Goal: Task Accomplishment & Management: Manage account settings

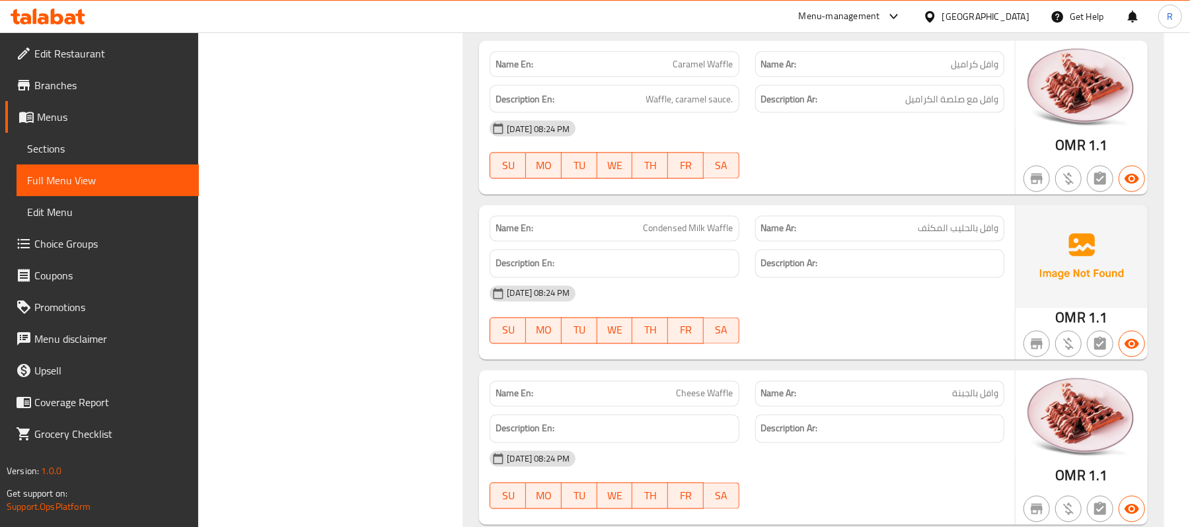
scroll to position [65898, 0]
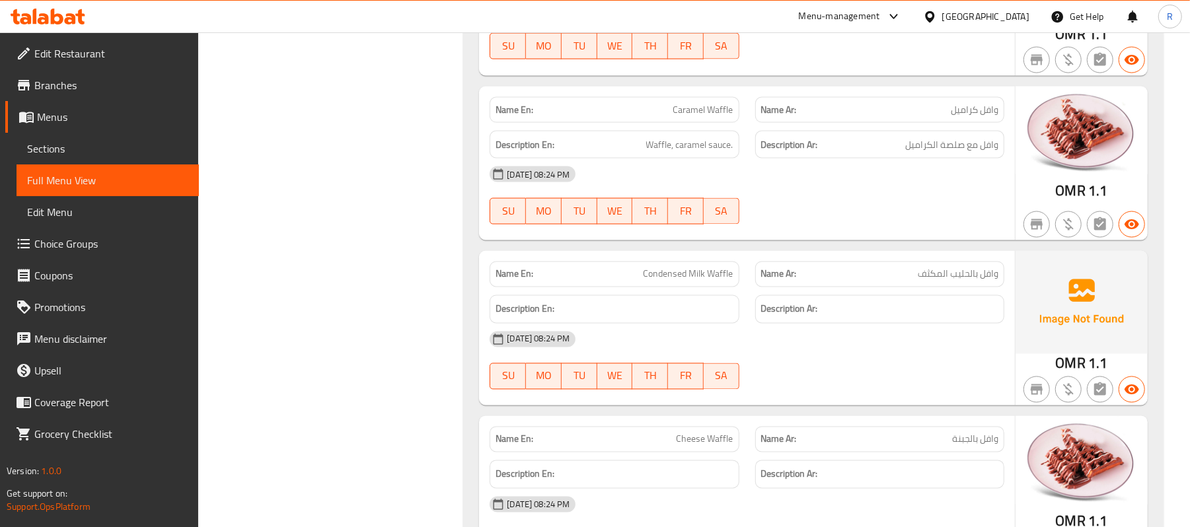
click at [1007, 8] on div "[GEOGRAPHIC_DATA]" at bounding box center [977, 17] width 128 height 32
click at [1013, 20] on div "[GEOGRAPHIC_DATA]" at bounding box center [986, 16] width 87 height 15
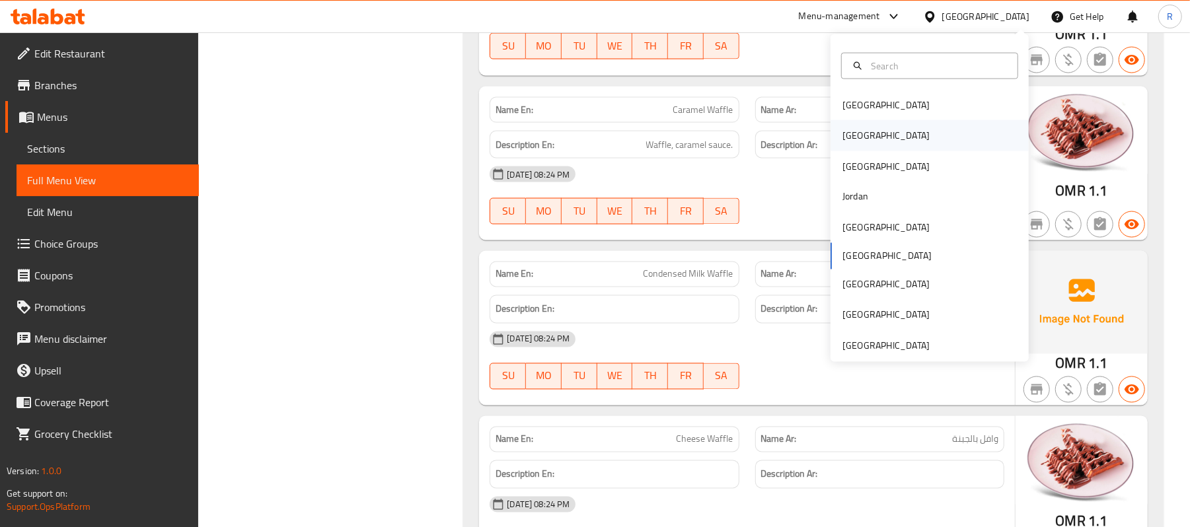
click at [876, 133] on div "[GEOGRAPHIC_DATA]" at bounding box center [930, 135] width 198 height 30
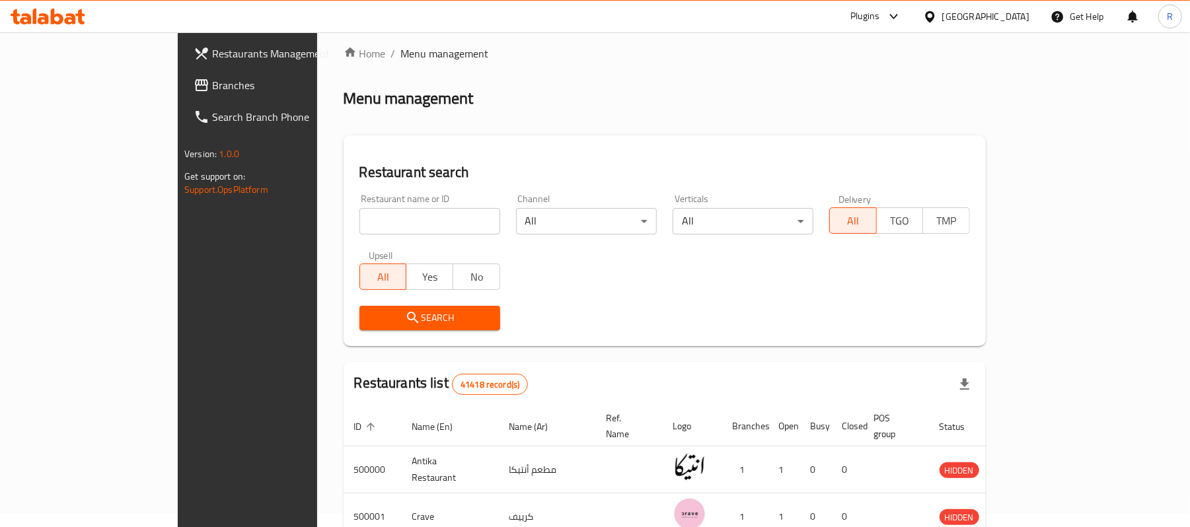
scroll to position [459, 0]
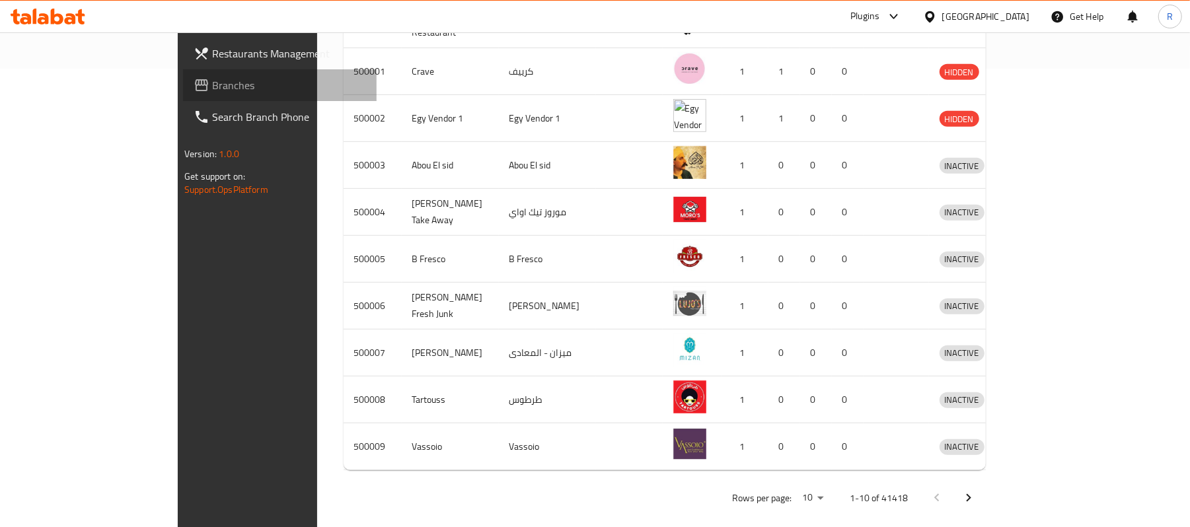
click at [212, 93] on span "Branches" at bounding box center [289, 85] width 154 height 16
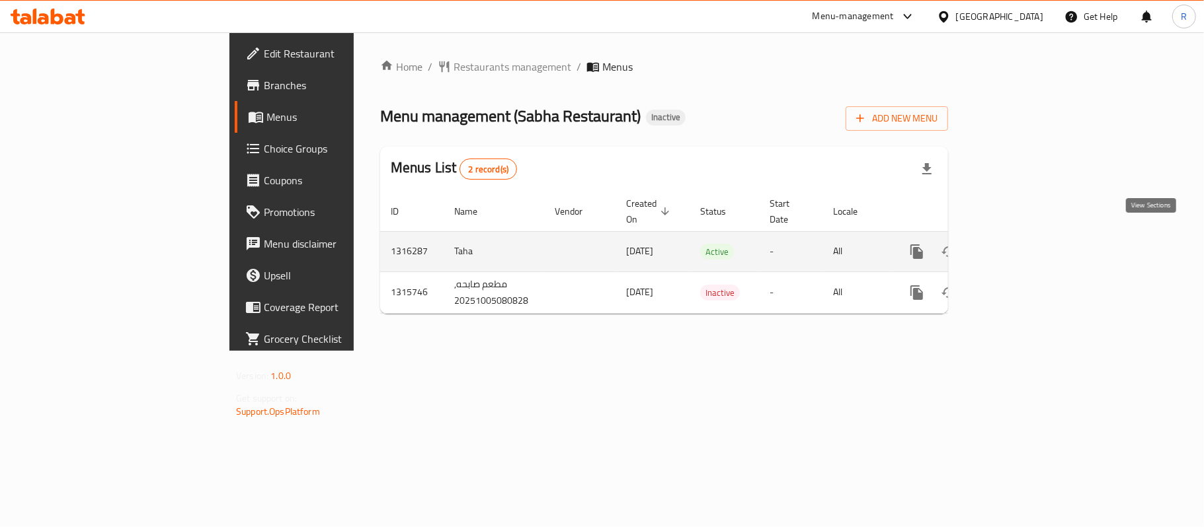
click at [1020, 244] on icon "enhanced table" at bounding box center [1012, 252] width 16 height 16
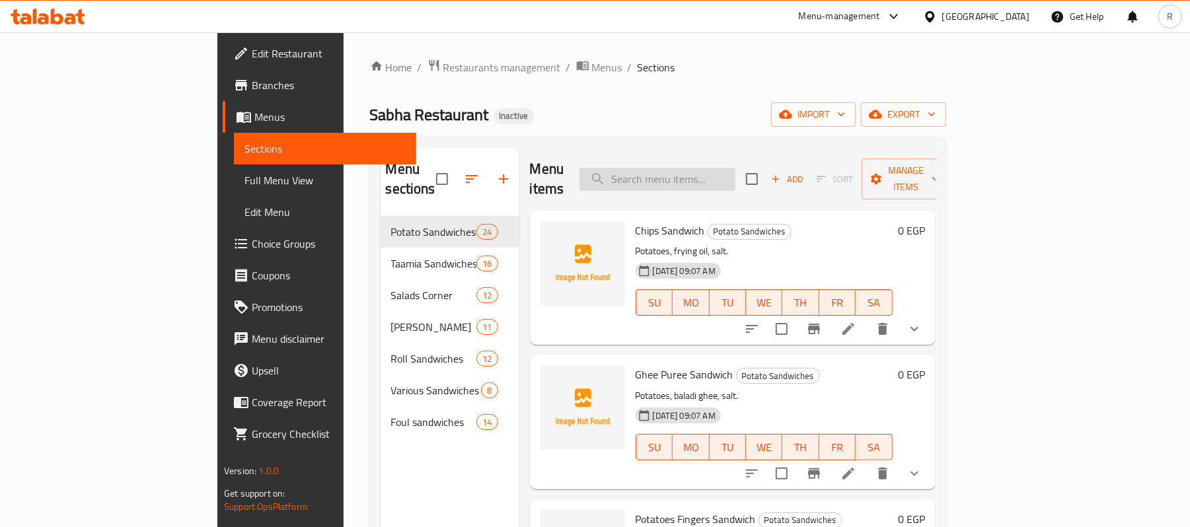
click at [736, 168] on input "search" at bounding box center [658, 179] width 156 height 23
paste input "بابا [PERSON_NAME]"
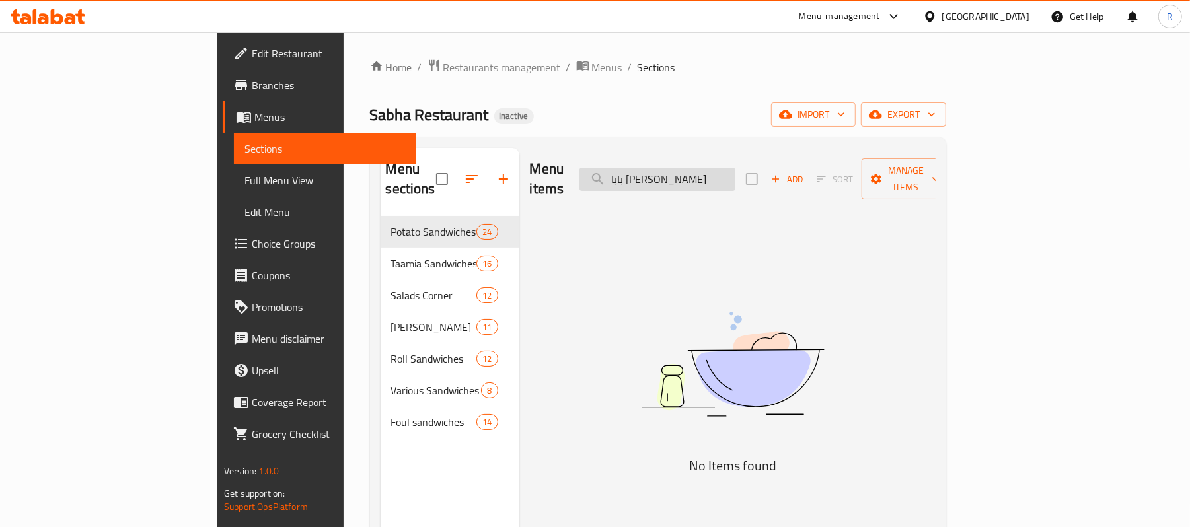
drag, startPoint x: 691, startPoint y: 173, endPoint x: 731, endPoint y: 175, distance: 40.4
click at [731, 175] on input "بابا [PERSON_NAME]" at bounding box center [658, 179] width 156 height 23
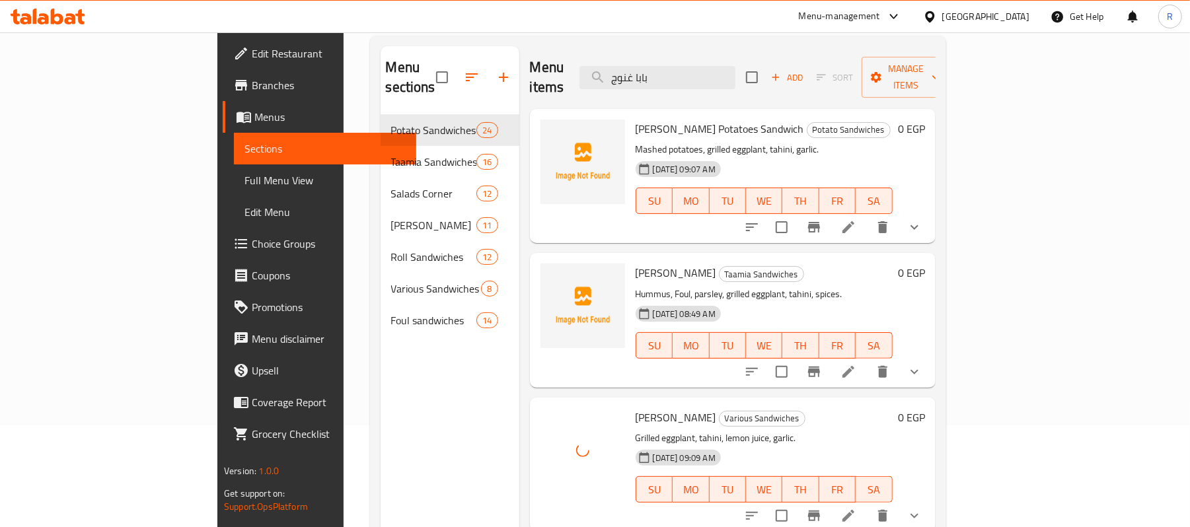
scroll to position [9, 0]
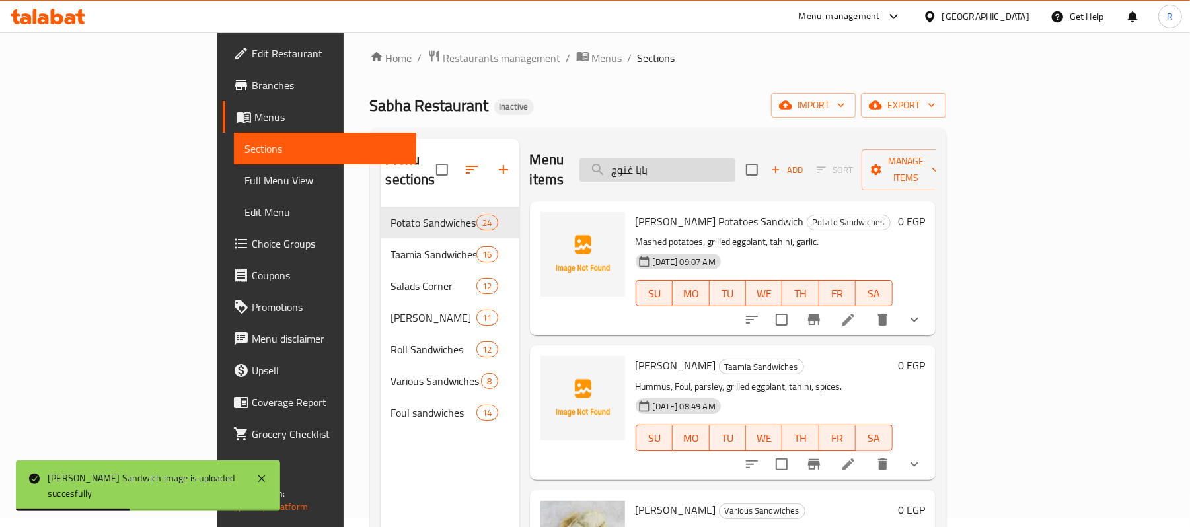
click at [736, 159] on input "بابا غنوج" at bounding box center [658, 170] width 156 height 23
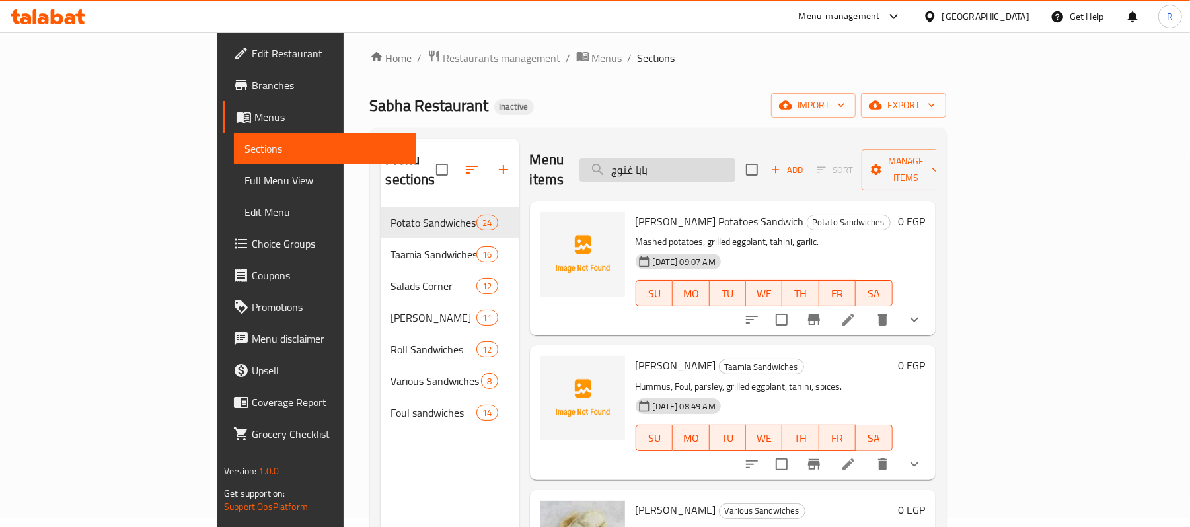
click at [736, 168] on input "بابا غنوج" at bounding box center [658, 170] width 156 height 23
paste input "كيت بطاطس صوابع"
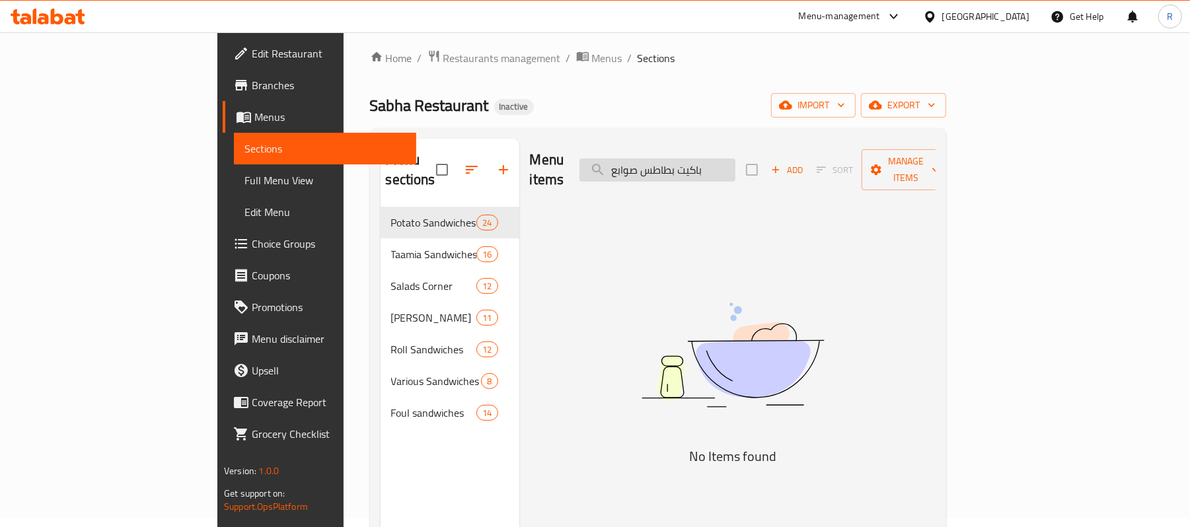
click at [711, 162] on input "باكيت بطاطس صوابع" at bounding box center [658, 170] width 156 height 23
click at [736, 159] on input "باكيت بطاطس" at bounding box center [658, 170] width 156 height 23
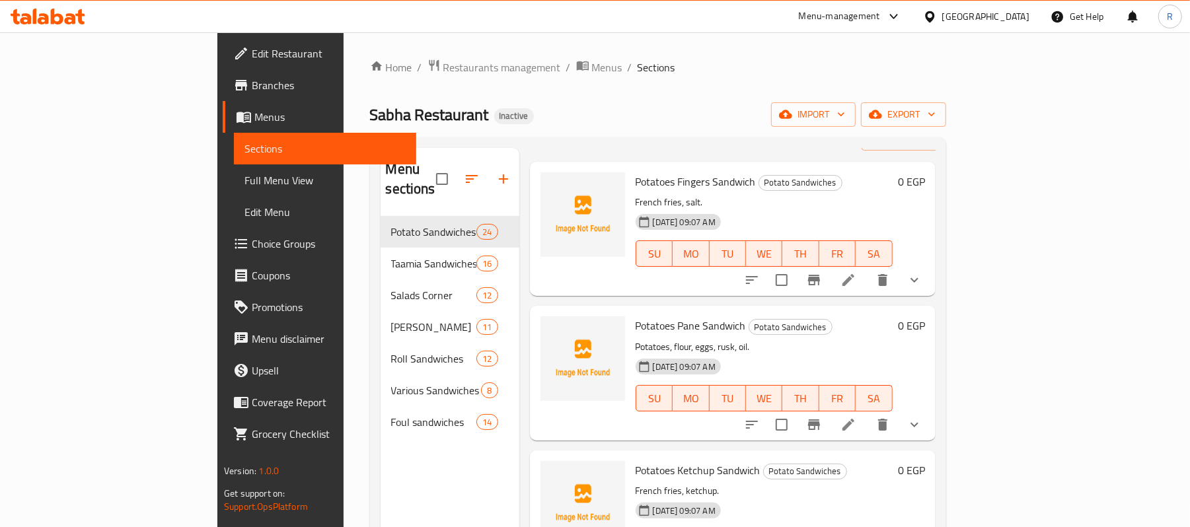
scroll to position [0, 0]
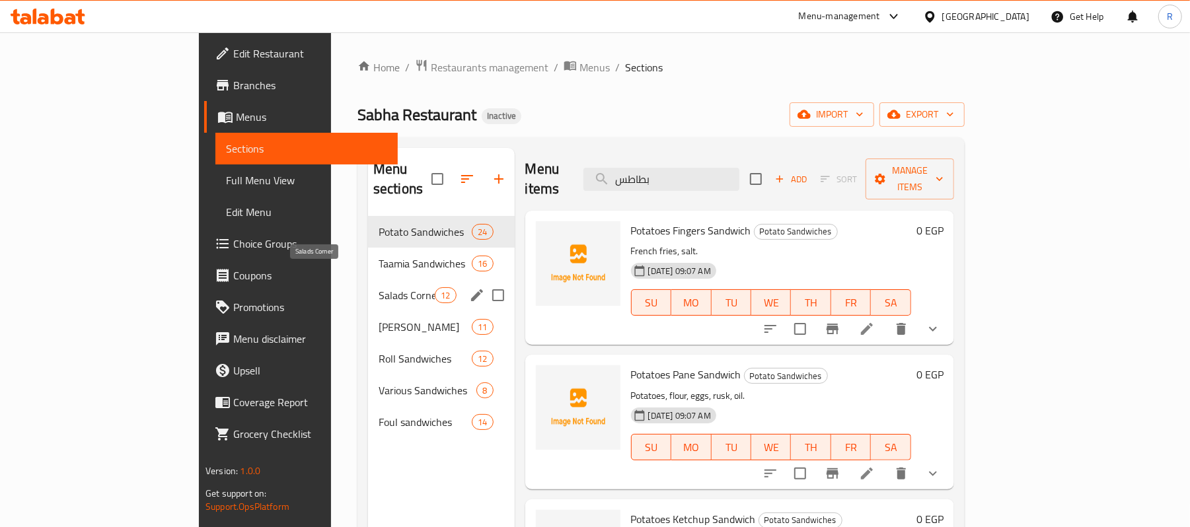
click at [379, 288] on span "Salads Corner" at bounding box center [407, 296] width 56 height 16
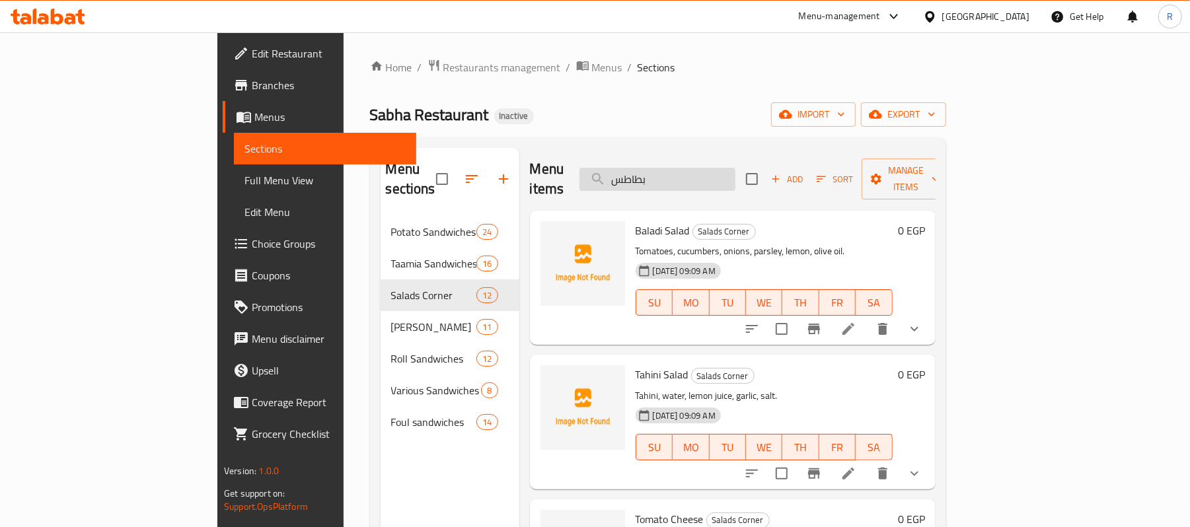
click at [736, 173] on input "بطاطس" at bounding box center [658, 179] width 156 height 23
paste input "نجان مخلل"
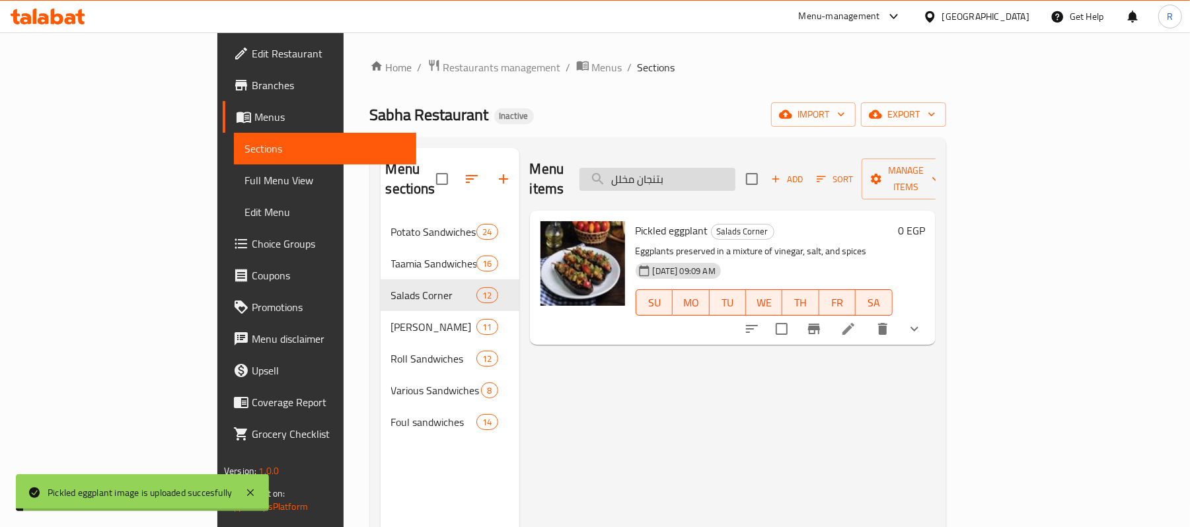
click at [736, 177] on input "بتنجان مخلل" at bounding box center [658, 179] width 156 height 23
paste input "قلى ساندوتش"
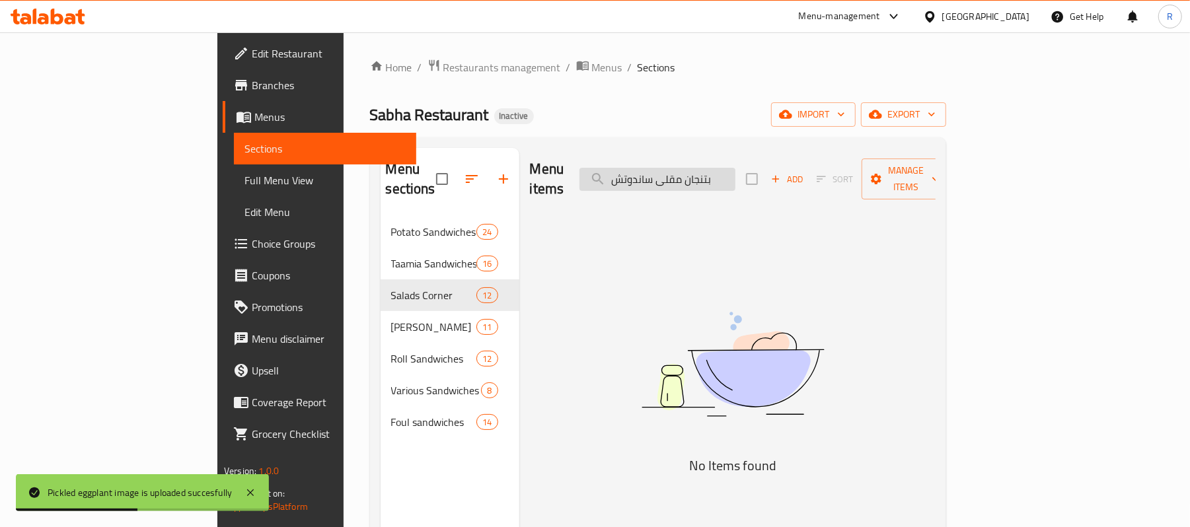
click at [709, 169] on input "بتنجان مقلى ساندوتش" at bounding box center [658, 179] width 156 height 23
type input "بتنجان مقلى"
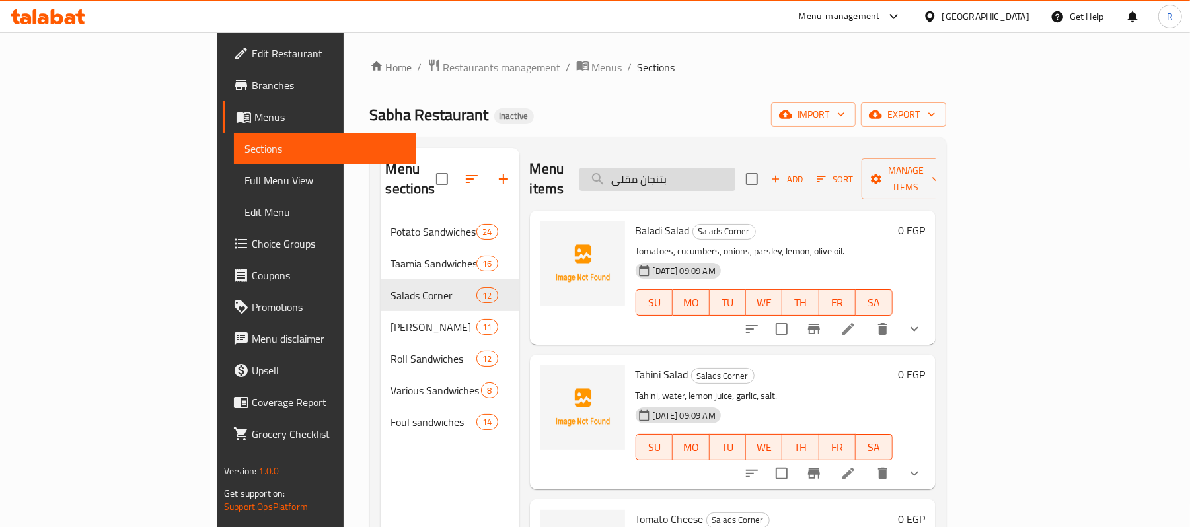
click at [736, 173] on input "بتنجان مقلى" at bounding box center [658, 179] width 156 height 23
paste input "بتنجان مقلى ساندوتش"
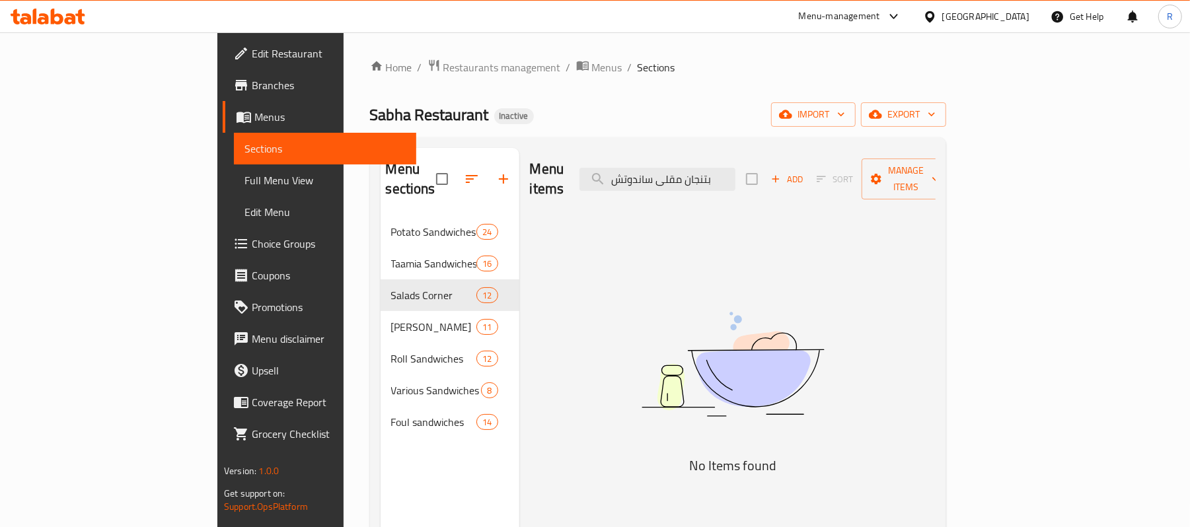
click at [693, 157] on div "Menu items بتنجان مقلى ساندوتش Add Sort Manage items" at bounding box center [733, 179] width 406 height 63
click at [699, 169] on input "بتنجان مقلى ساندوتش" at bounding box center [658, 179] width 156 height 23
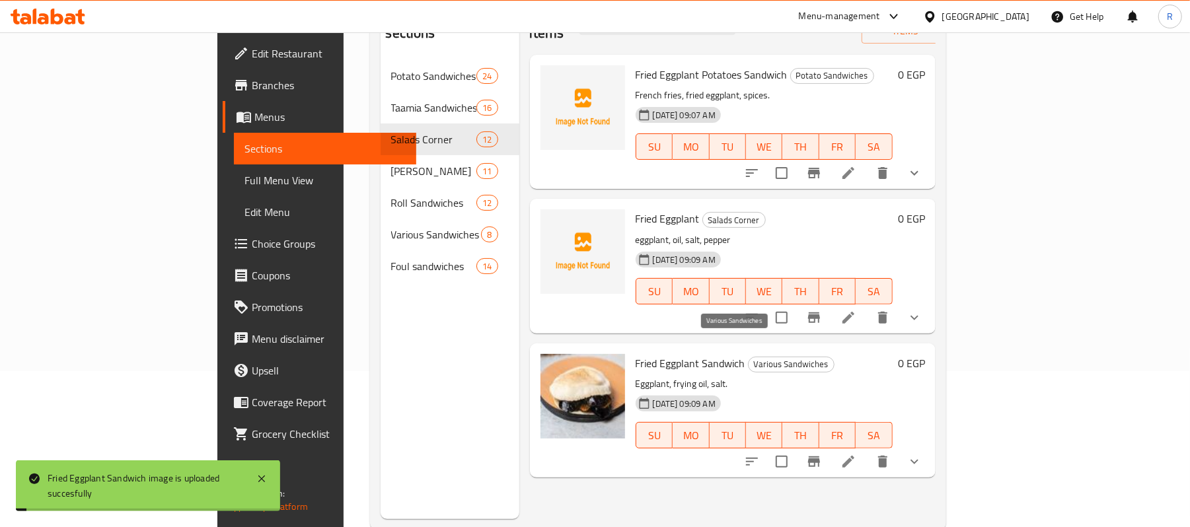
scroll to position [88, 0]
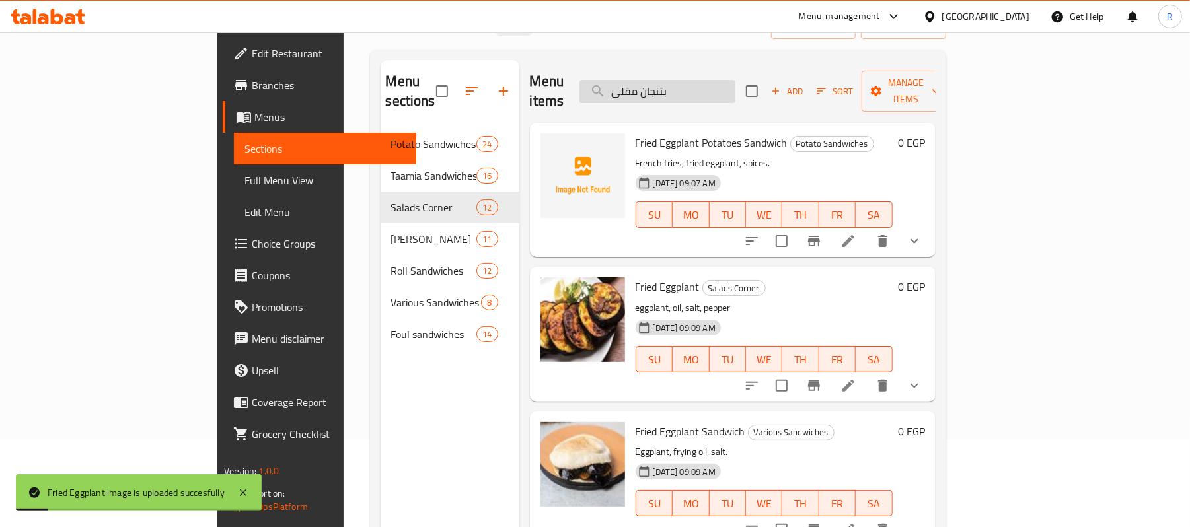
click at [736, 91] on input "بتنجان مقلى" at bounding box center [658, 91] width 156 height 23
paste input "ارة"
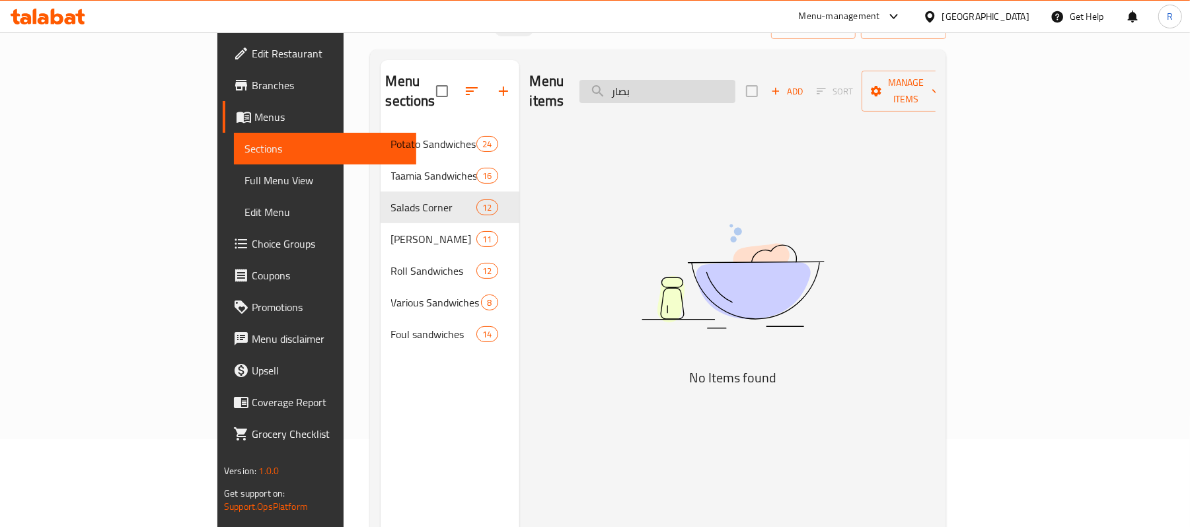
click at [696, 86] on input "بصار" at bounding box center [658, 91] width 156 height 23
paste input "ة"
click at [736, 80] on input "بصارة" at bounding box center [658, 91] width 156 height 23
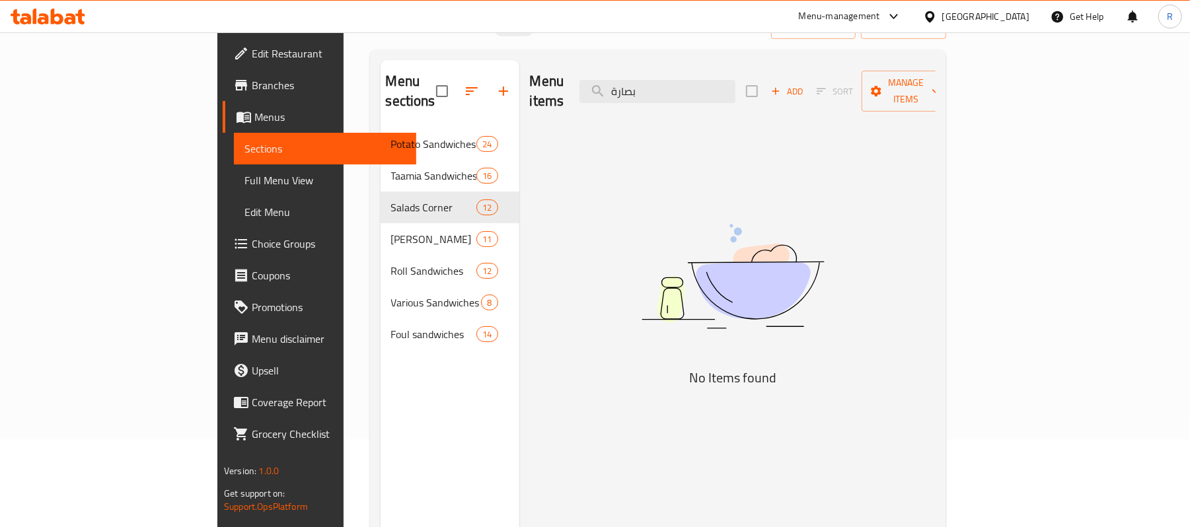
paste input "besara"
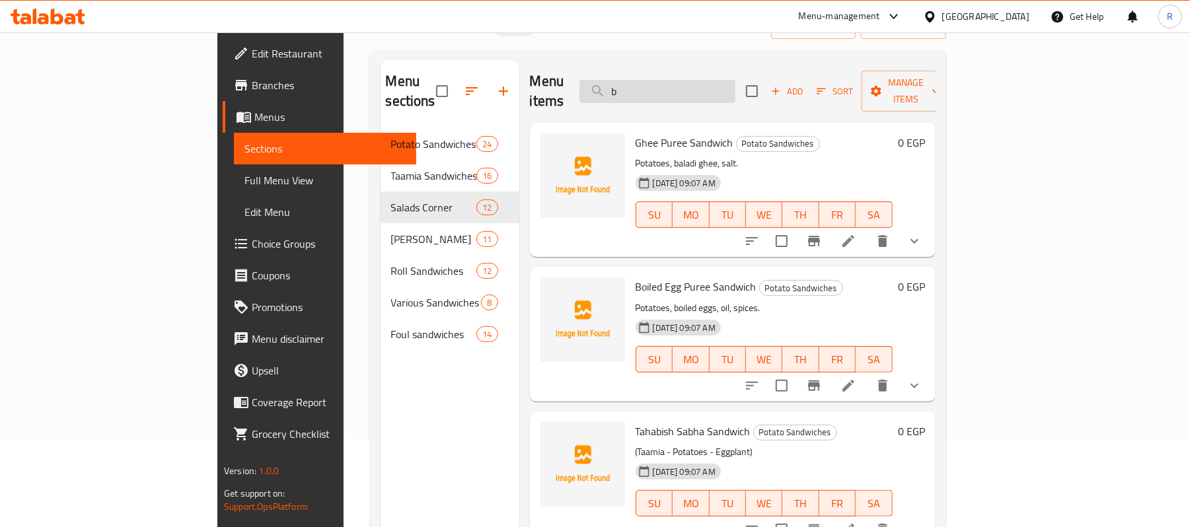
click at [736, 88] on input "b" at bounding box center [658, 91] width 156 height 23
paste input "esara"
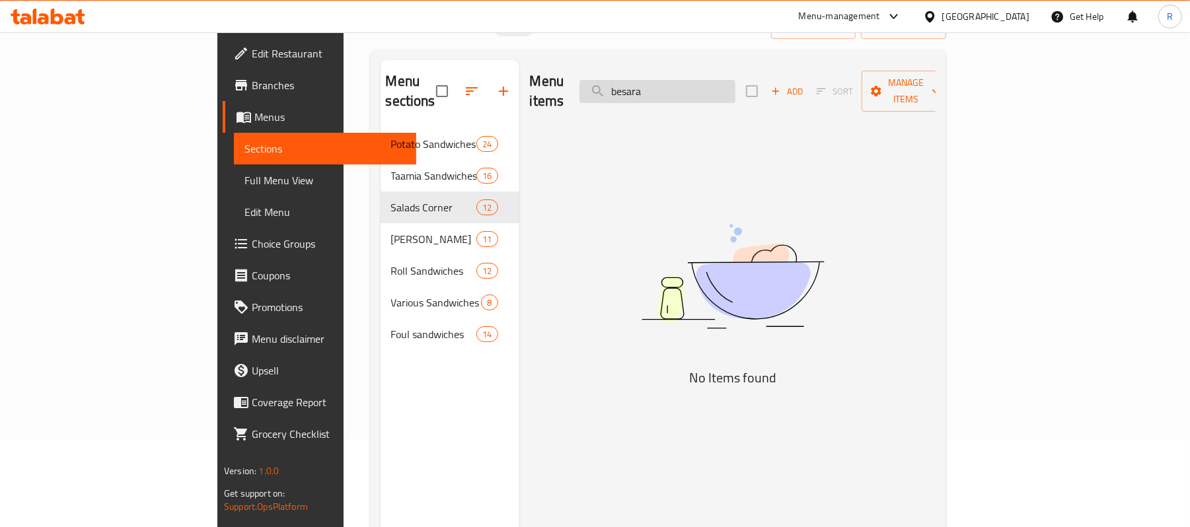
click at [736, 93] on input "besara" at bounding box center [658, 91] width 156 height 23
click at [736, 83] on input "besara" at bounding box center [658, 91] width 156 height 23
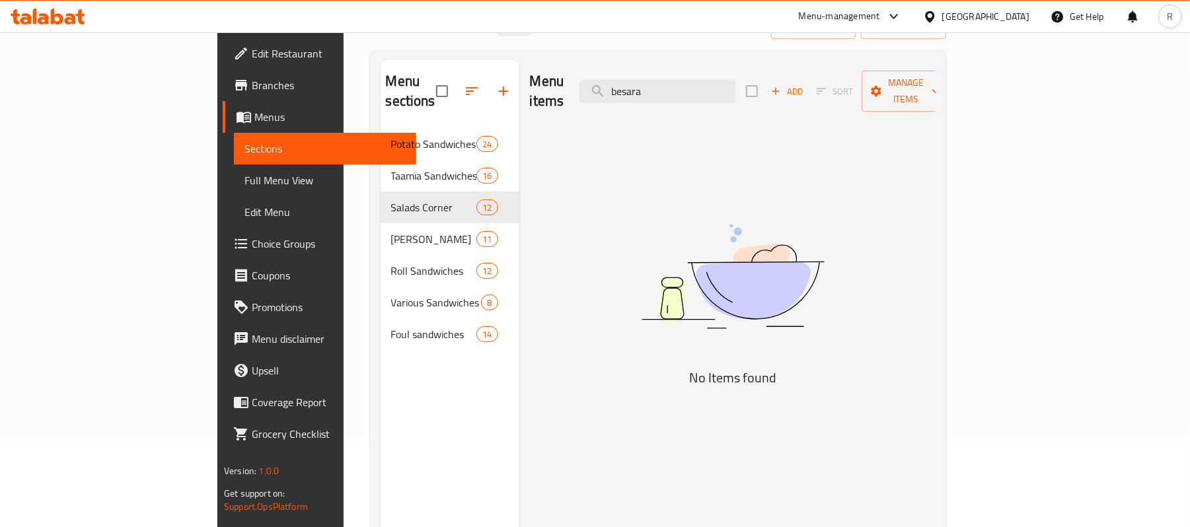
paste input "بصارة"
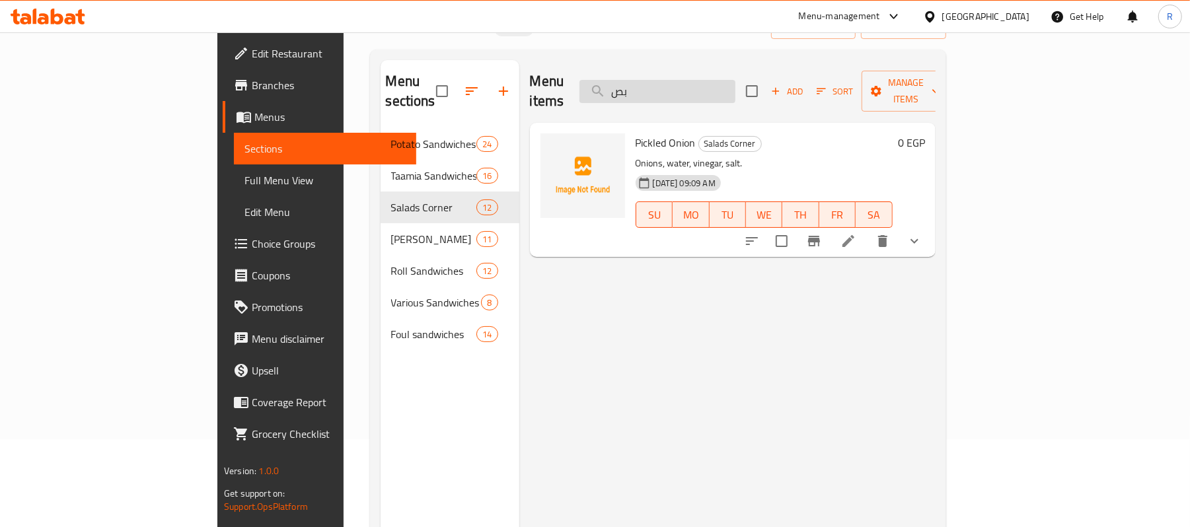
click at [728, 86] on input "بص" at bounding box center [658, 91] width 156 height 23
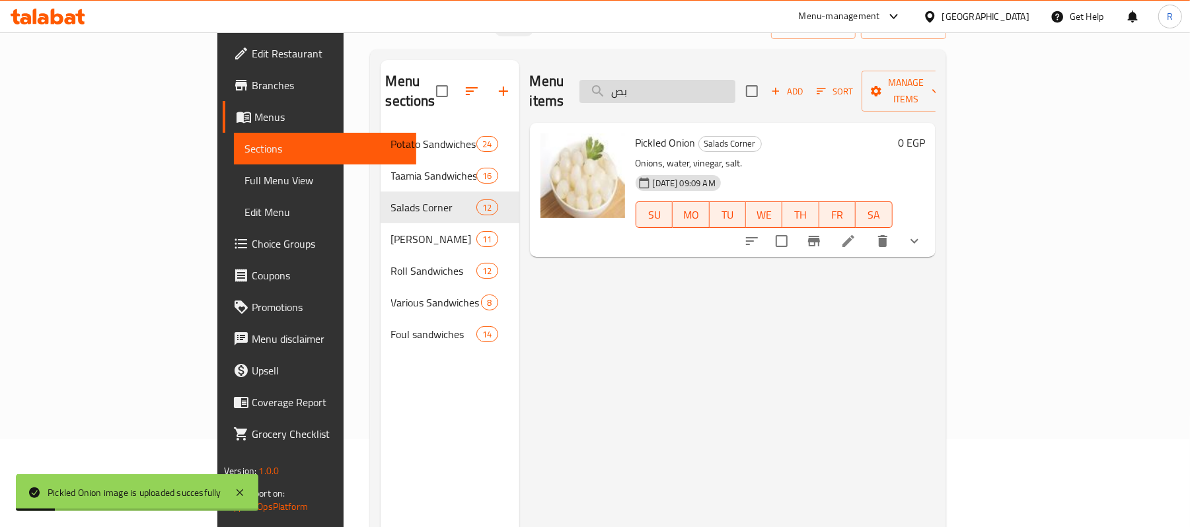
click at [707, 80] on input "بص" at bounding box center [658, 91] width 156 height 23
paste input "اطس أباتشى"
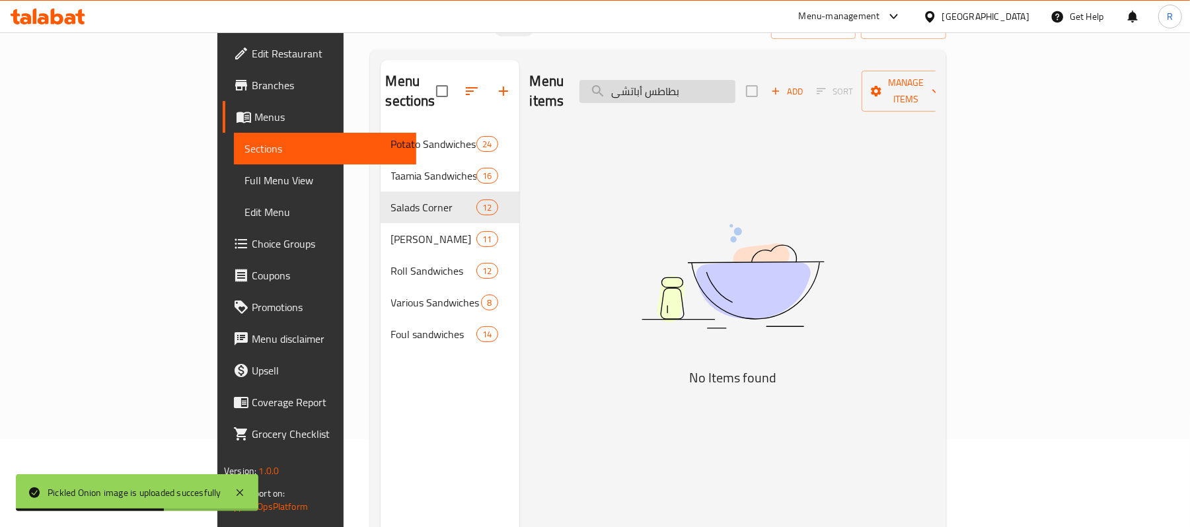
click at [736, 82] on input "بطاطس أباتشى" at bounding box center [658, 91] width 156 height 23
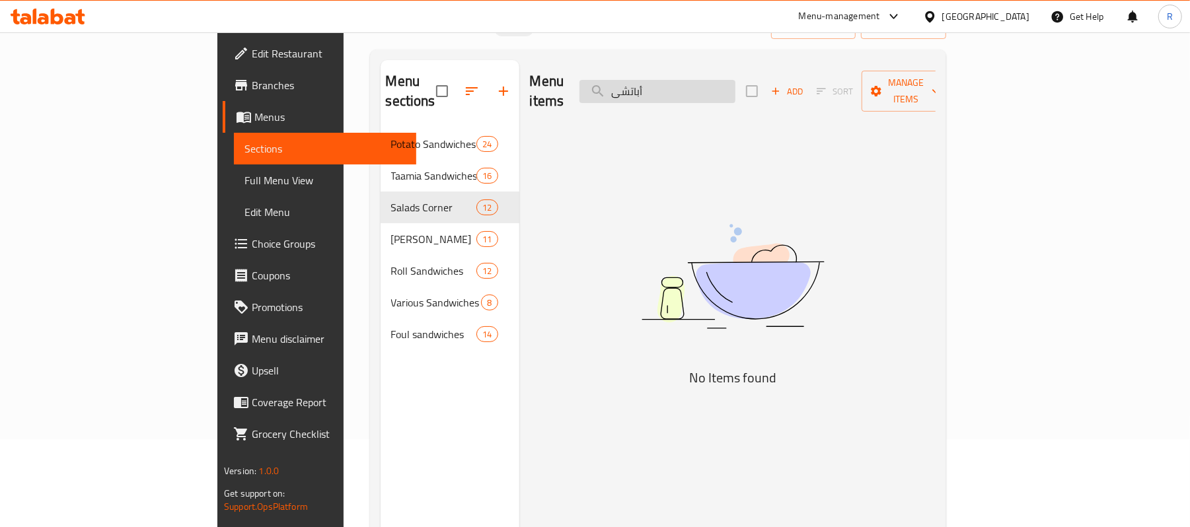
click at [736, 80] on input "أباتشى" at bounding box center [658, 91] width 156 height 23
click at [736, 80] on input "أبات" at bounding box center [658, 91] width 156 height 23
paste input "طاطس أباتشى"
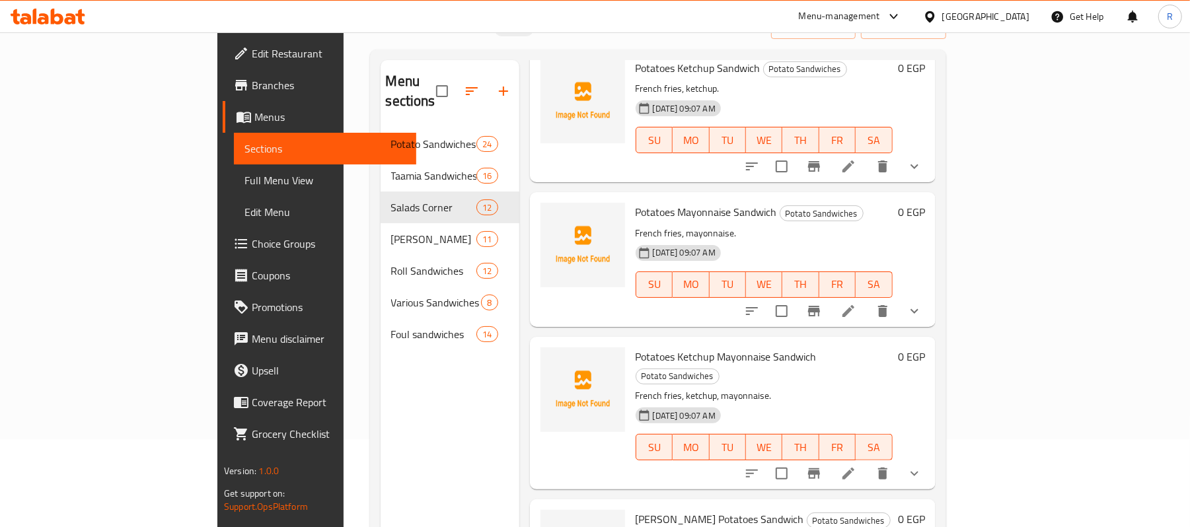
scroll to position [0, 0]
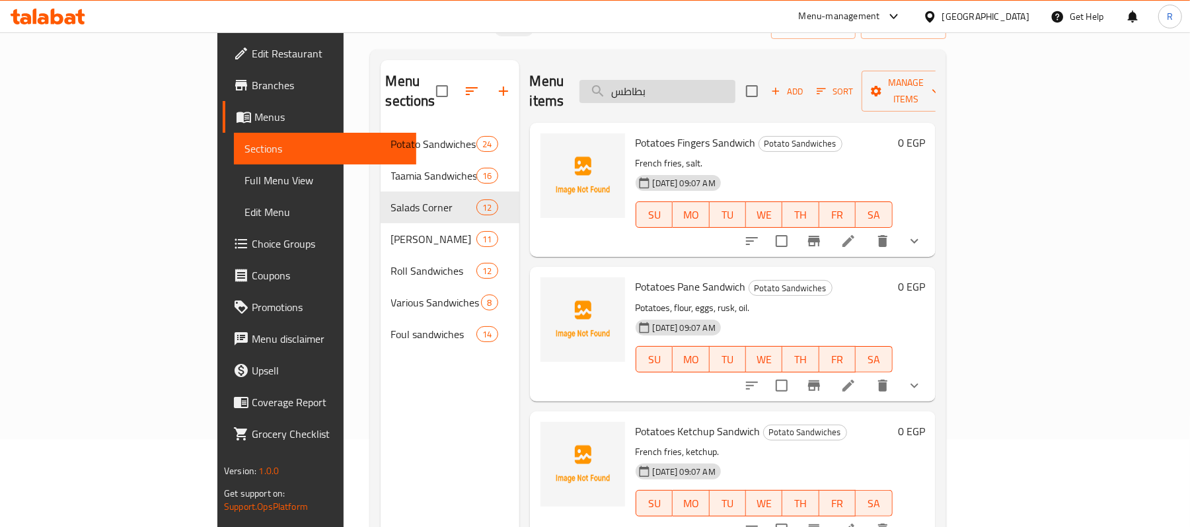
click at [736, 80] on input "بطاطس" at bounding box center [658, 91] width 156 height 23
paste input "إسكندراني"
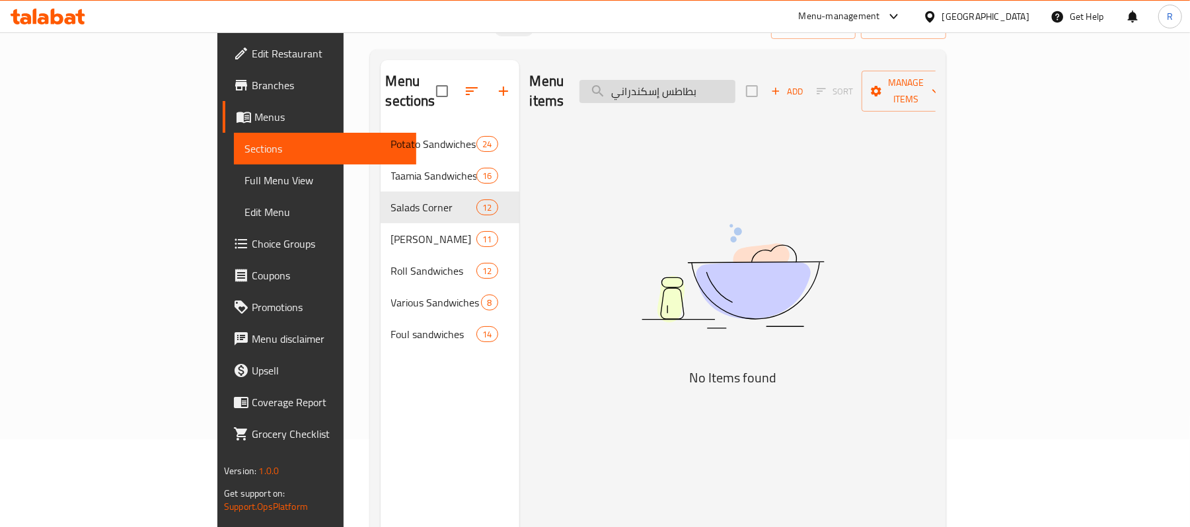
click at [736, 86] on input "بطاطس إسكندراني" at bounding box center [658, 91] width 156 height 23
click at [736, 87] on input "إسكندراني" at bounding box center [658, 91] width 156 height 23
paste input "طاطس بابا غنوج"
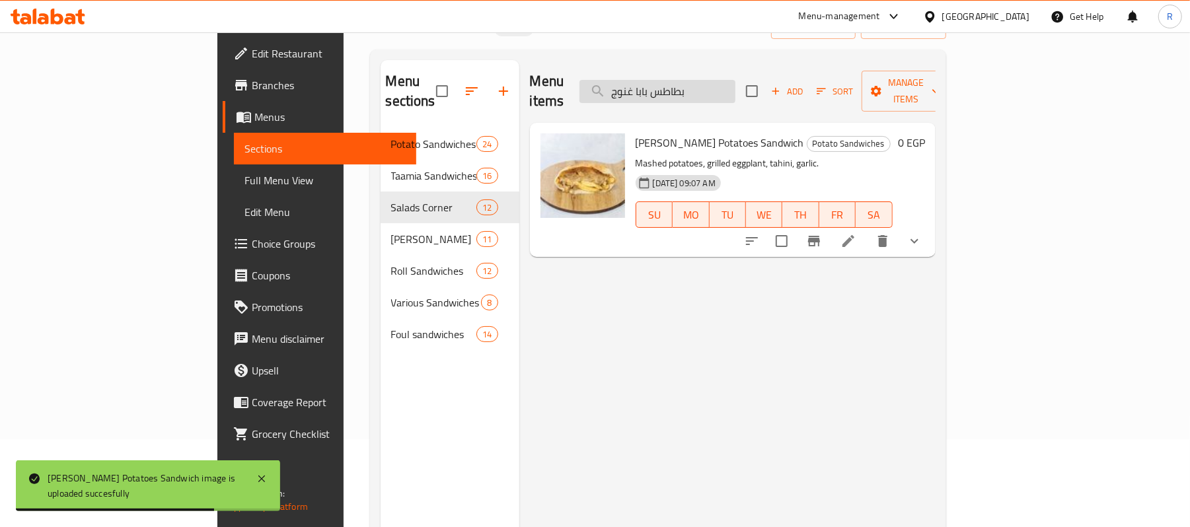
click at [731, 81] on input "بطاطس بابا غنوج" at bounding box center [658, 91] width 156 height 23
paste input "وكا"
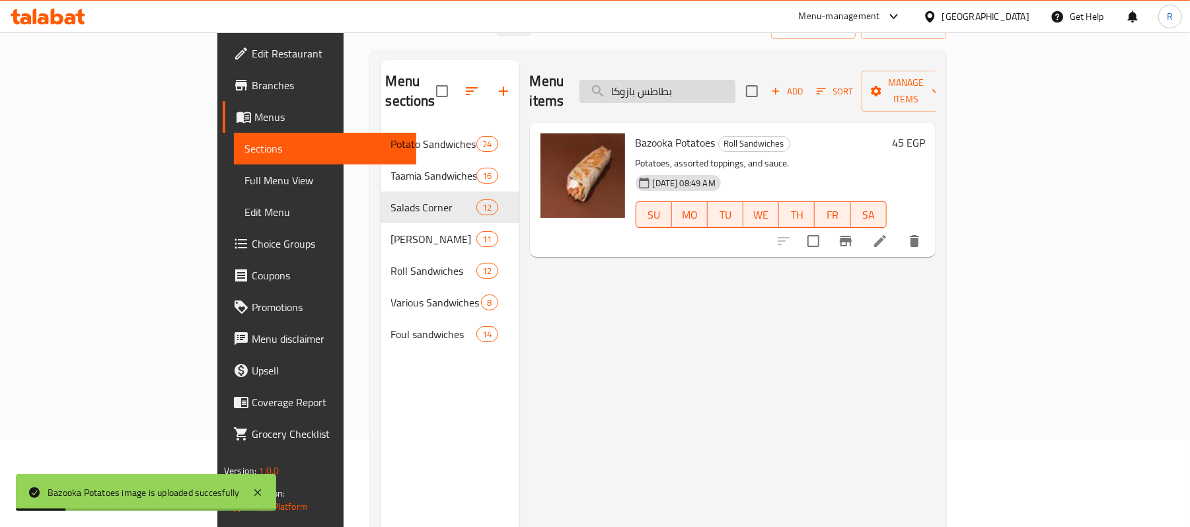
click at [736, 81] on input "بطاطس بازوكا" at bounding box center [658, 91] width 156 height 23
paste input "نيه"
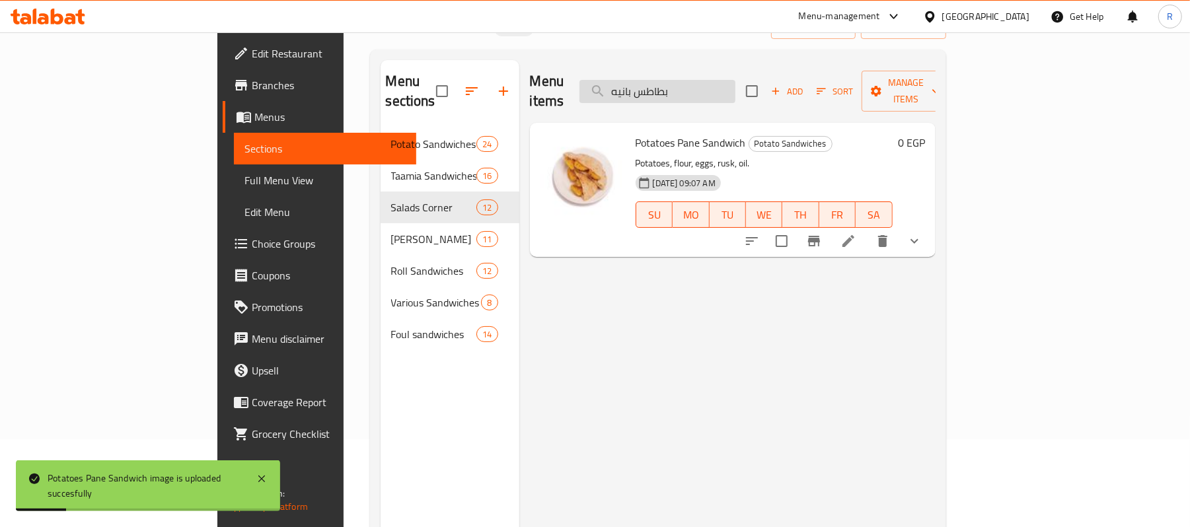
click at [731, 86] on input "بطاطس بانيه" at bounding box center [658, 91] width 156 height 23
paste input "نجان مقلى"
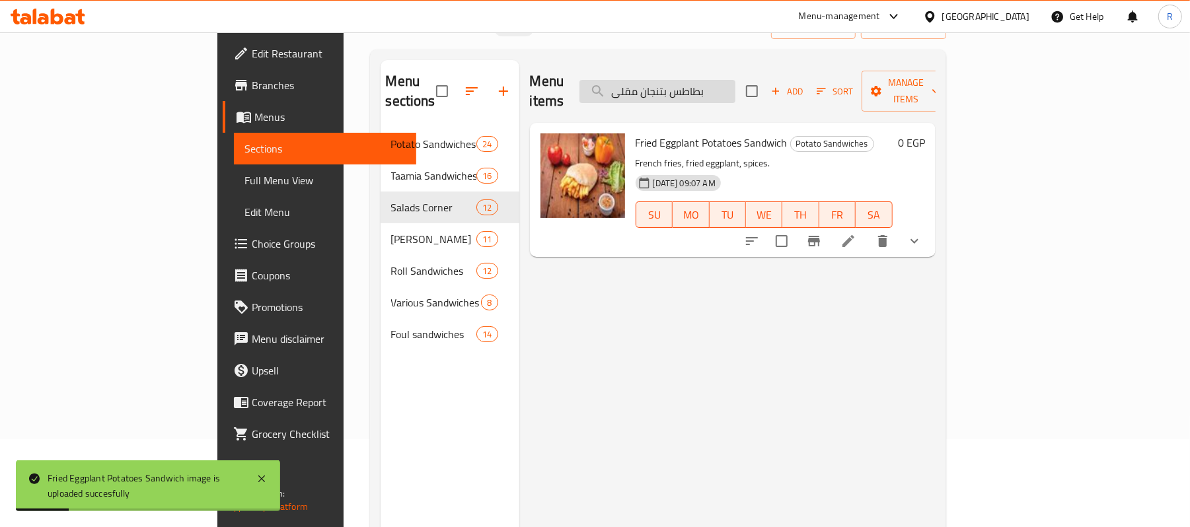
click at [717, 81] on input "بطاطس بتنجان مقلى" at bounding box center [658, 91] width 156 height 23
paste input "طرمة رول"
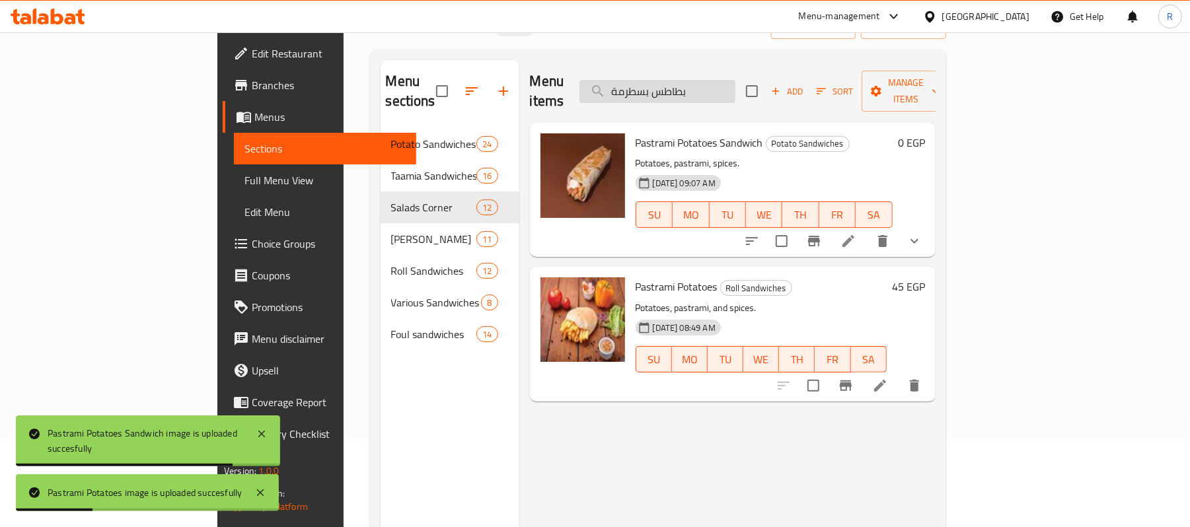
click at [736, 89] on input "بطاطس بسطرمة" at bounding box center [658, 91] width 156 height 23
paste input "ومية ساندوتش"
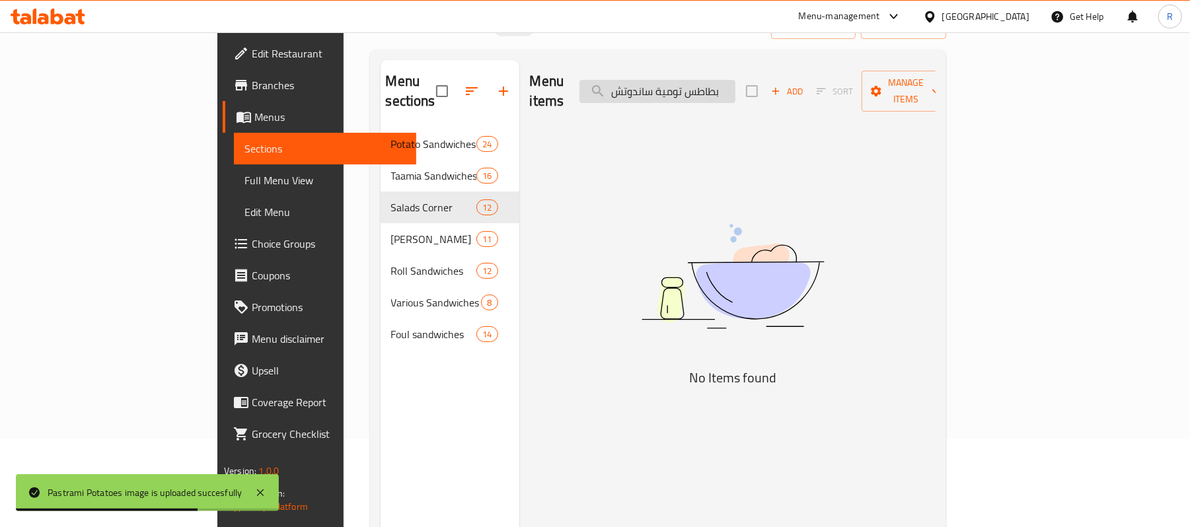
click at [713, 83] on input "بطاطس تومية ساندوتش" at bounding box center [658, 91] width 156 height 23
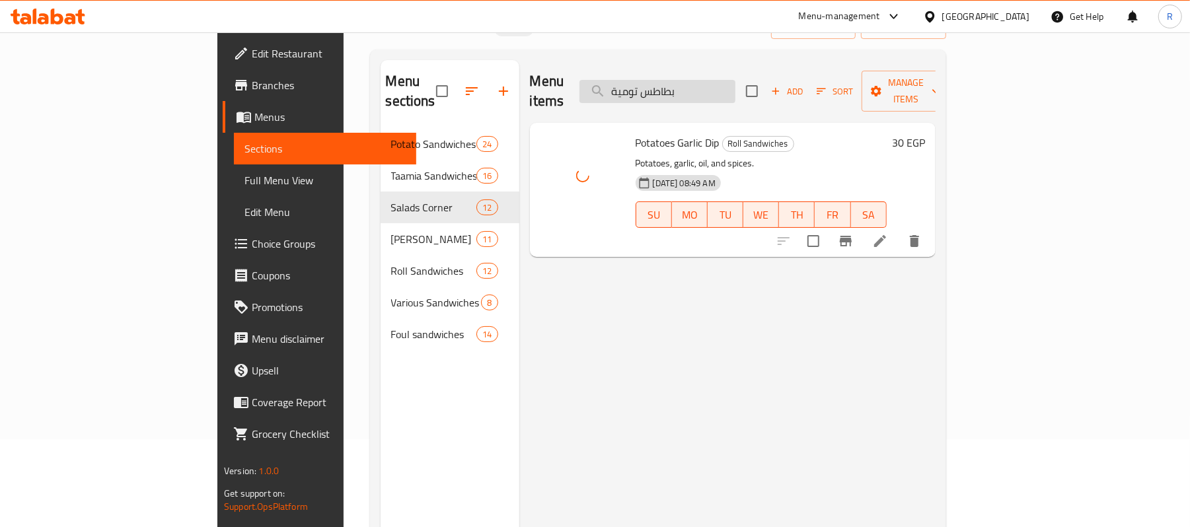
drag, startPoint x: 775, startPoint y: 98, endPoint x: 764, endPoint y: 85, distance: 16.9
click at [775, 98] on div "Menu items بطاطس تومية Add Sort Manage items" at bounding box center [733, 91] width 406 height 63
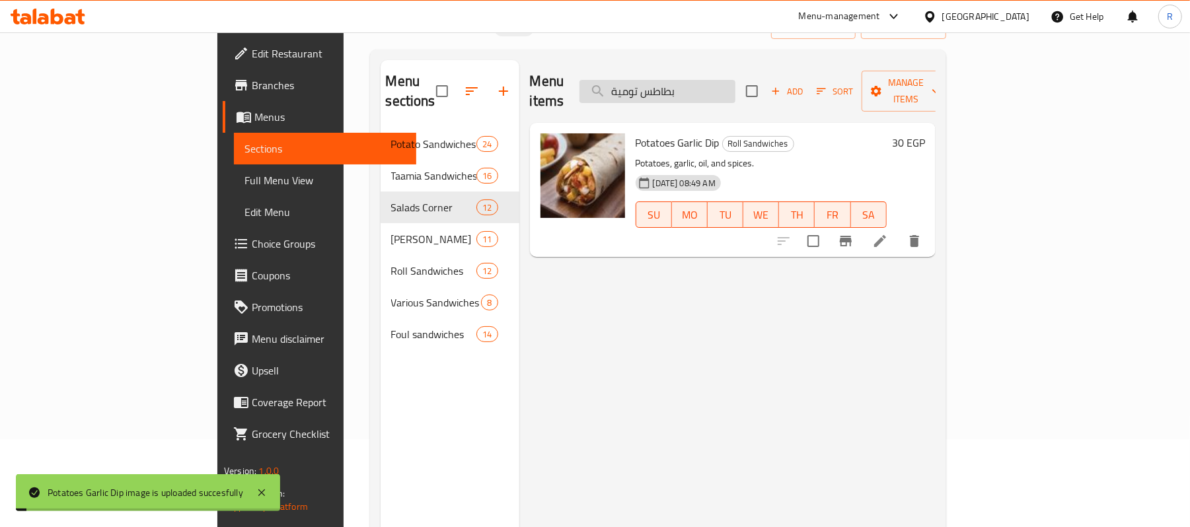
click at [736, 85] on input "بطاطس تومية" at bounding box center [658, 91] width 156 height 23
paste input "بنة رومى"
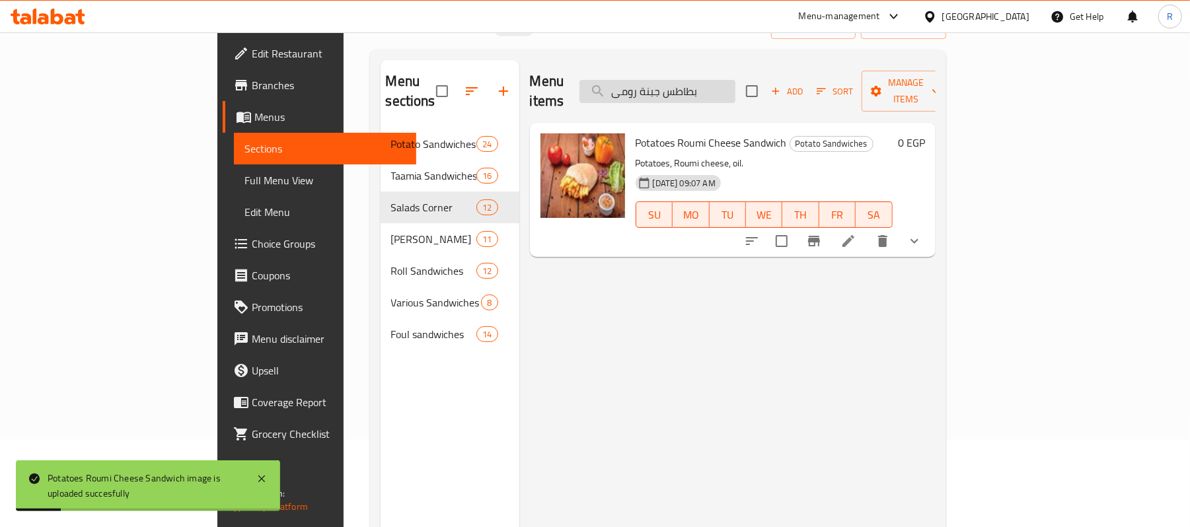
click at [736, 89] on input "بطاطس جبنة رومى" at bounding box center [658, 91] width 156 height 23
paste input "مقلية"
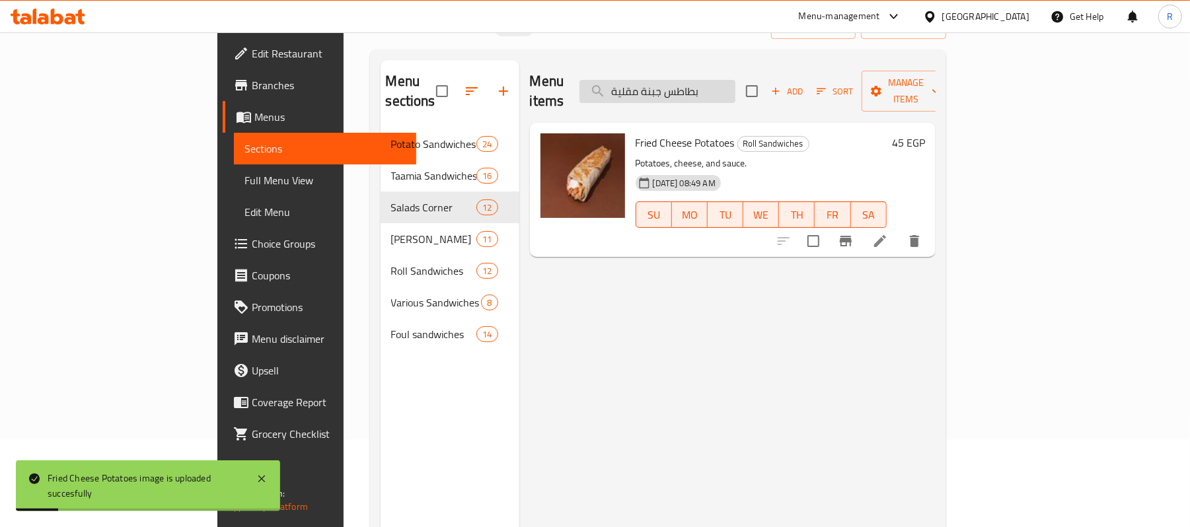
click at [735, 80] on input "بطاطس جبنة مقلية" at bounding box center [658, 91] width 156 height 23
paste input "تزريلا"
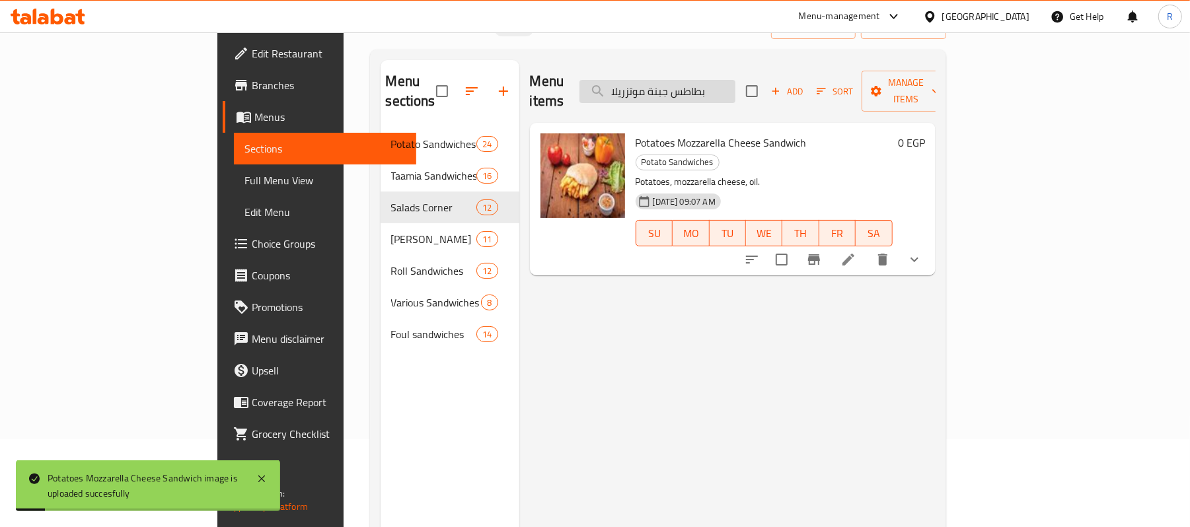
click at [736, 85] on input "بطاطس جبنة موتزريلا" at bounding box center [658, 91] width 156 height 23
paste input "ومى مقلى"
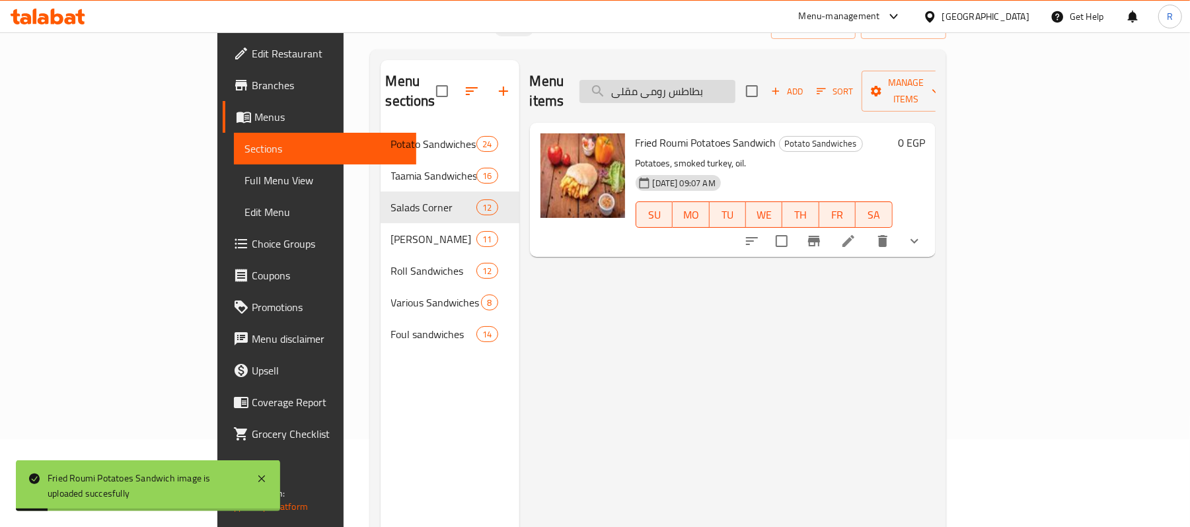
click at [736, 90] on input "بطاطس رومى مقلى" at bounding box center [658, 91] width 156 height 23
paste input "جق"
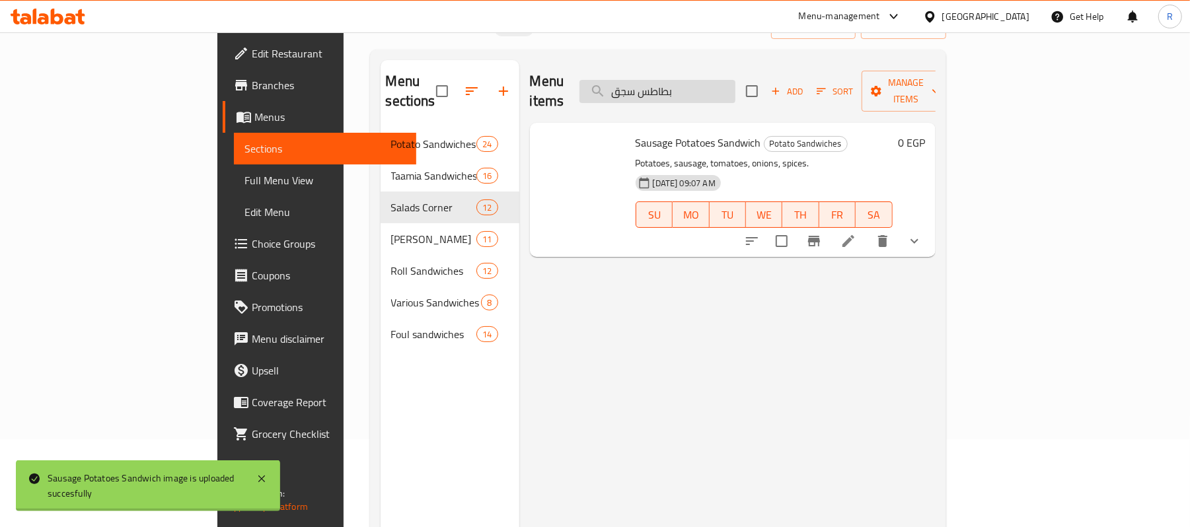
click at [736, 82] on input "بطاطس سجق" at bounding box center [658, 91] width 156 height 23
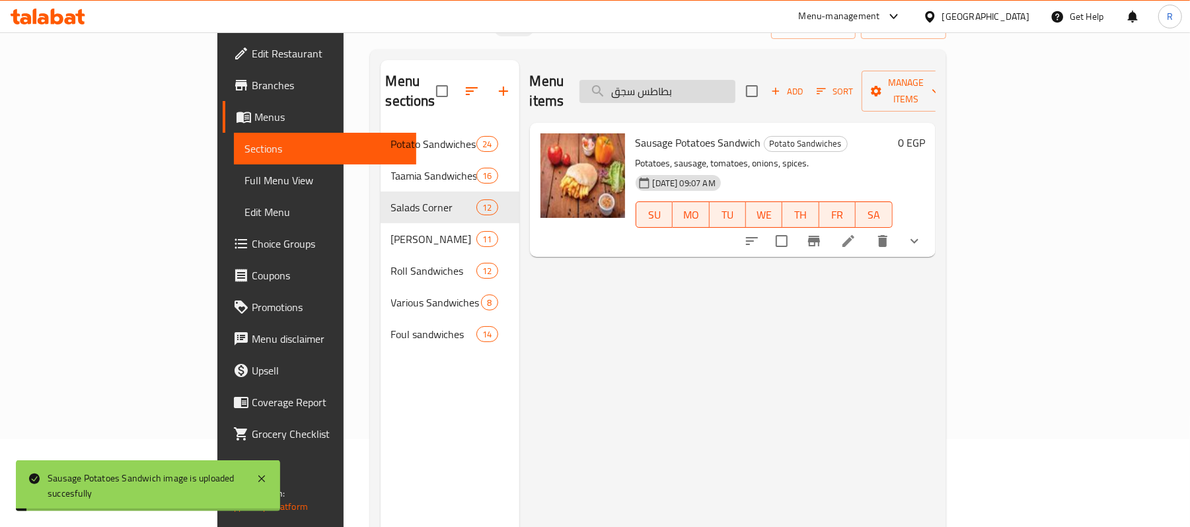
click at [736, 82] on input "بطاطس سجق" at bounding box center [658, 91] width 156 height 23
paste input "وسيس رول"
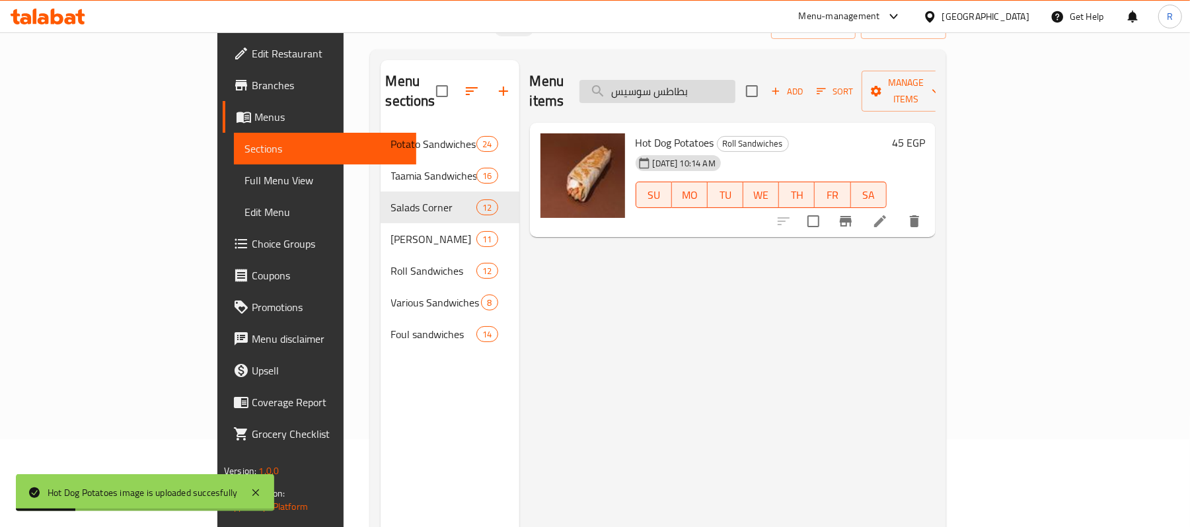
click at [736, 88] on input "بطاطس سوسيس" at bounding box center [658, 91] width 156 height 23
paste input "يدر"
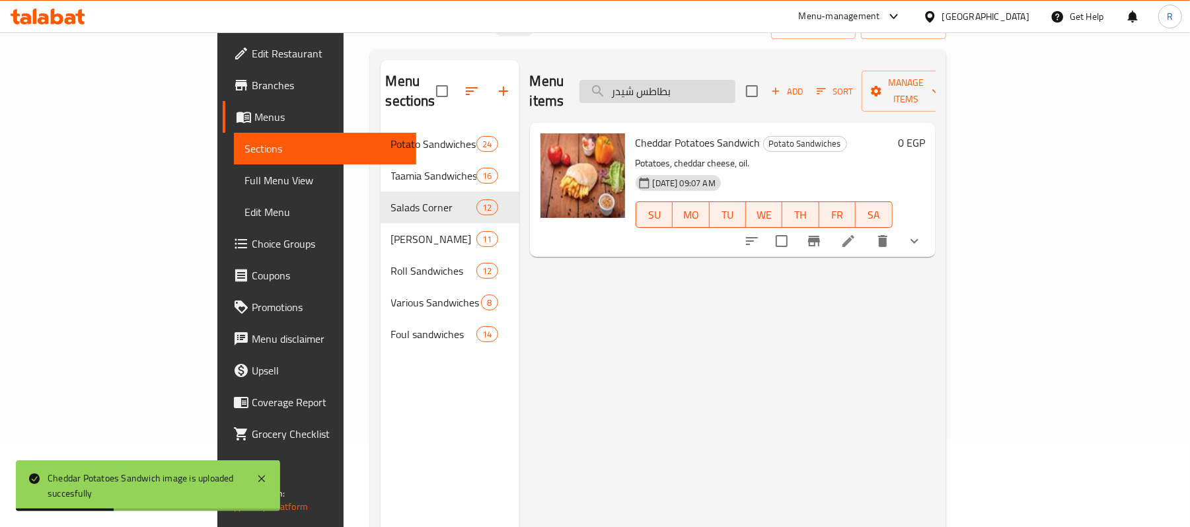
click at [736, 83] on input "بطاطس شيدر" at bounding box center [658, 91] width 156 height 23
paste input "وابع بيض مقلى"
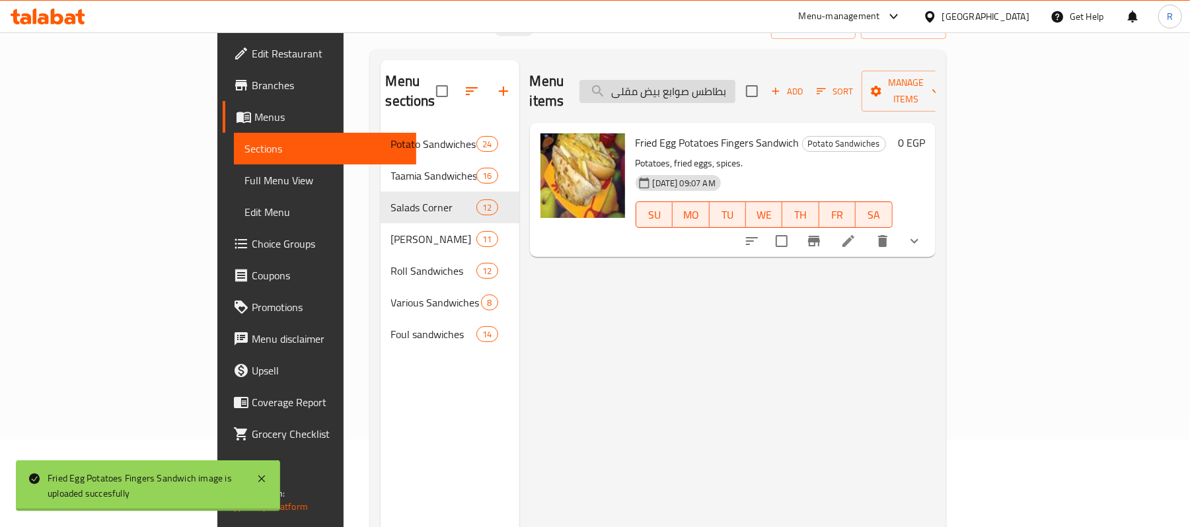
click at [736, 80] on input "بطاطس صوابع بيض مقلى" at bounding box center [658, 91] width 156 height 23
paste input "search"
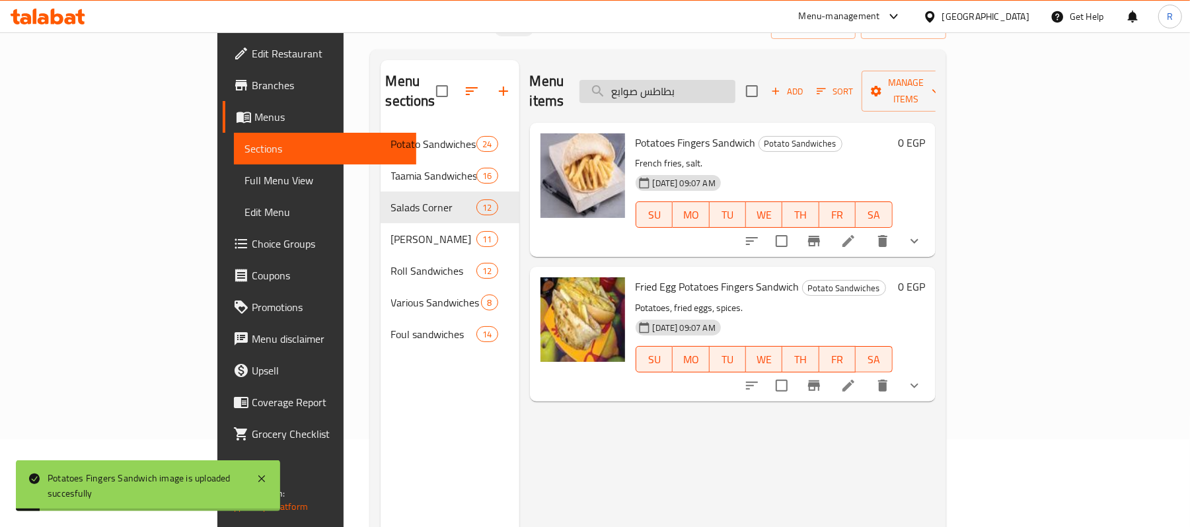
click at [730, 80] on input "بطاطس صوابع" at bounding box center [658, 91] width 156 height 23
paste input "عمية كيرى رول"
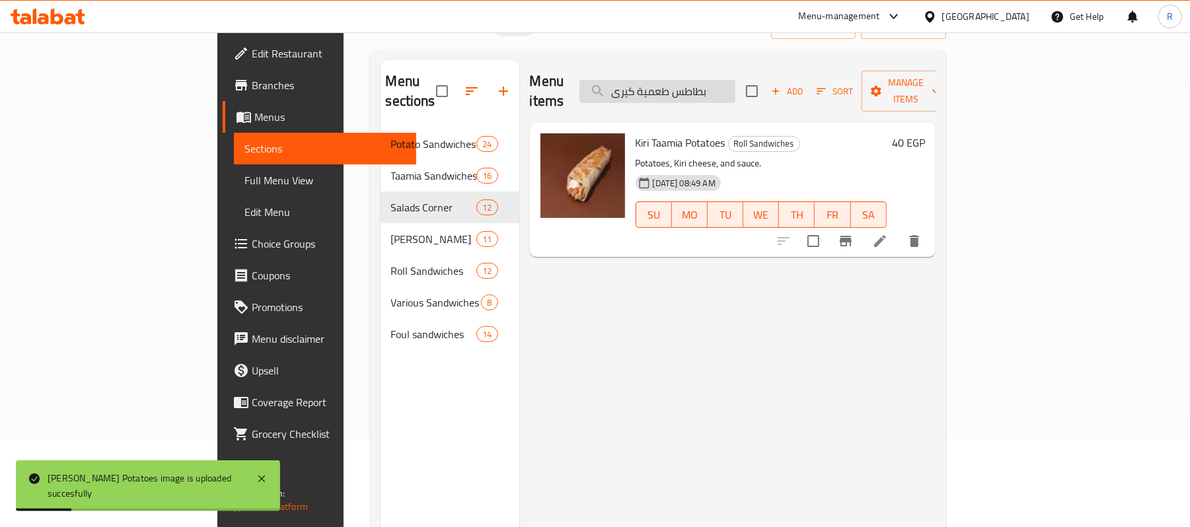
click at [736, 80] on input "بطاطس طعمية كيرى" at bounding box center [658, 91] width 156 height 23
paste input "فلانتينو"
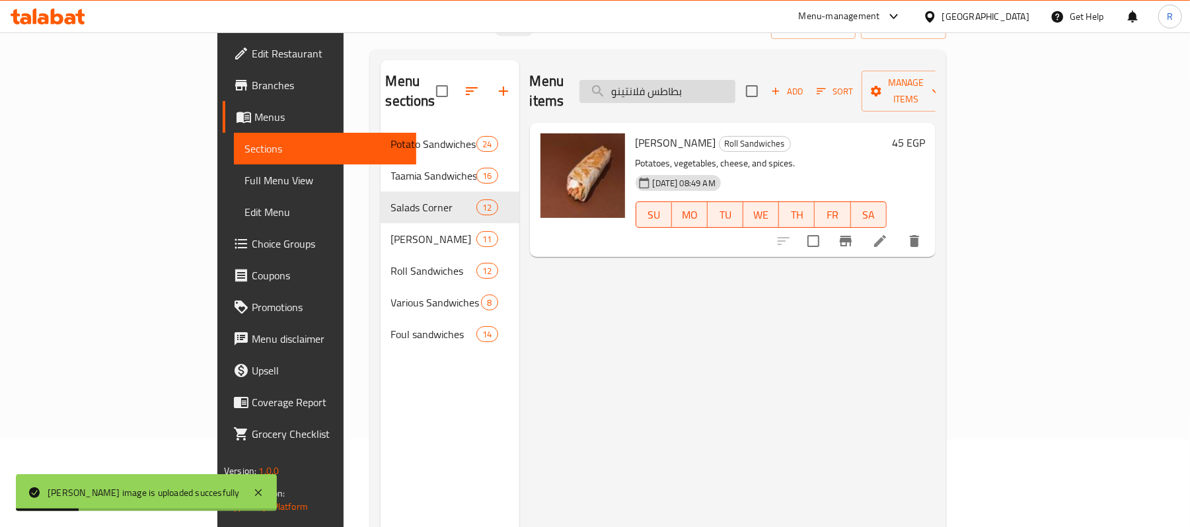
click at [723, 85] on input "بطاطس فلانتينو" at bounding box center [658, 91] width 156 height 23
paste input "تا"
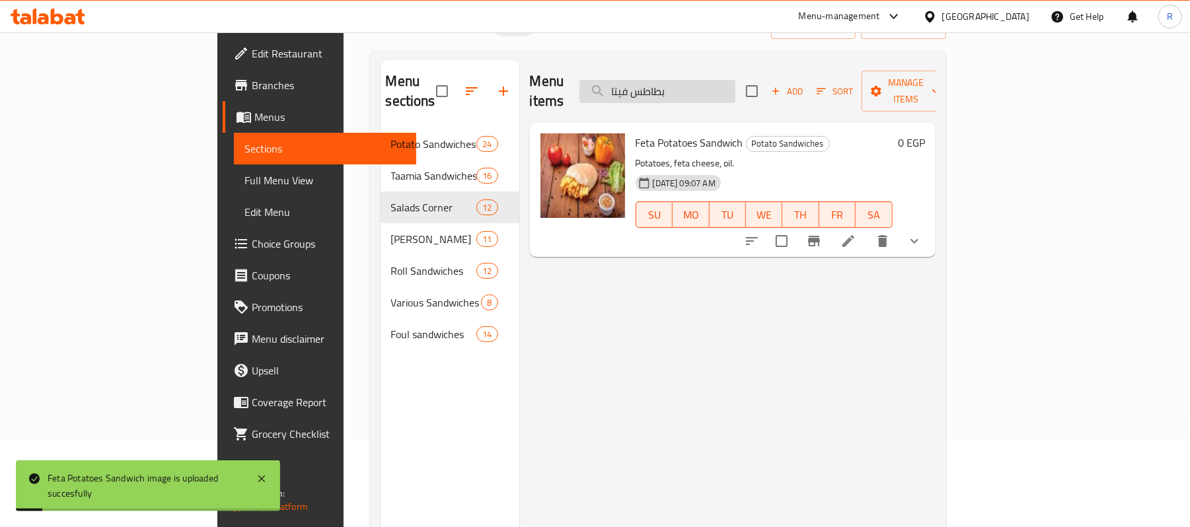
click at [722, 83] on input "بطاطس فيتا" at bounding box center [658, 91] width 156 height 23
paste input "اتشب مايونيز رول"
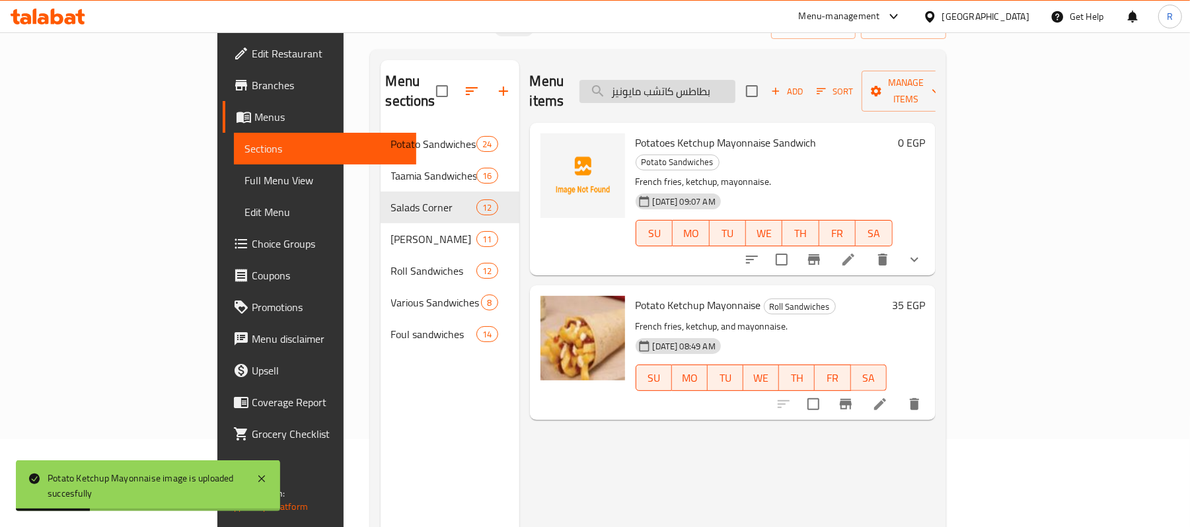
click at [736, 80] on input "بطاطس كاتشب مايونيز" at bounding box center [658, 91] width 156 height 23
click at [725, 90] on input "بطاطس كاتشب مايونيز" at bounding box center [658, 91] width 156 height 23
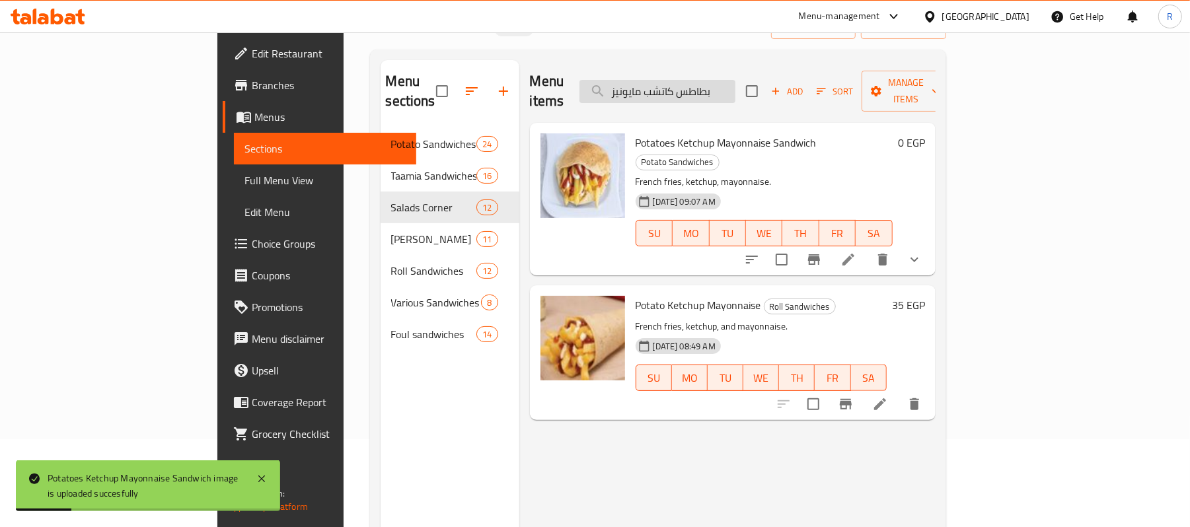
click at [725, 90] on input "بطاطس كاتشب مايونيز" at bounding box center [658, 91] width 156 height 23
paste input "search"
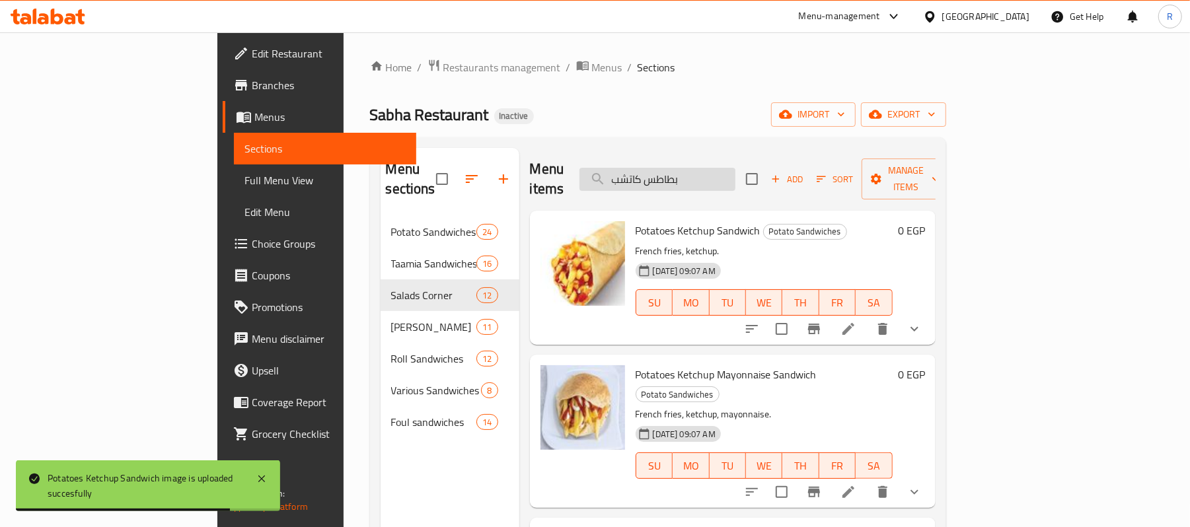
click at [736, 168] on input "بطاطس كاتشب" at bounding box center [658, 179] width 156 height 23
paste input "ايونيز"
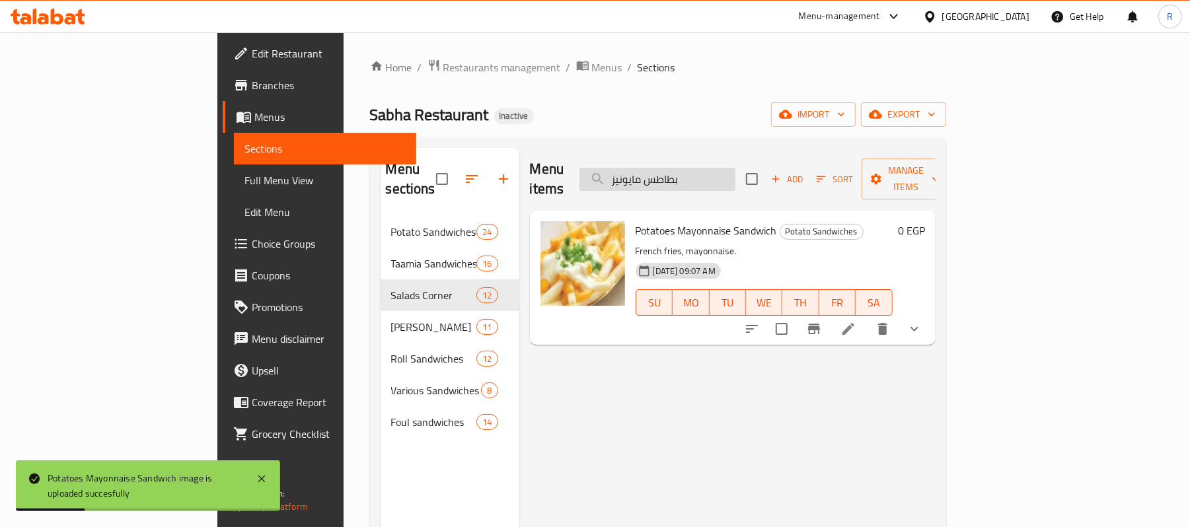
click at [736, 172] on input "بطاطس مايونيز" at bounding box center [658, 179] width 156 height 23
paste input "للة"
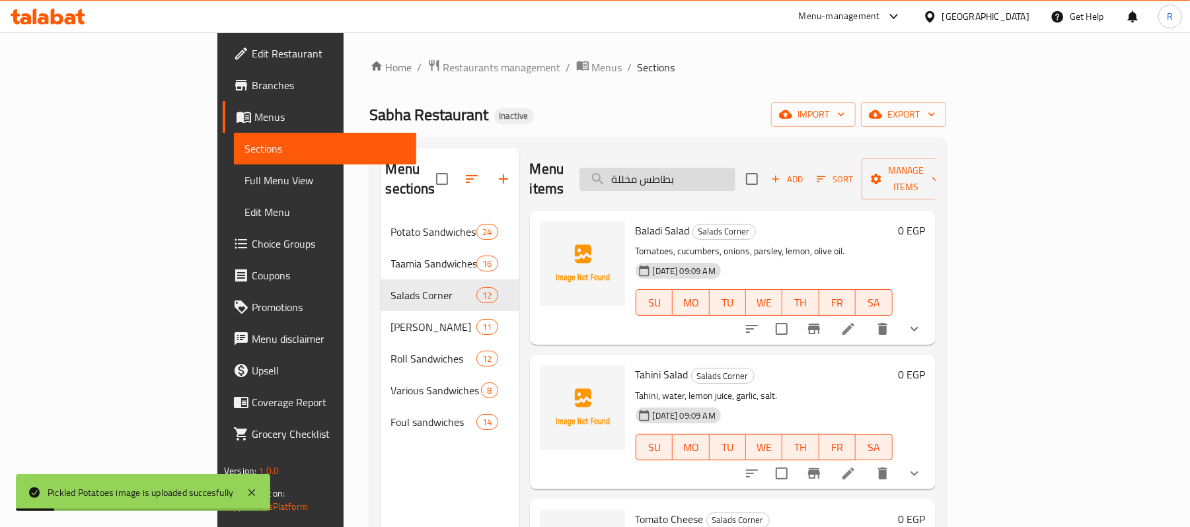
click at [736, 169] on input "بطاطس مخللة" at bounding box center [658, 179] width 156 height 23
paste input "كس جبن رول"
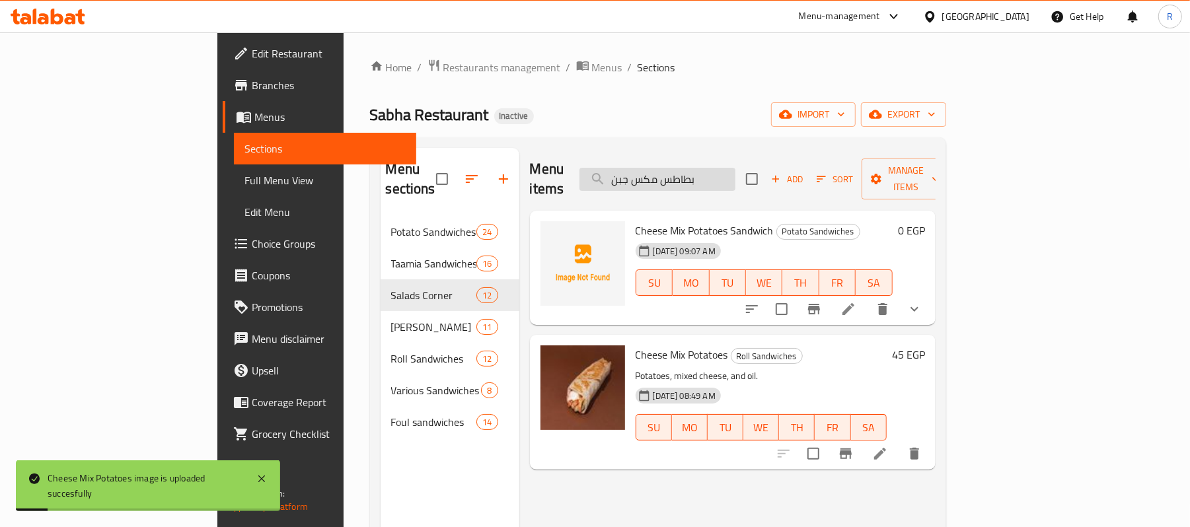
click at [717, 168] on input "بطاطس مكس جبن" at bounding box center [658, 179] width 156 height 23
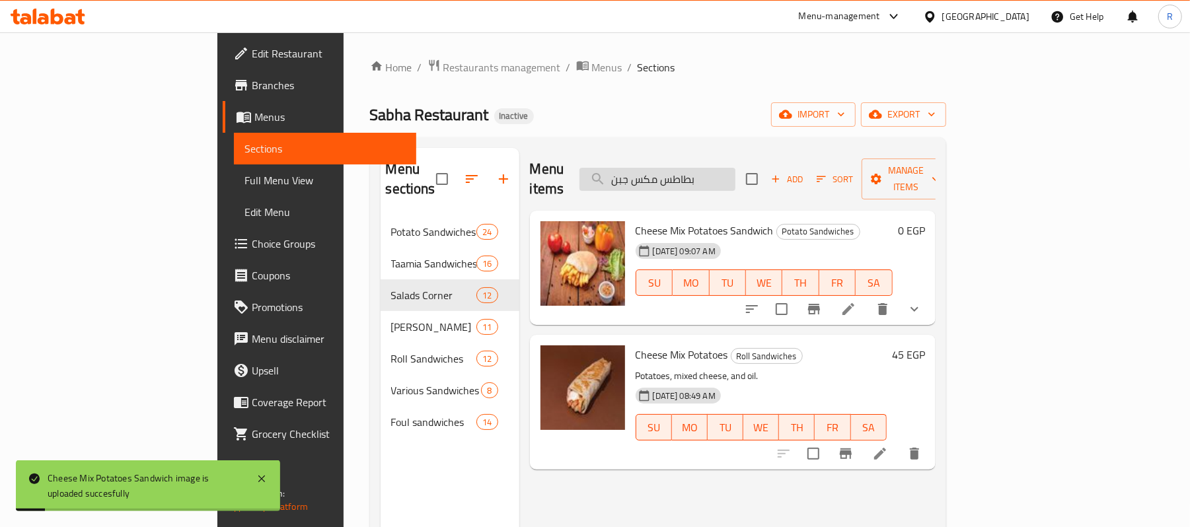
click at [736, 168] on input "بطاطس مكس جبن" at bounding box center [658, 179] width 156 height 23
paste input "وريه بيض مسلوق"
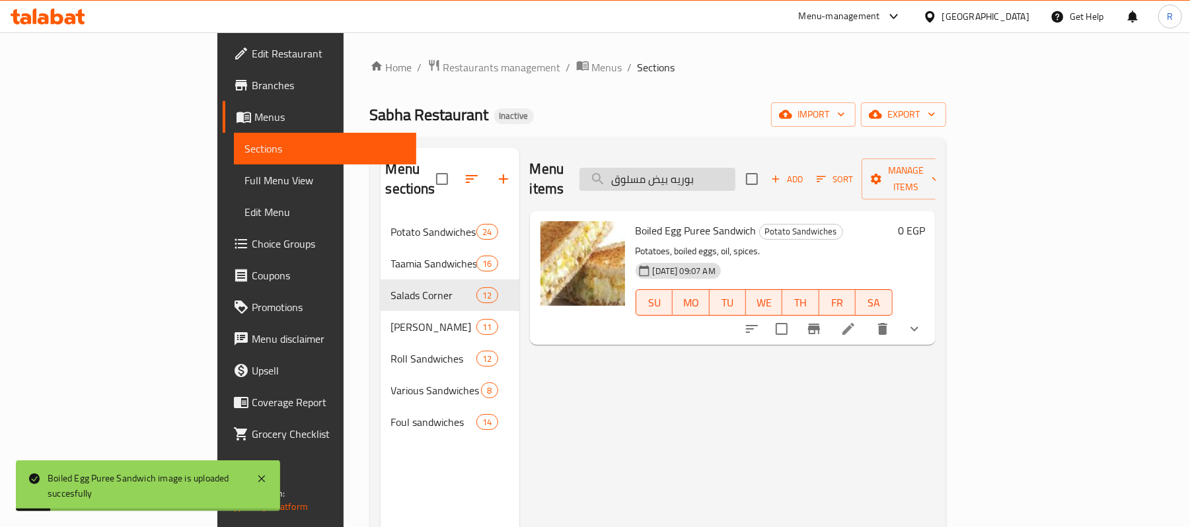
click at [736, 171] on input "بوريه بيض مسلوق" at bounding box center [658, 179] width 156 height 23
paste input "قلى"
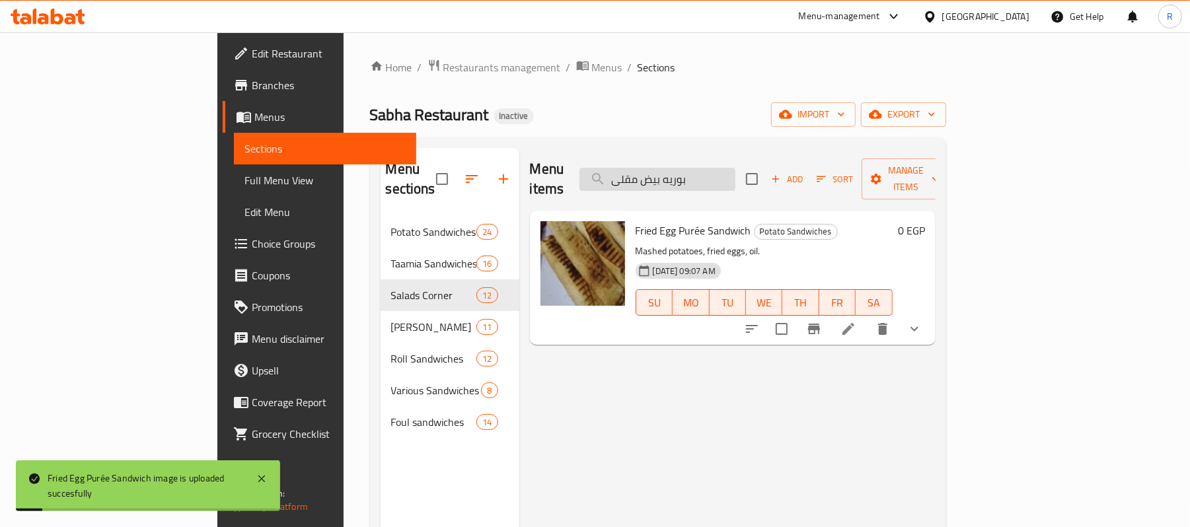
click at [736, 168] on input "بوريه بيض مقلى" at bounding box center [658, 179] width 156 height 23
paste input "بنة روم"
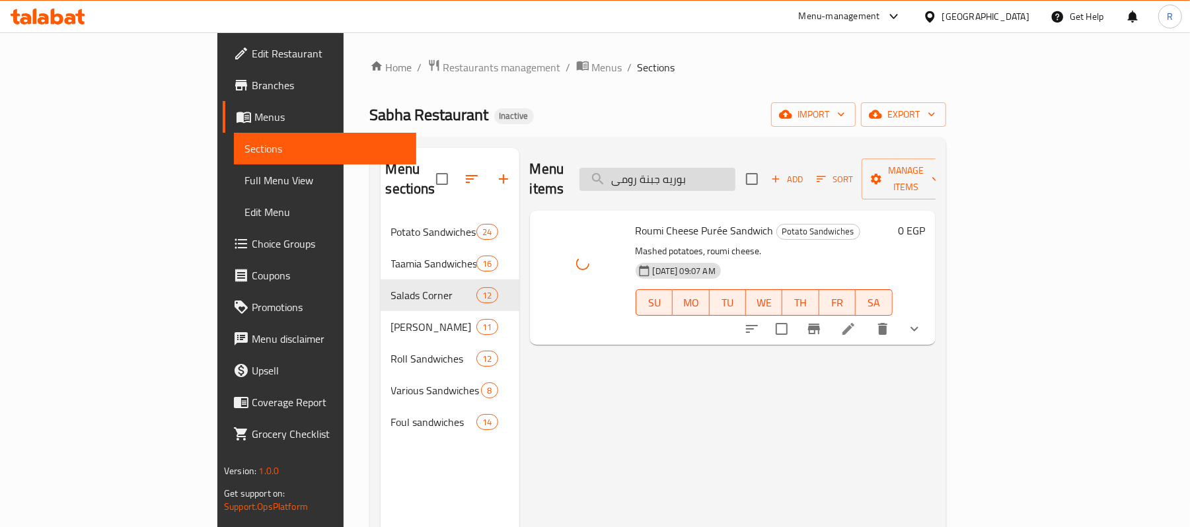
click at [736, 177] on input "بوريه جبنة رومى" at bounding box center [658, 179] width 156 height 23
paste input "search"
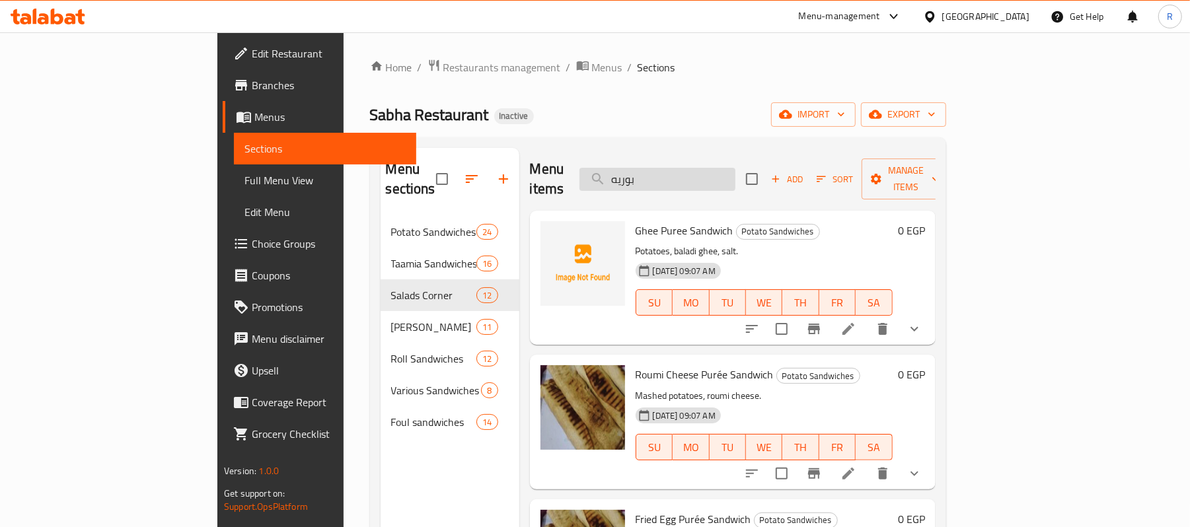
click at [736, 173] on input "بوريه" at bounding box center [658, 179] width 156 height 23
paste input "سادة"
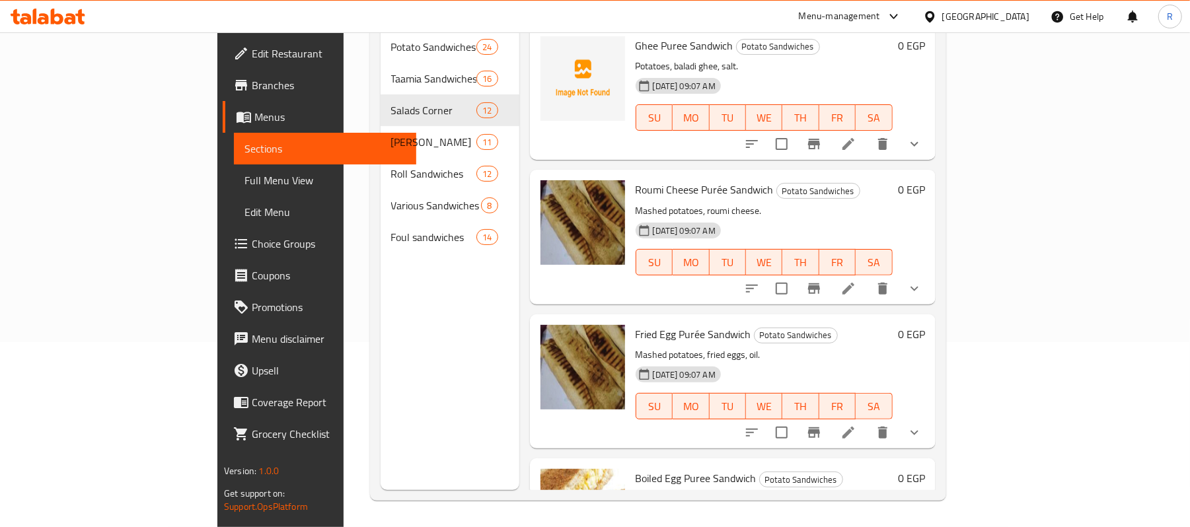
click at [788, 73] on div "08-10-2025 09:07 AM SU MO TU WE TH FR SA" at bounding box center [765, 108] width 268 height 71
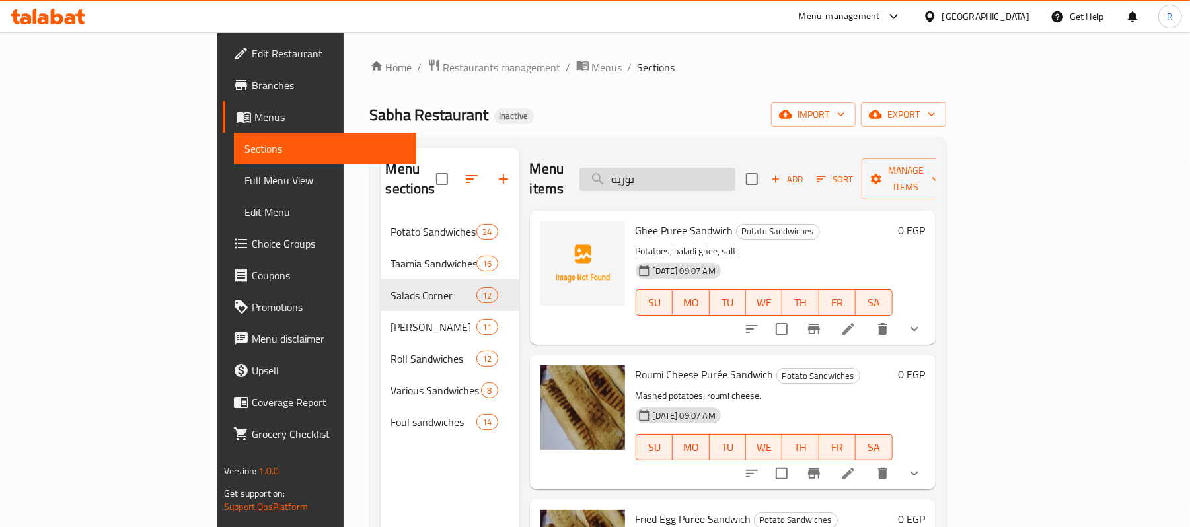
click at [723, 168] on input "بوريه" at bounding box center [658, 179] width 156 height 23
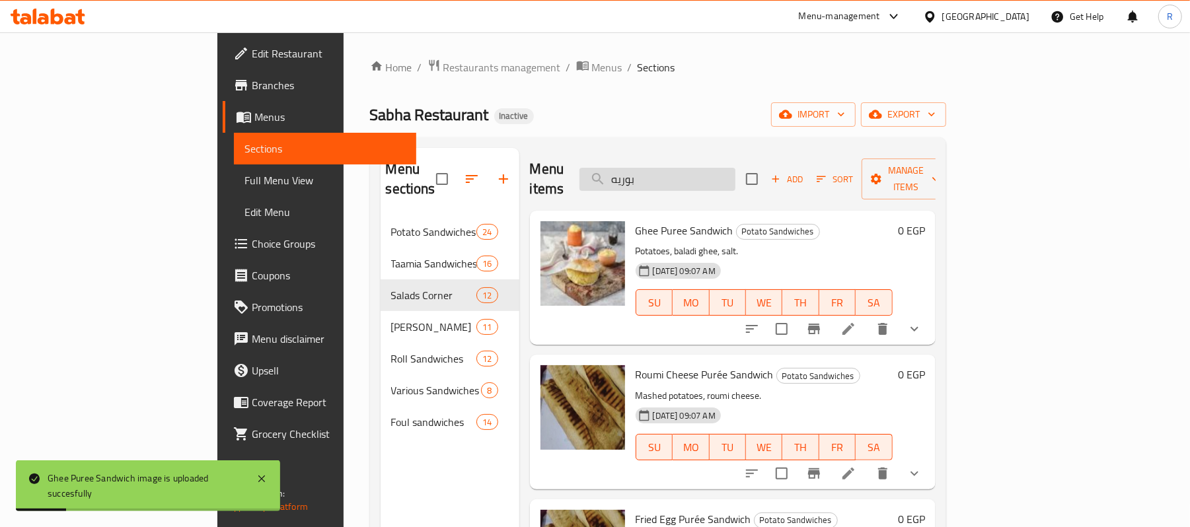
click at [736, 178] on input "بوريه" at bounding box center [658, 179] width 156 height 23
paste input "ض أباتشى"
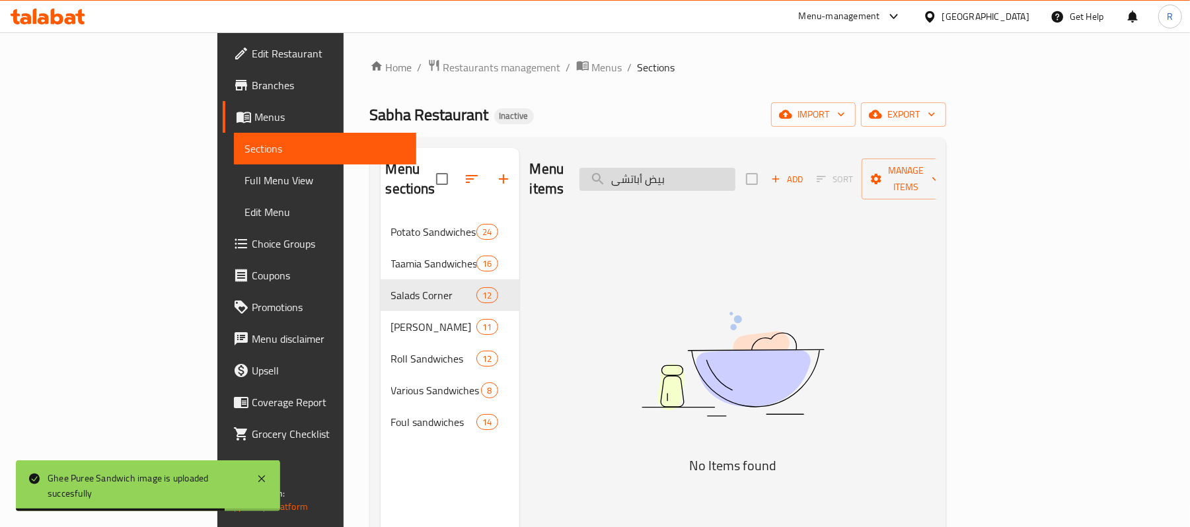
click at [736, 168] on input "بيض أباتشى" at bounding box center [658, 179] width 156 height 23
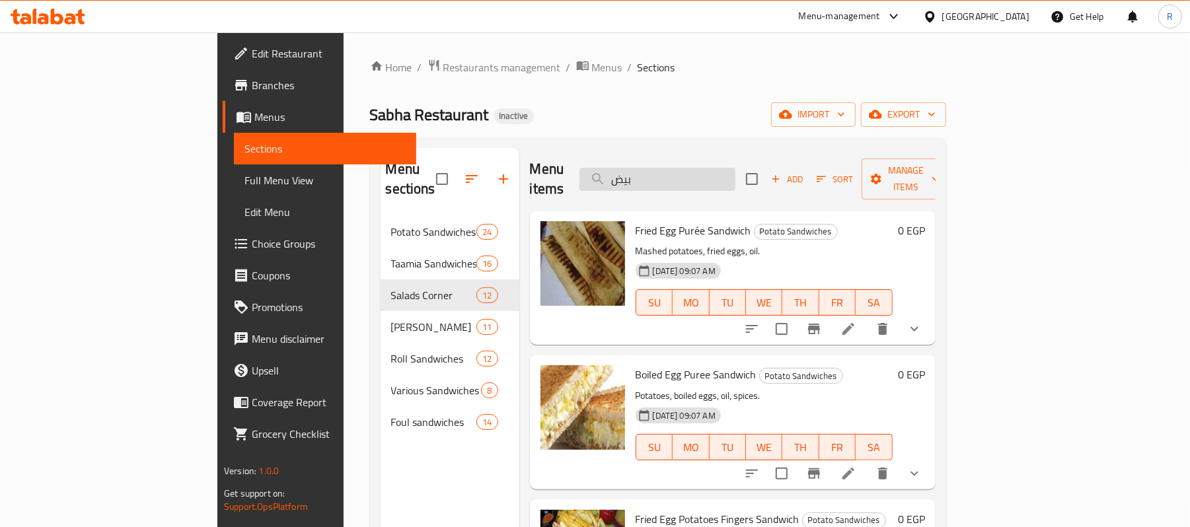
click at [736, 173] on input "بيض" at bounding box center [658, 179] width 156 height 23
paste input "أسبانش"
click at [736, 173] on input "بيض" at bounding box center [658, 179] width 156 height 23
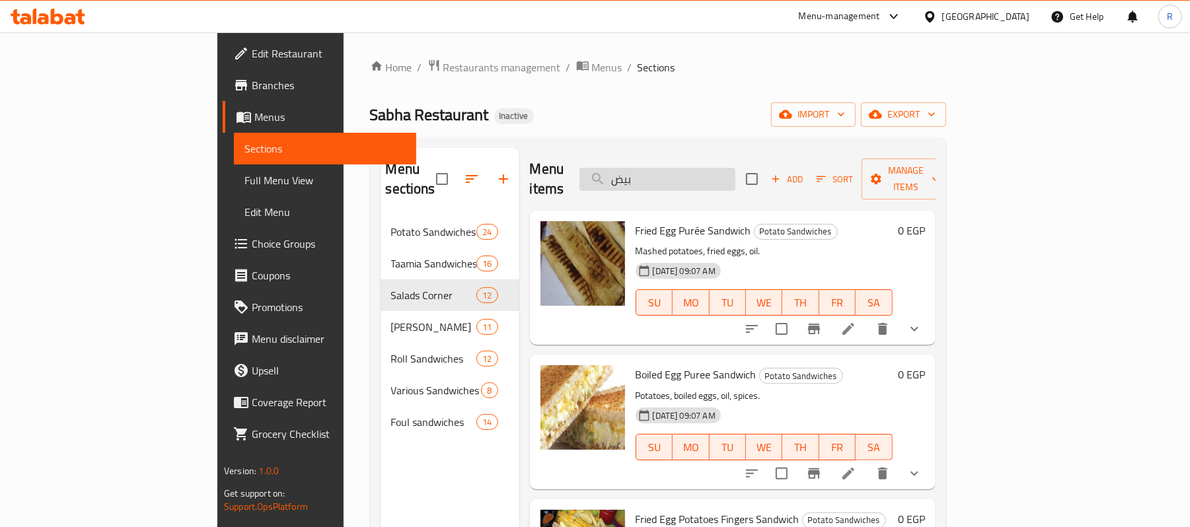
paste input "إسكندراني"
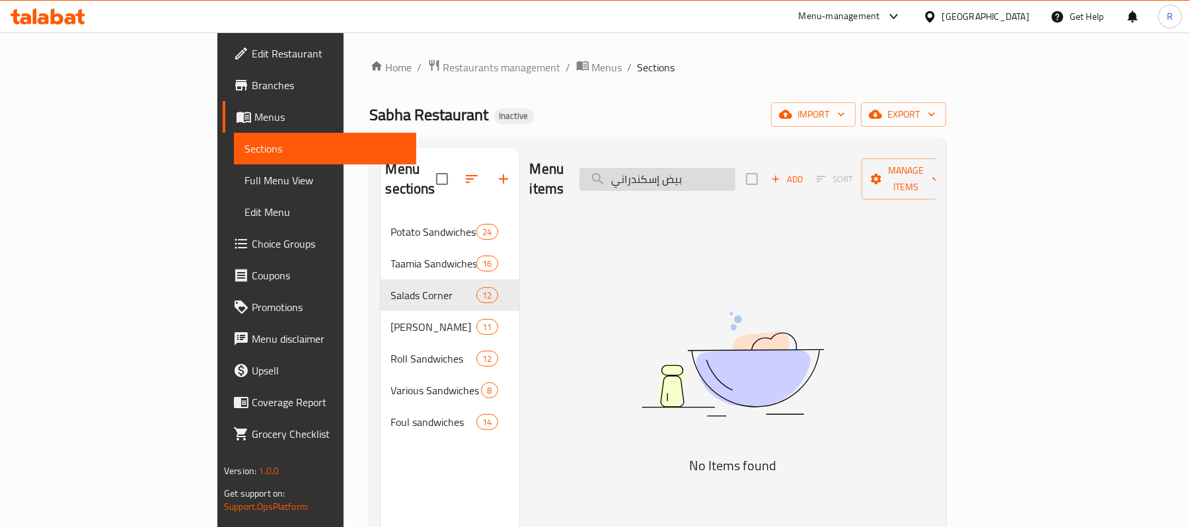
click at [736, 169] on input "بيض إسكندراني" at bounding box center [658, 179] width 156 height 23
paste input "ازوكا"
click at [796, 155] on div "Menu items بيض بازوكا Add Sort Manage items" at bounding box center [733, 179] width 406 height 63
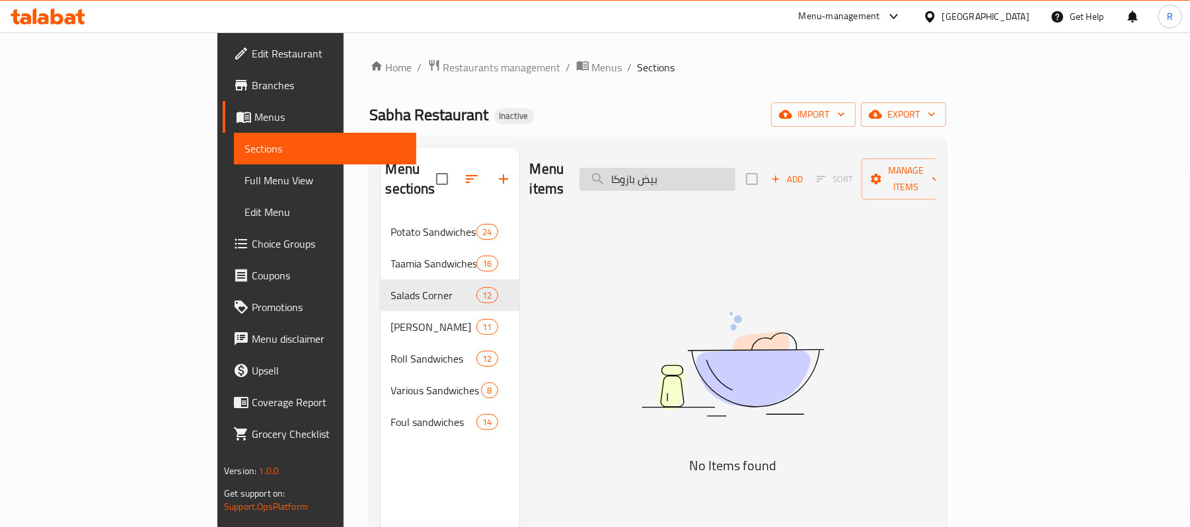
click at [736, 168] on input "بيض بازوكا" at bounding box center [658, 179] width 156 height 23
paste input "طرمة"
click at [736, 172] on input "بيض بسطرمة" at bounding box center [658, 179] width 156 height 23
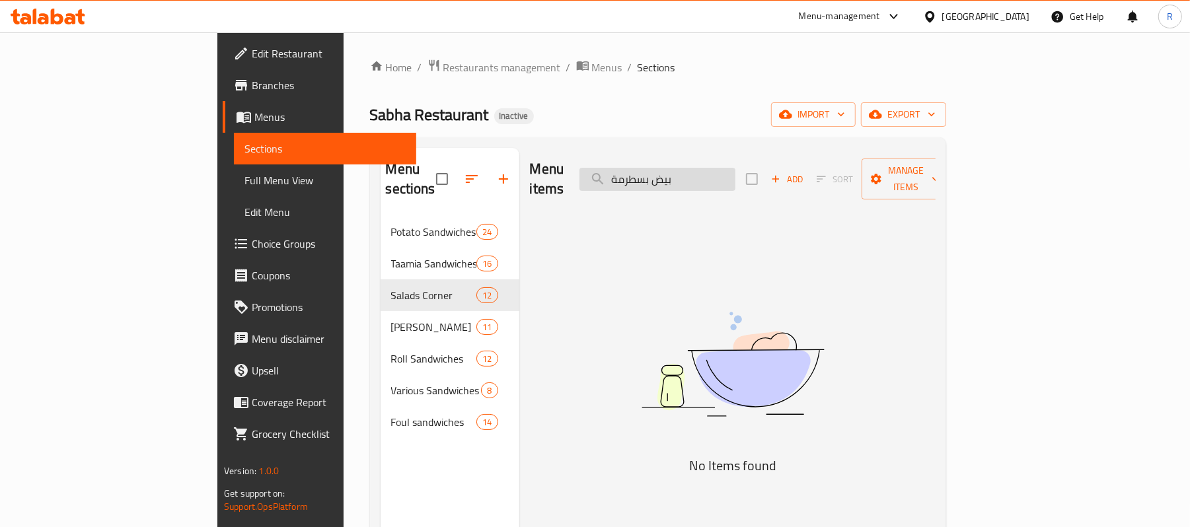
click at [736, 172] on input "بيض بسطرمة" at bounding box center [658, 179] width 156 height 23
paste input "يتزا"
click at [736, 169] on input "بيض بيتزا" at bounding box center [658, 179] width 156 height 23
click at [714, 168] on input "بيض بيتزا" at bounding box center [658, 179] width 156 height 23
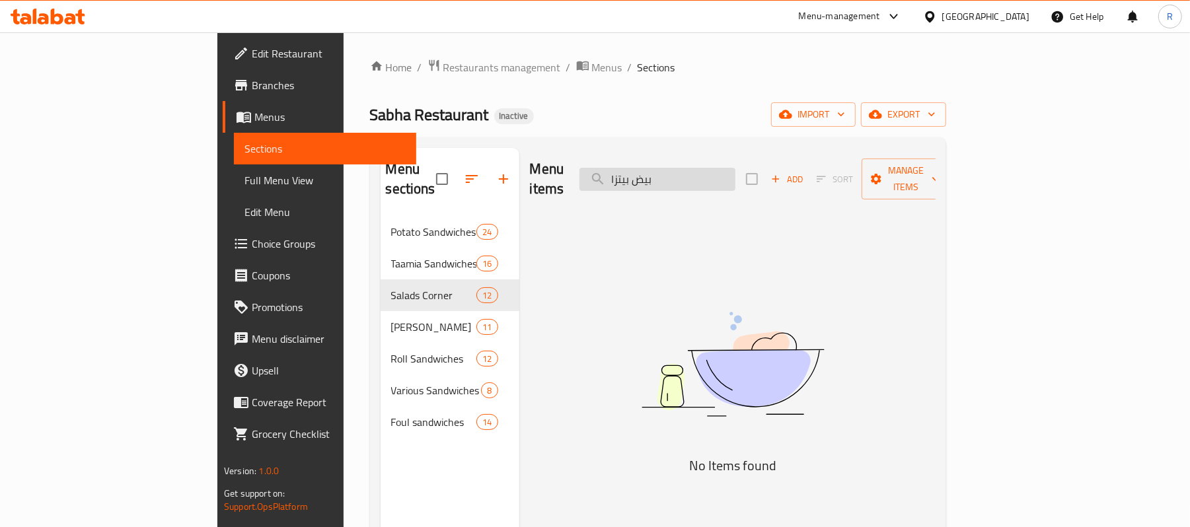
click at [714, 168] on input "بيض بيتزا" at bounding box center [658, 179] width 156 height 23
click at [718, 169] on input "بيض بيتزا" at bounding box center [658, 179] width 156 height 23
click at [735, 168] on input "بيتزا" at bounding box center [658, 179] width 156 height 23
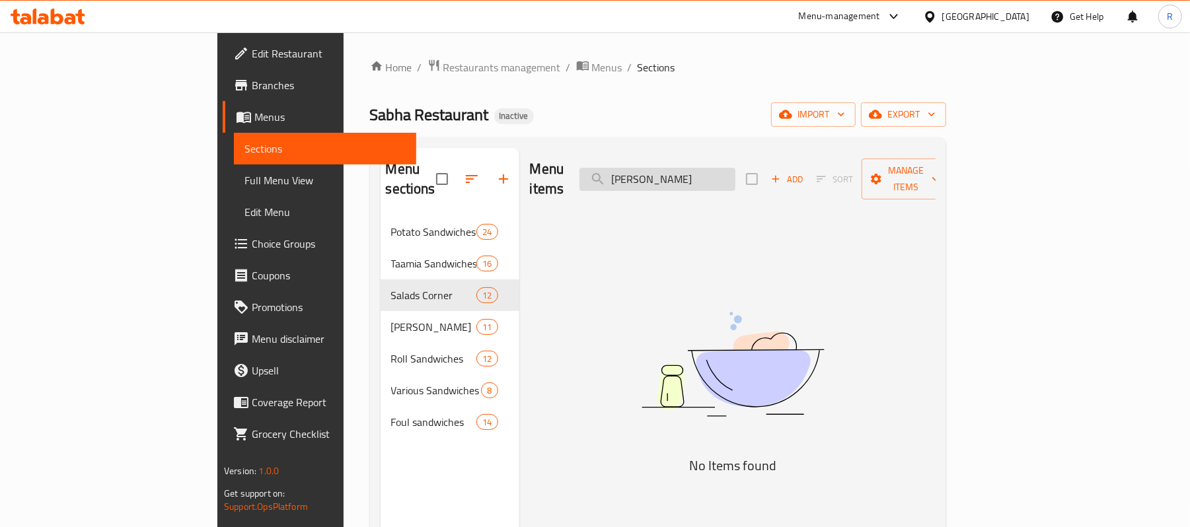
click at [735, 168] on input "بيتزا" at bounding box center [658, 179] width 156 height 23
paste input "جبنة رومى"
click at [736, 174] on input "بيض جبنة رومى" at bounding box center [658, 179] width 156 height 23
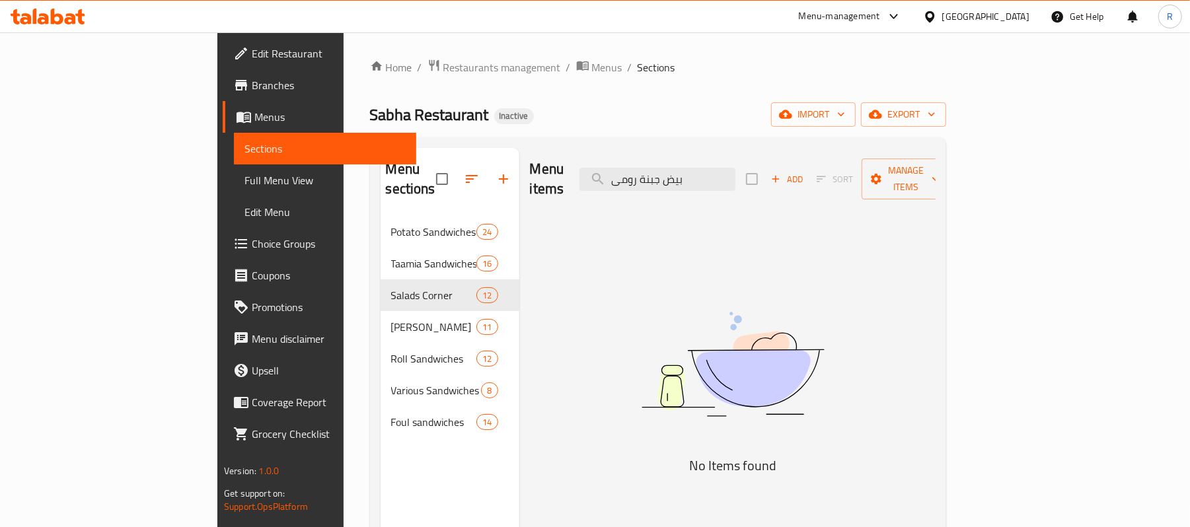
paste input "وسيس"
click at [736, 173] on input "بيض سوسيس" at bounding box center [658, 179] width 156 height 23
paste input "-1"
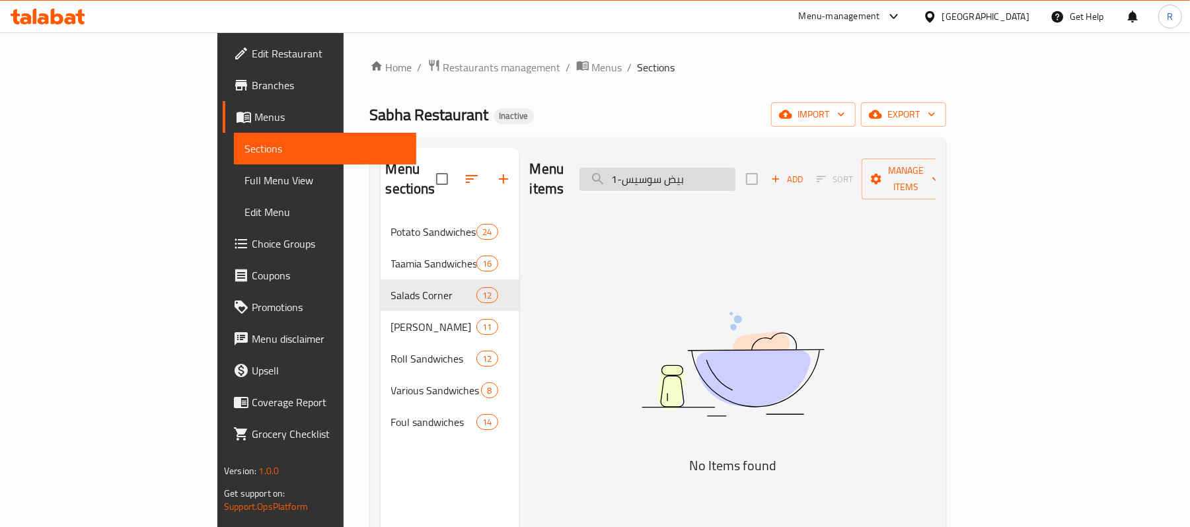
click at [736, 168] on input "بيض سوسيس-1" at bounding box center [658, 179] width 156 height 23
paste input "يدر"
click at [723, 168] on input "بيض شيدر" at bounding box center [658, 179] width 156 height 23
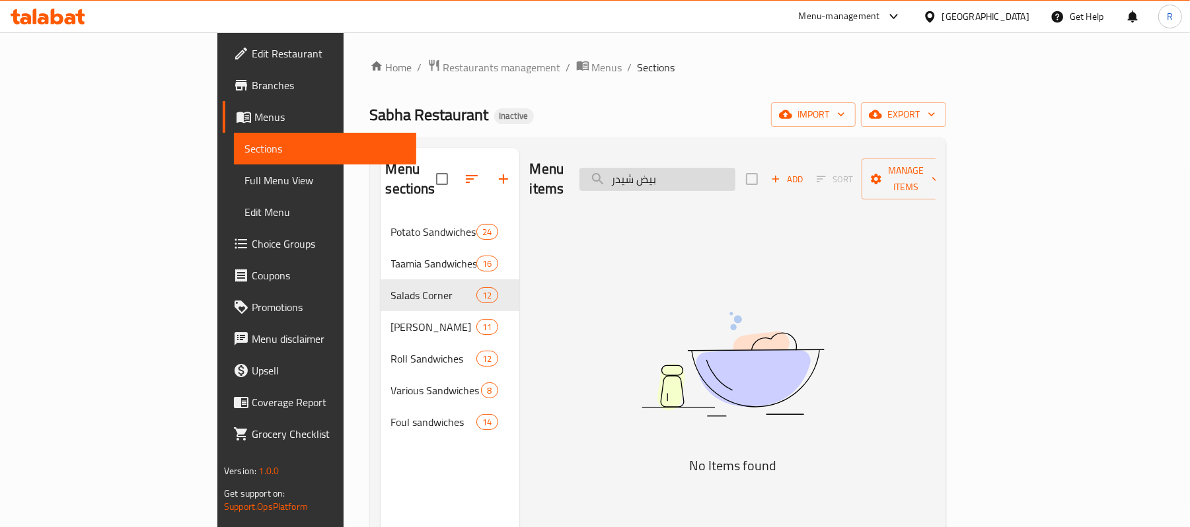
click at [723, 168] on input "بيض شيدر" at bounding box center [658, 179] width 156 height 23
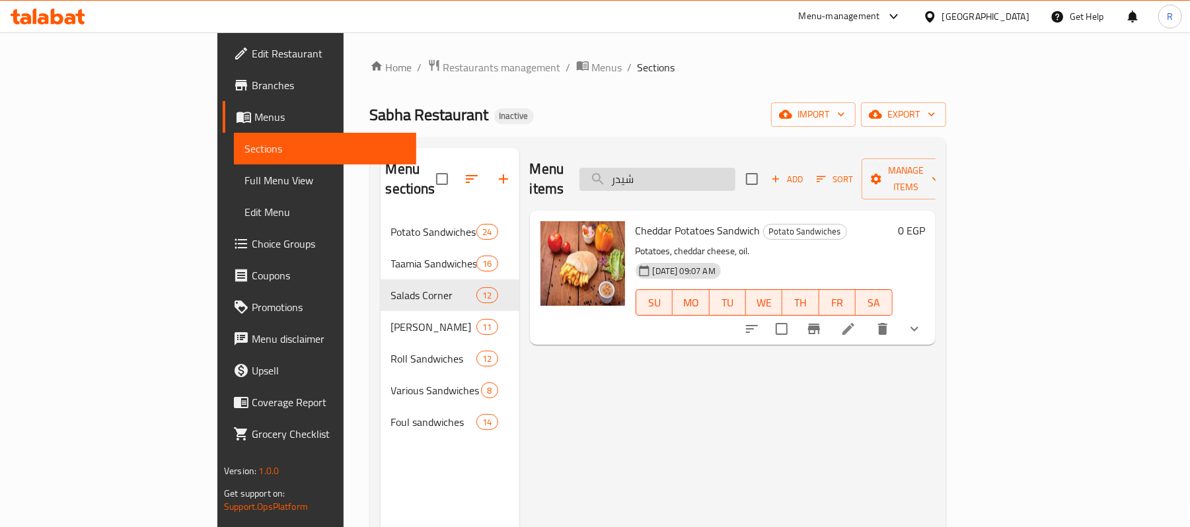
click at [736, 168] on input "شيدر" at bounding box center [658, 179] width 156 height 23
paste input "يض مدحرج"
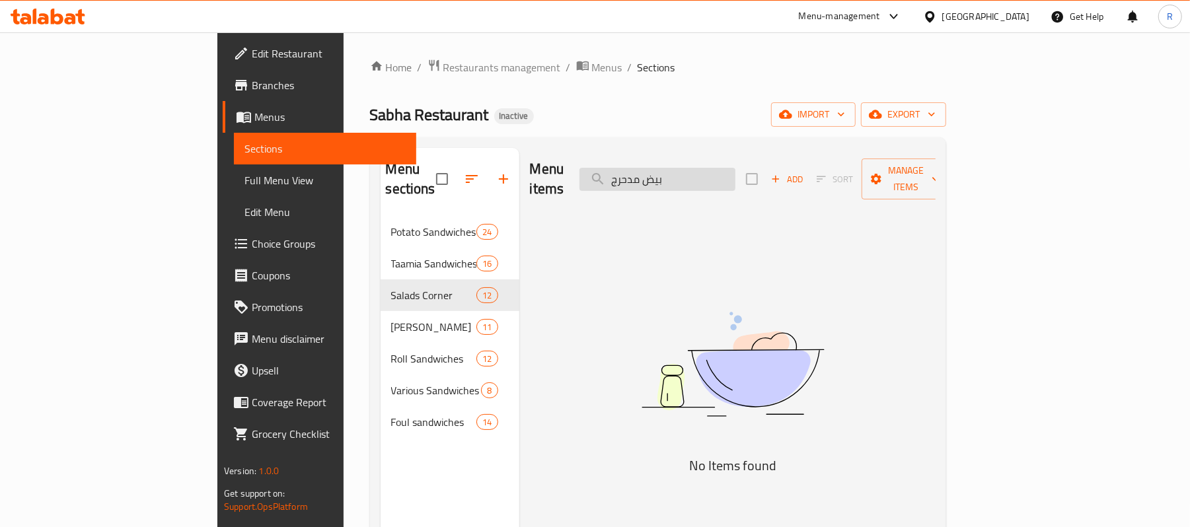
click at [736, 170] on input "بيض مدحرج" at bounding box center [658, 179] width 156 height 23
paste input "لوق"
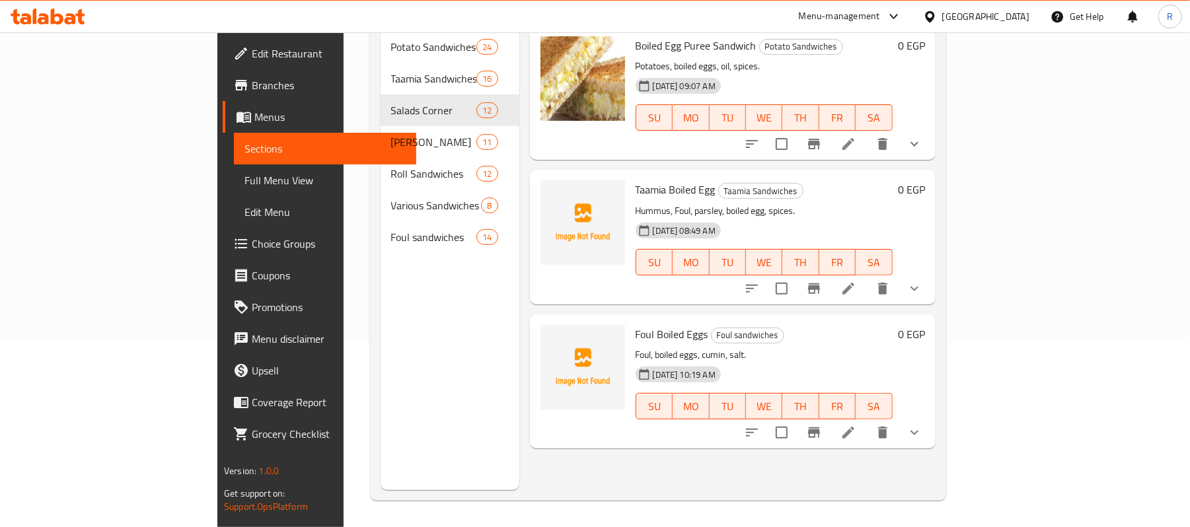
scroll to position [98, 0]
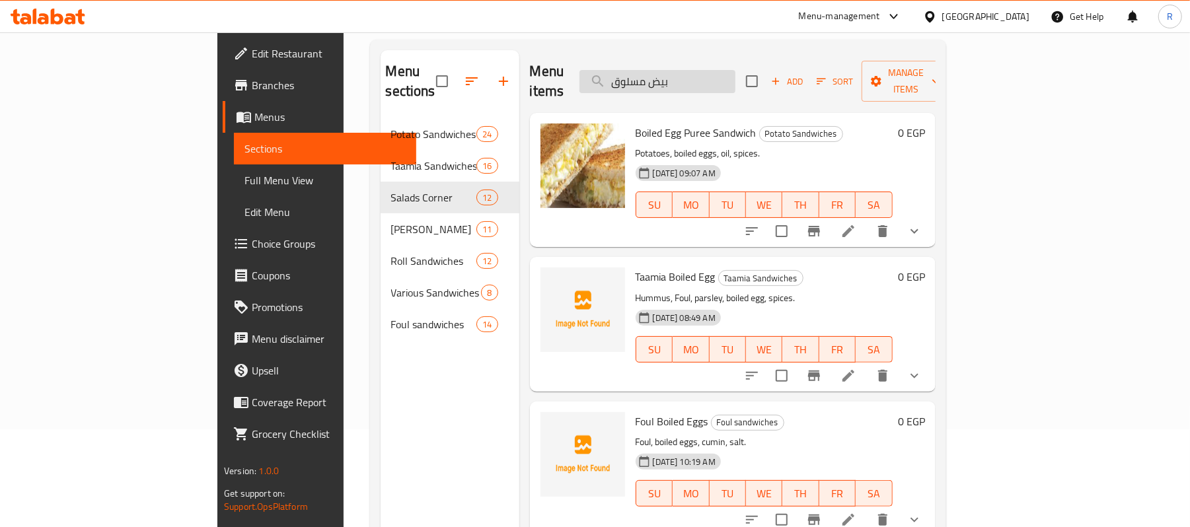
click at [736, 74] on input "بيض مسلوق" at bounding box center [658, 81] width 156 height 23
paste input "-1"
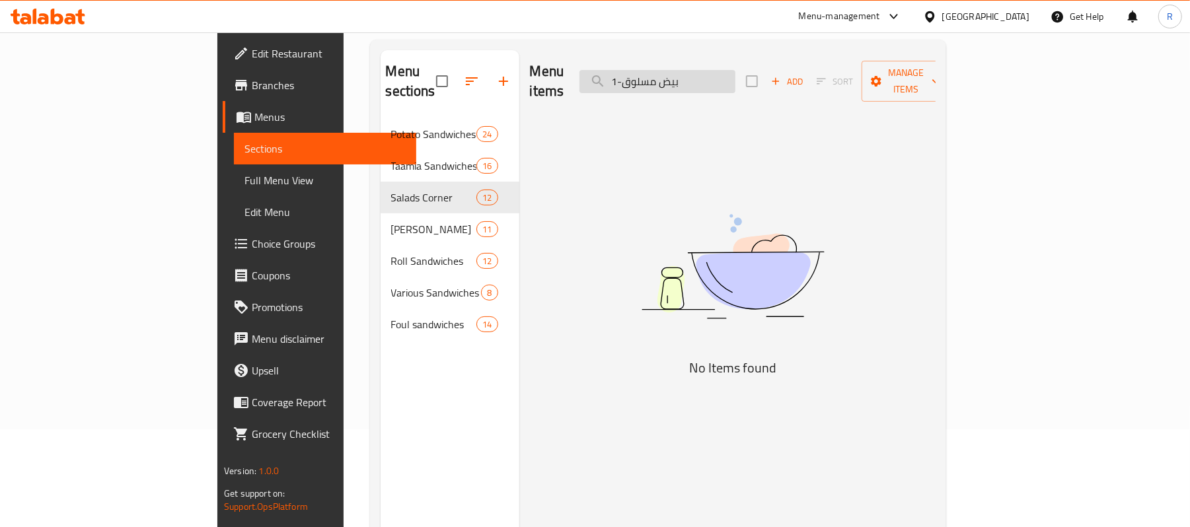
click at [736, 75] on input "بيض مسلوق-1" at bounding box center [658, 81] width 156 height 23
paste input "قلى"
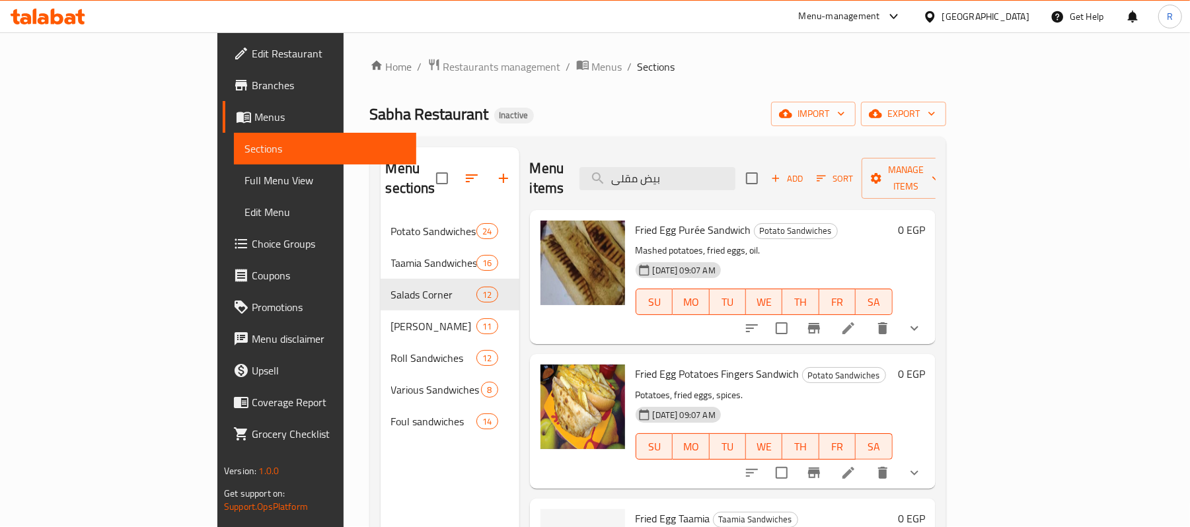
scroll to position [0, 0]
click at [736, 172] on input "بيض مقلى" at bounding box center [658, 179] width 156 height 23
paste input "س جبن"
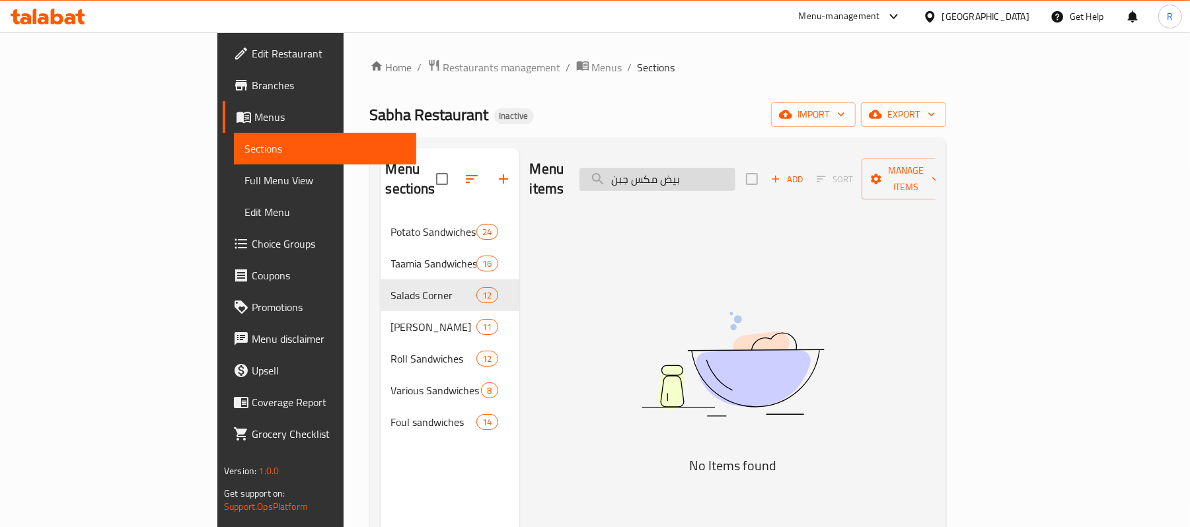
click at [736, 173] on input "بيض مكس جبن" at bounding box center [658, 179] width 156 height 23
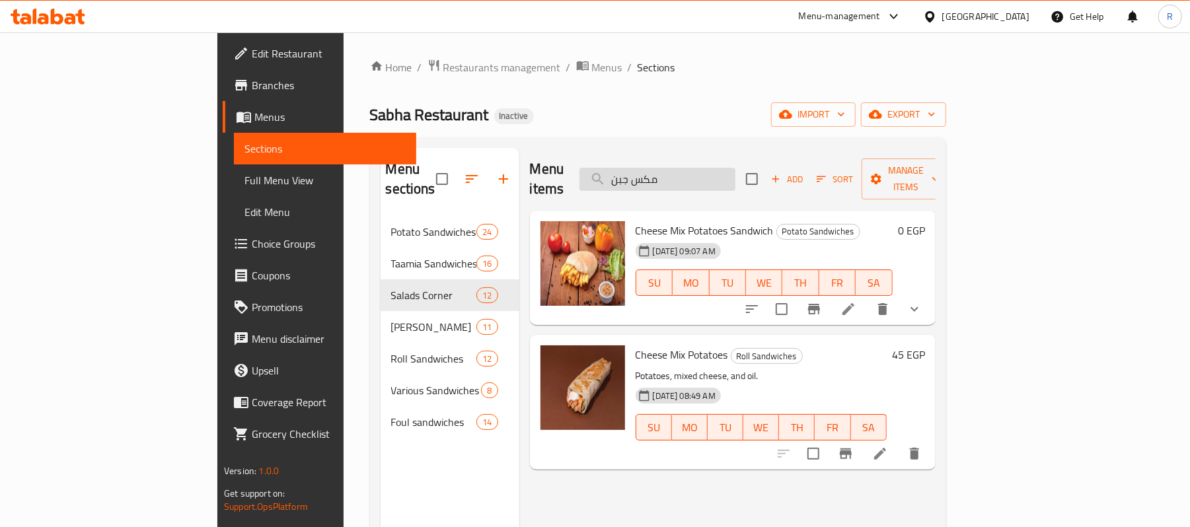
click at [736, 168] on input "مكس جبن" at bounding box center [658, 179] width 156 height 23
paste input "بيض موتزريلا"
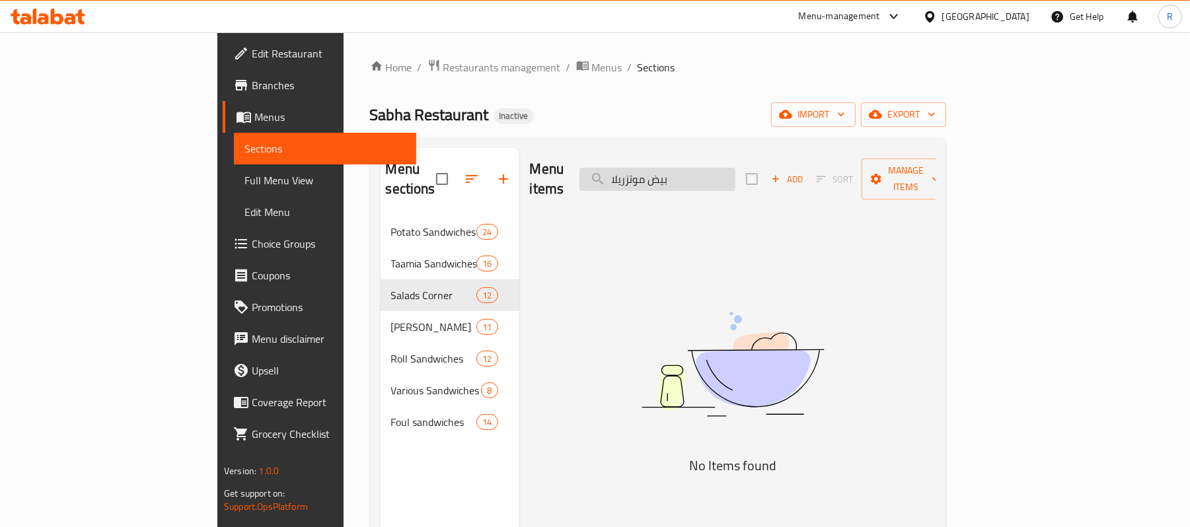
click at [736, 175] on input "بيض موتزريلا" at bounding box center [658, 179] width 156 height 23
paste input "حابيش صابحة"
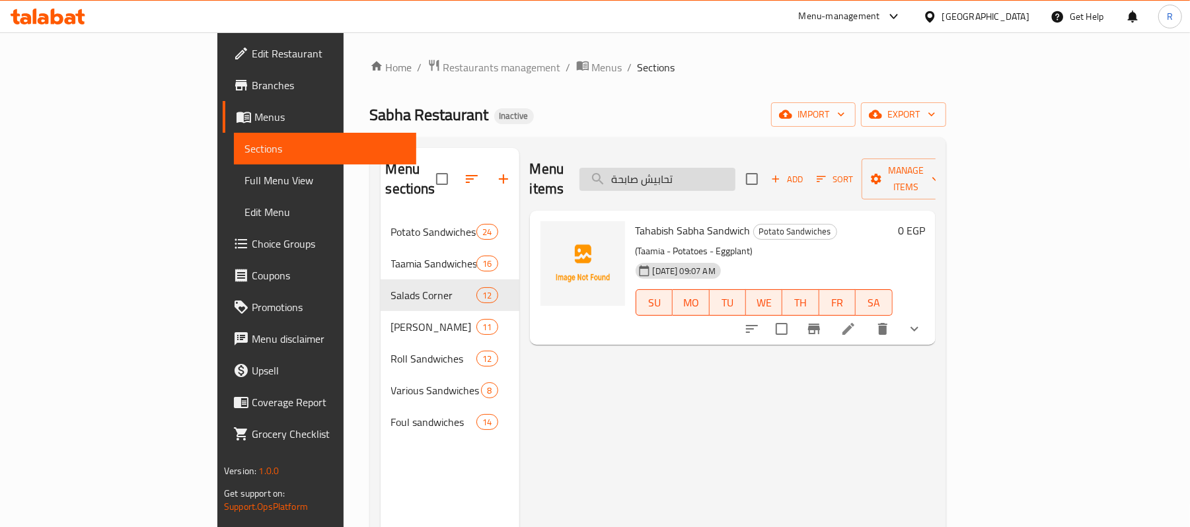
click at [736, 169] on input "تحابيش صابحة" at bounding box center [658, 179] width 156 height 23
paste input "بنة رومى فرن"
click at [548, 278] on div at bounding box center [583, 263] width 85 height 85
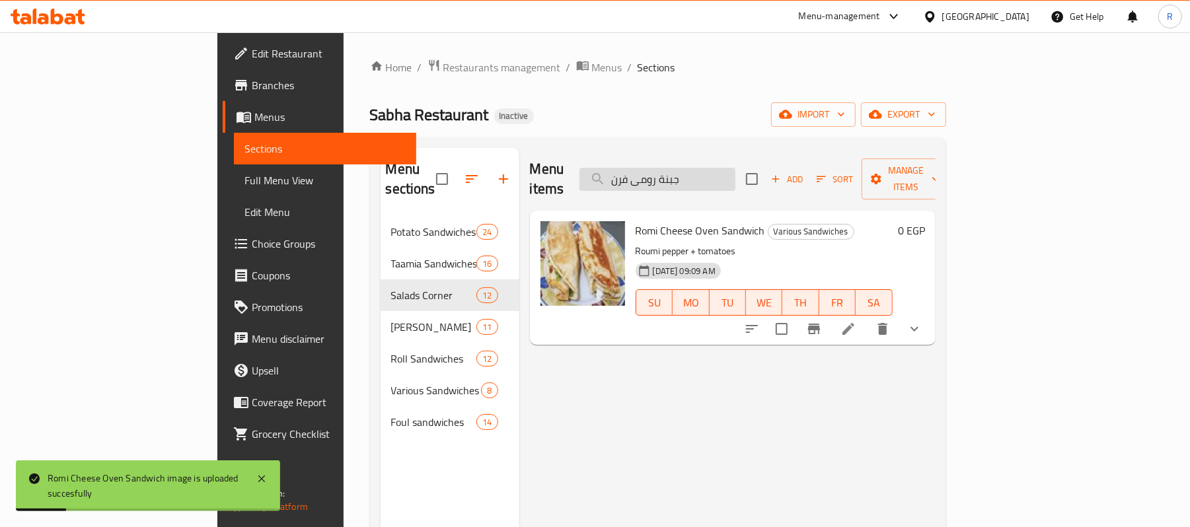
click at [736, 168] on input "جبنة رومى فرن" at bounding box center [658, 179] width 156 height 23
paste input "قلية"
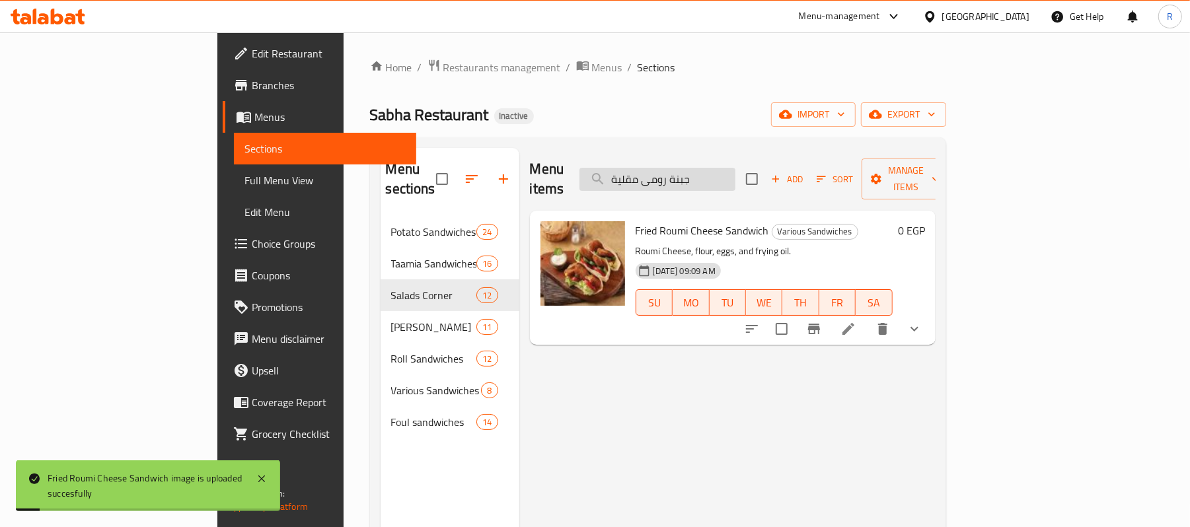
click at [736, 173] on input "جبنة رومى مقلية" at bounding box center [658, 179] width 156 height 23
paste input "ماطم ساندوتش"
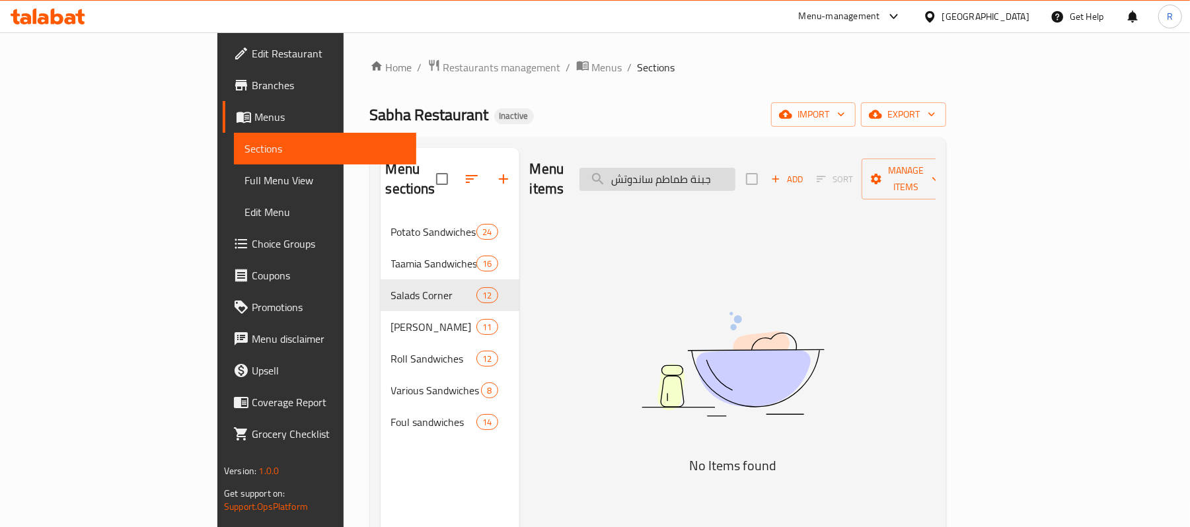
click at [736, 169] on input "جبنة طماطم ساندوتش" at bounding box center [658, 179] width 156 height 23
paste input "search"
click at [714, 173] on input "جبنة طماطم ساندوتش" at bounding box center [658, 179] width 156 height 23
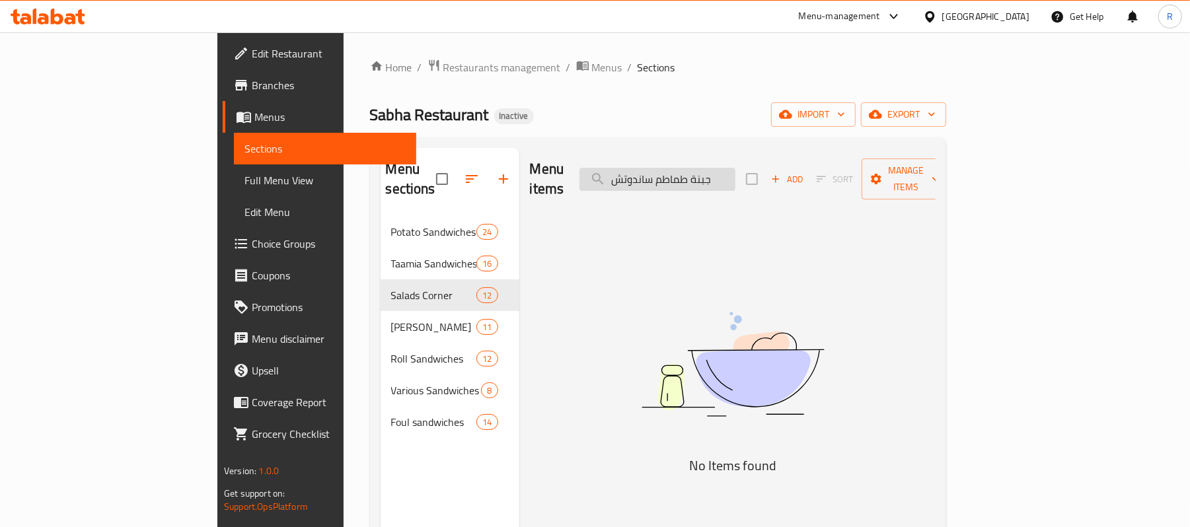
click at [714, 173] on input "جبنة طماطم ساندوتش" at bounding box center [658, 179] width 156 height 23
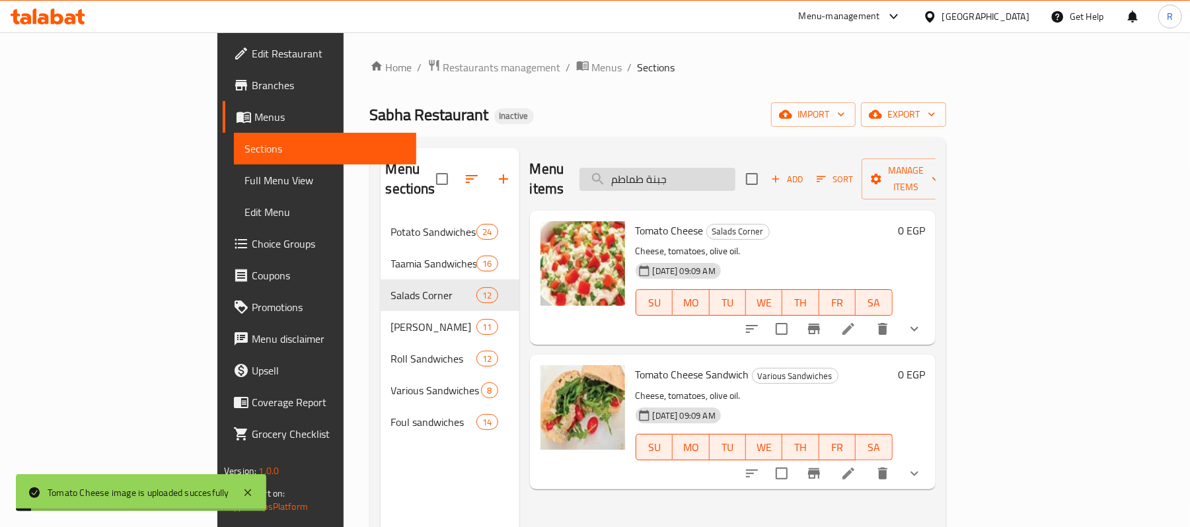
click at [736, 169] on input "جبنة طماطم" at bounding box center [658, 179] width 156 height 23
paste input "يناميت ساندوتش"
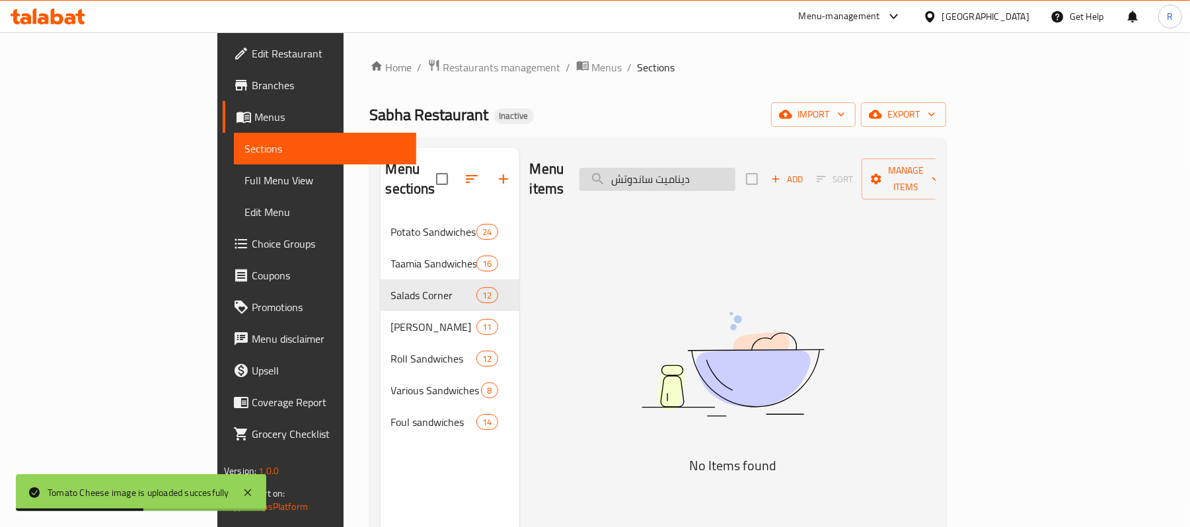
click at [707, 168] on input "ديناميت ساندوتش" at bounding box center [658, 179] width 156 height 23
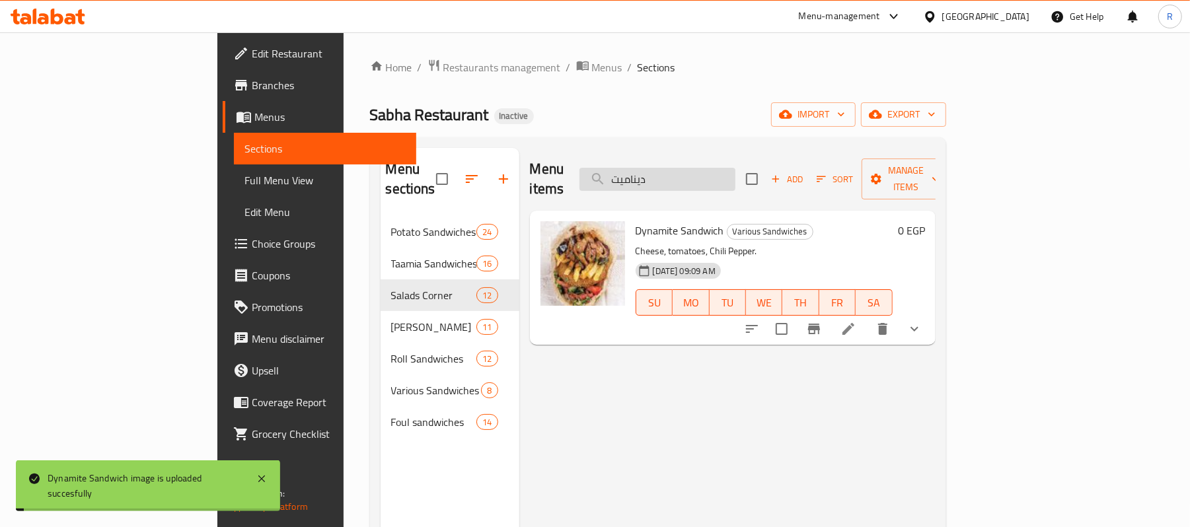
click at [736, 178] on input "ديناميت" at bounding box center [658, 179] width 156 height 23
paste input "لطة بلدى"
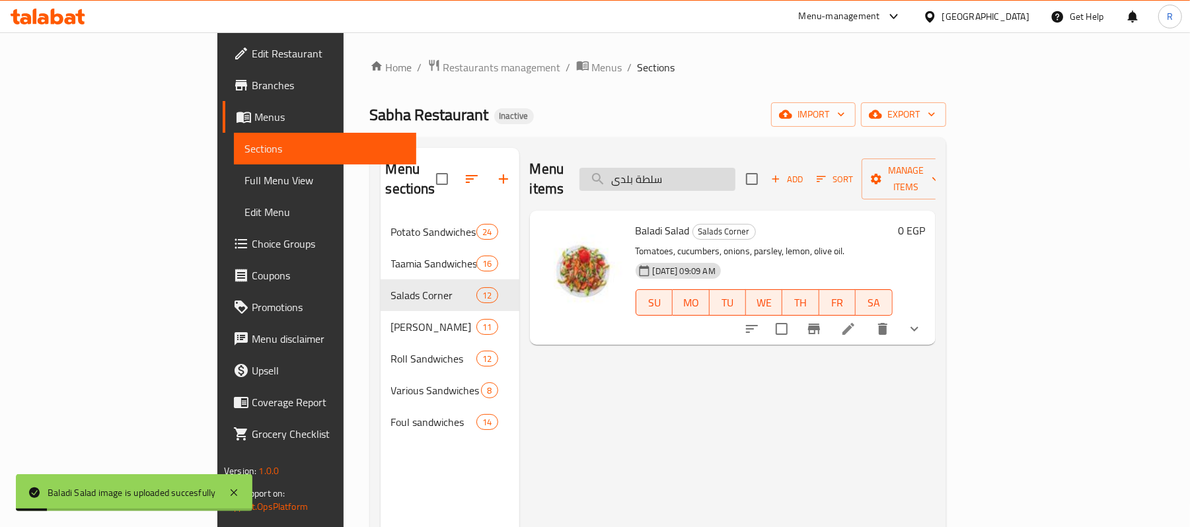
click at [735, 170] on input "سلطة بلدى" at bounding box center [658, 179] width 156 height 23
paste input "حينة"
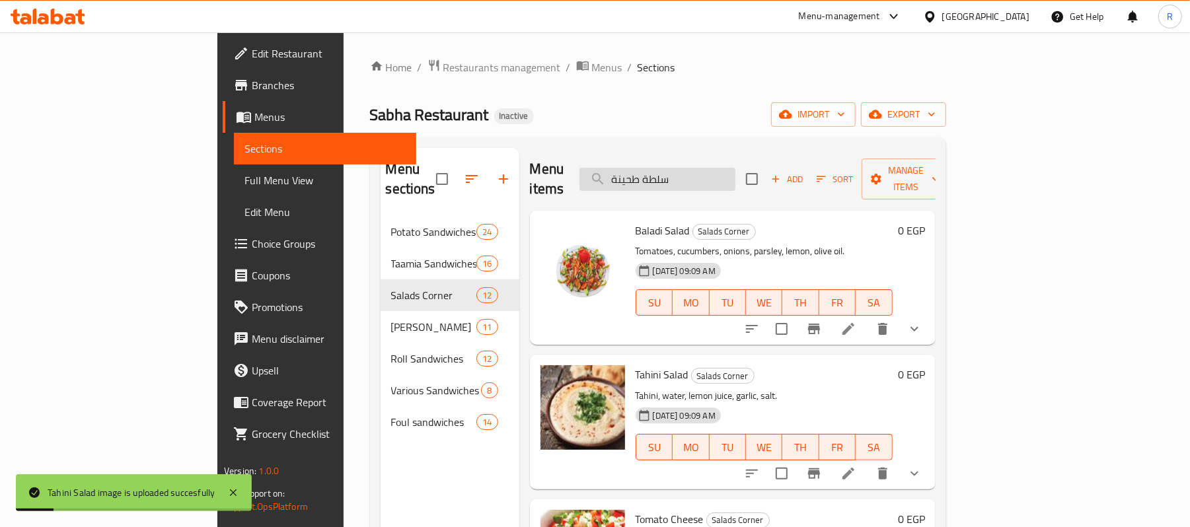
click at [736, 175] on input "سلطة طحينة" at bounding box center [658, 179] width 156 height 23
paste input "كشوكة ساندوتش"
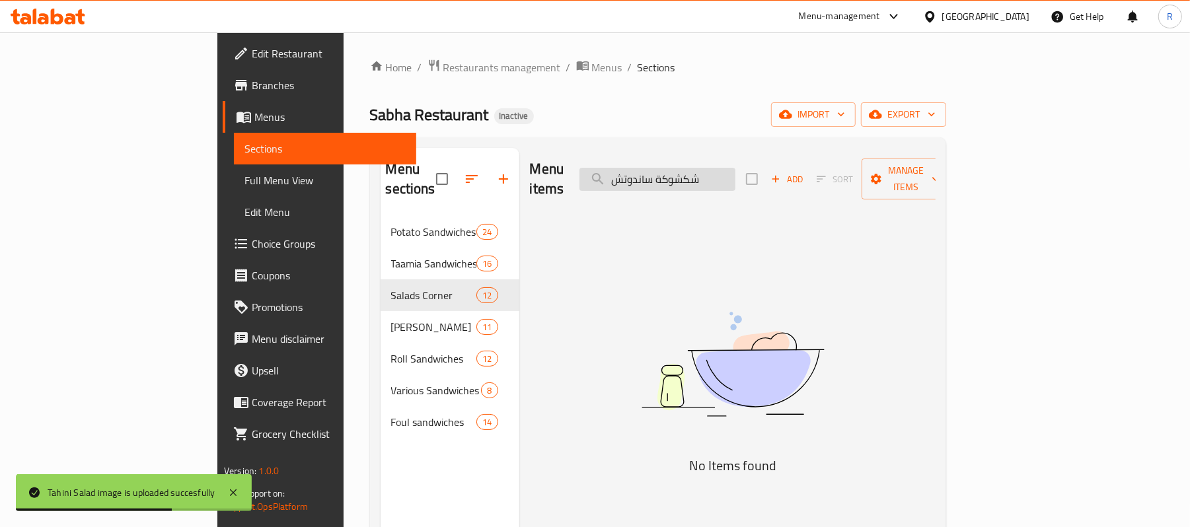
click at [710, 173] on input "شكشوكة ساندوتش" at bounding box center [658, 179] width 156 height 23
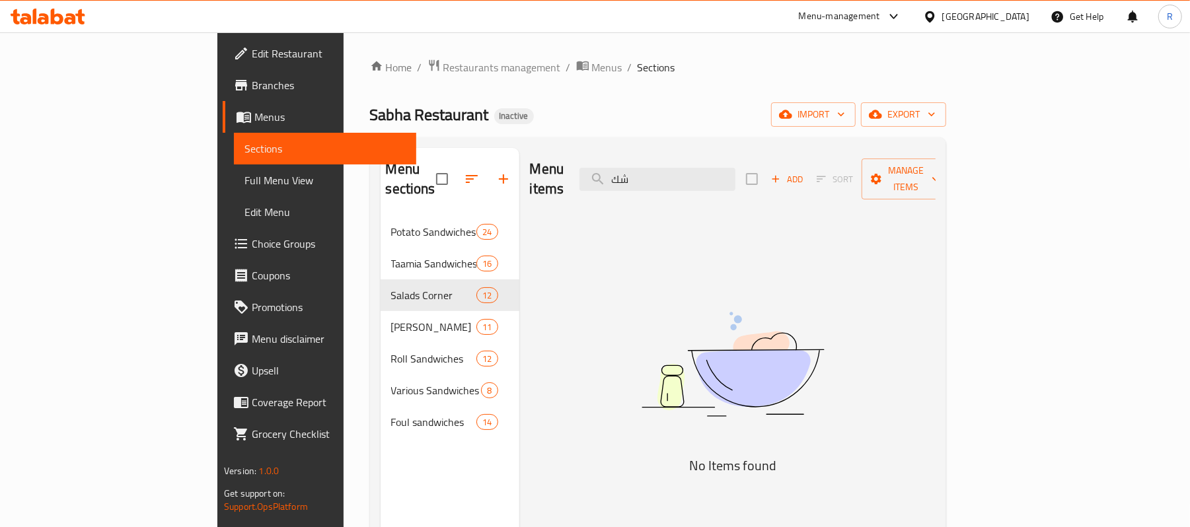
type input "ش"
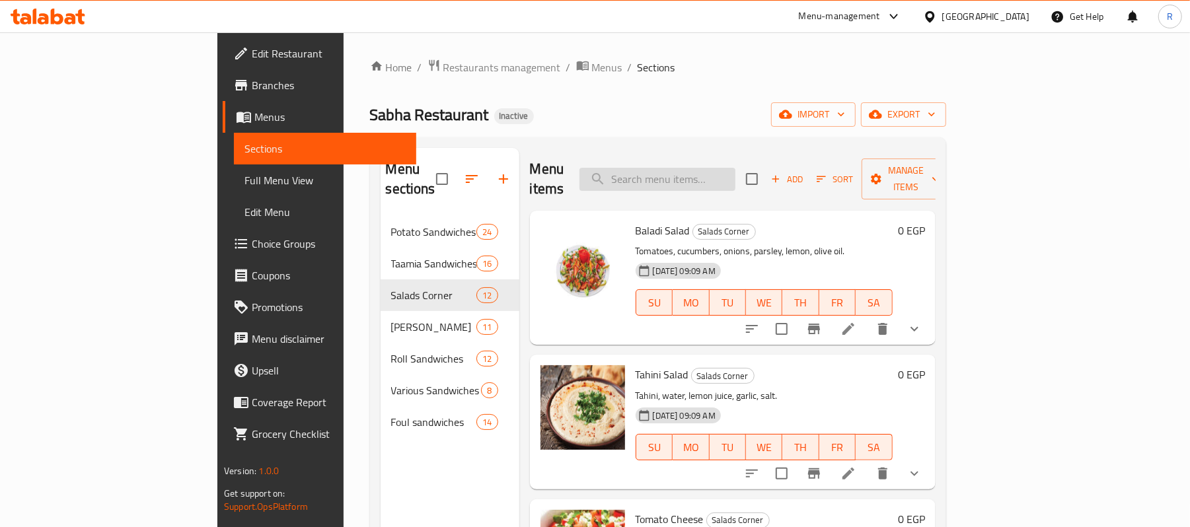
click at [736, 168] on input "search" at bounding box center [658, 179] width 156 height 23
paste input "شكشوكة ساندوتش-1"
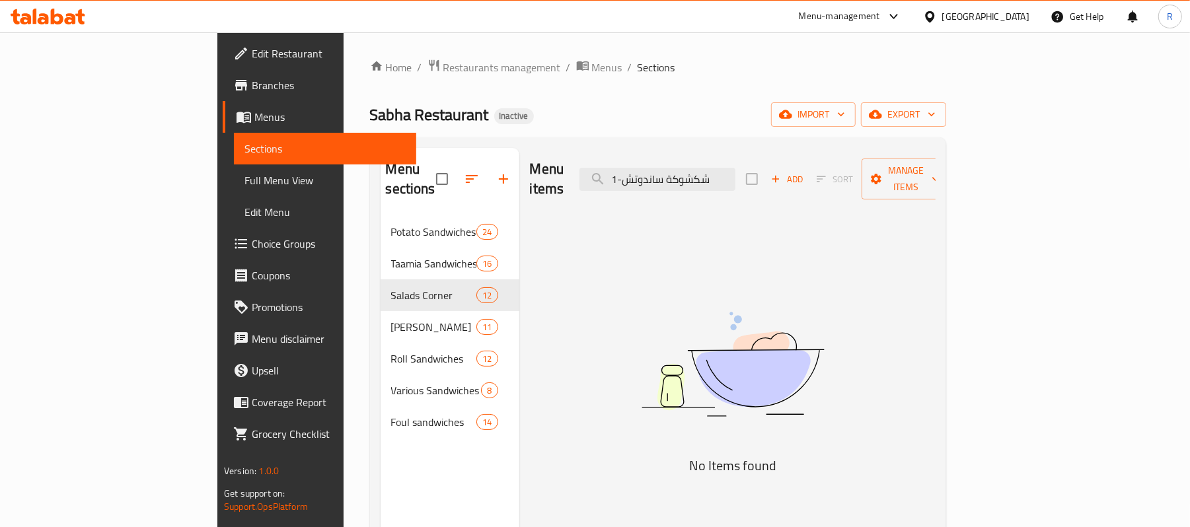
click at [784, 157] on div "Menu items شكشوكة ساندوتش-1 Add Sort Manage items" at bounding box center [733, 179] width 406 height 63
click at [702, 183] on div "Menu items شكشوكة ساندوتش-1 Add Sort Manage items" at bounding box center [733, 179] width 406 height 63
click at [710, 171] on input "شكشوكة ساندوتش-1" at bounding box center [658, 179] width 156 height 23
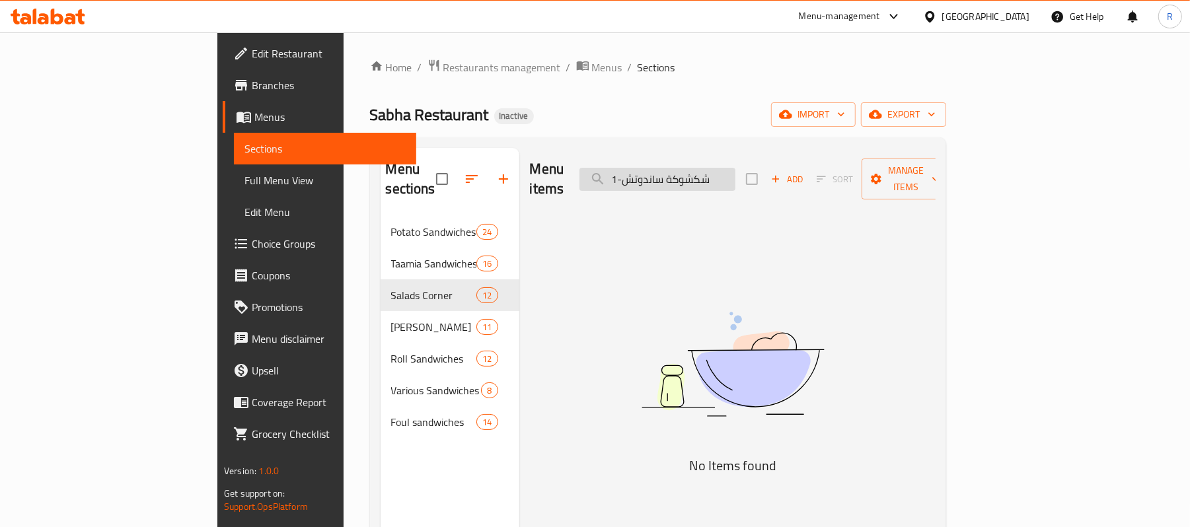
click at [710, 171] on input "شكشوكة ساندوتش-1" at bounding box center [658, 179] width 156 height 23
paste input "search"
click at [736, 168] on input "شكش" at bounding box center [658, 179] width 156 height 23
paste input "بسى"
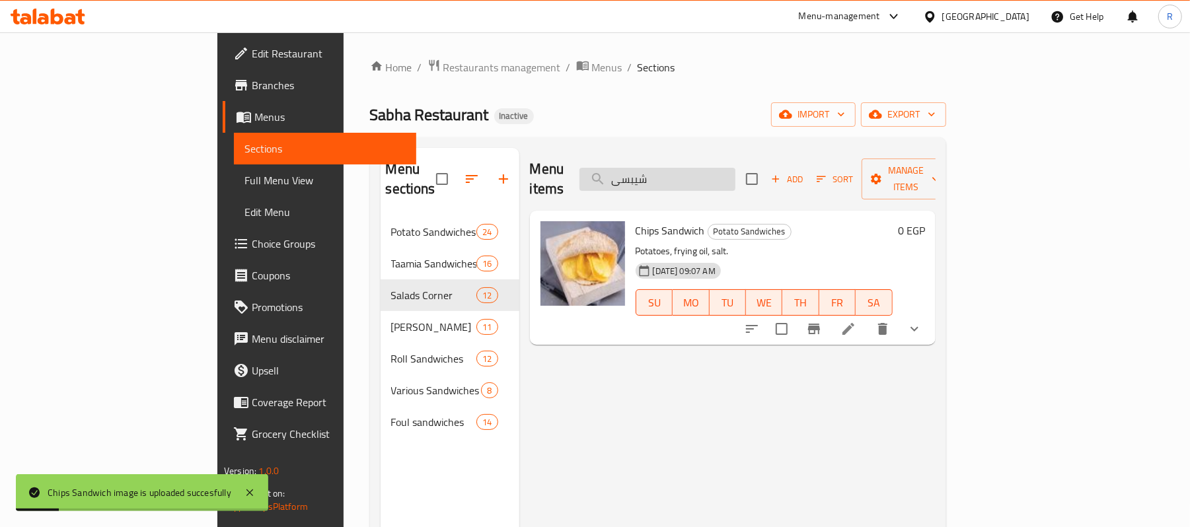
click at [736, 168] on input "شيبسى" at bounding box center [658, 179] width 156 height 23
paste input "رش"
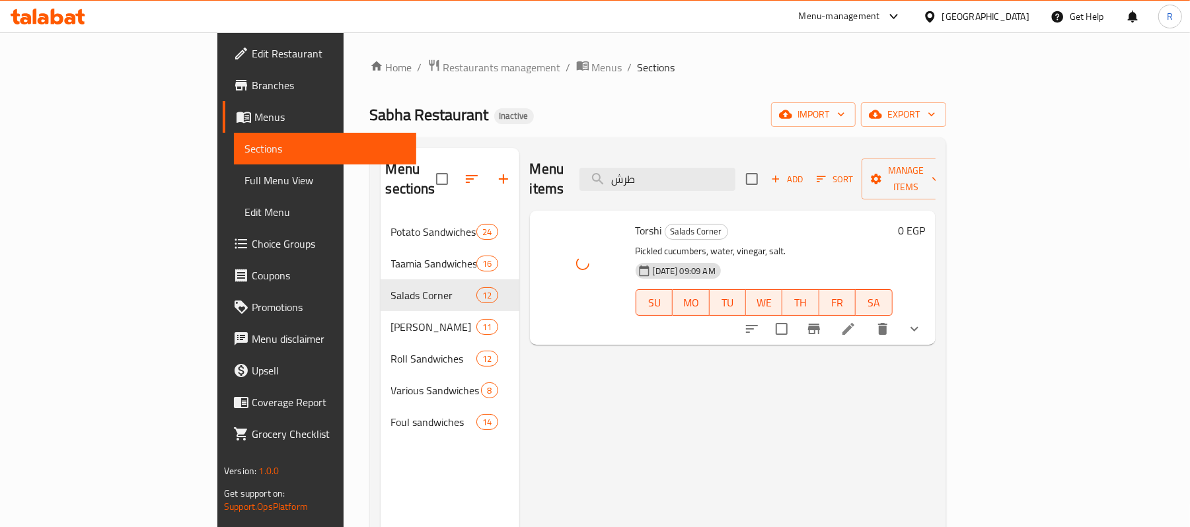
click at [741, 185] on div "Menu items طرش Add Sort Manage items" at bounding box center [733, 179] width 406 height 63
click at [736, 177] on input "طرش" at bounding box center [658, 179] width 156 height 23
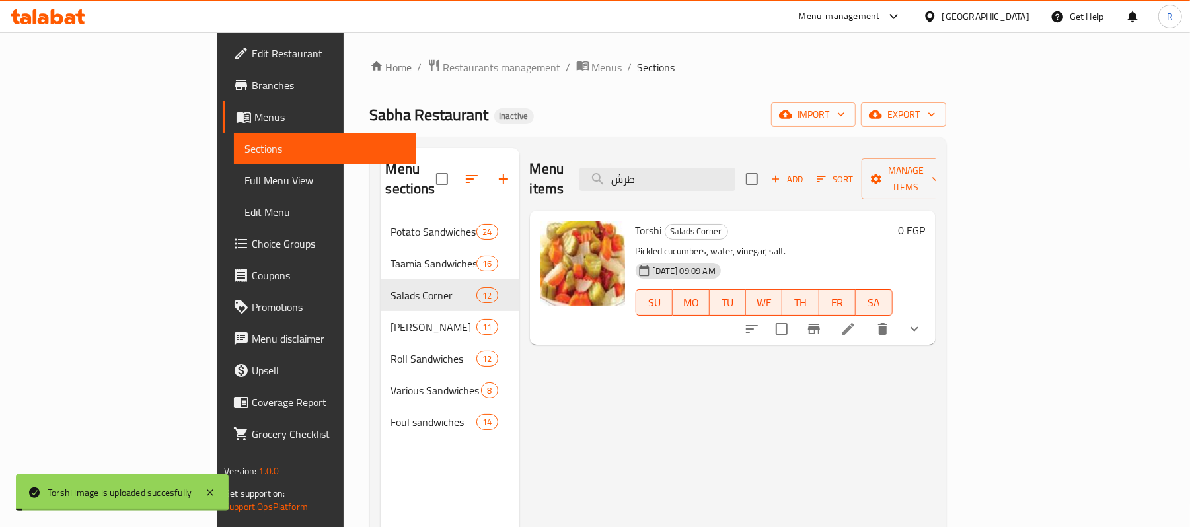
paste input "نشات"
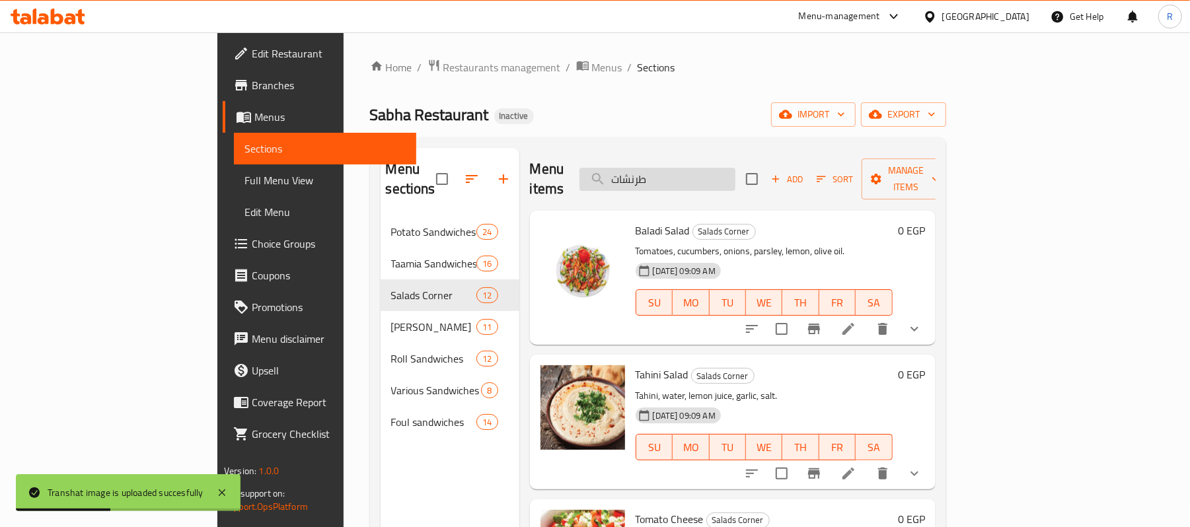
click at [716, 168] on input "طرنشات" at bounding box center [658, 179] width 156 height 23
paste input "مية إسكندراني ساندوتش"
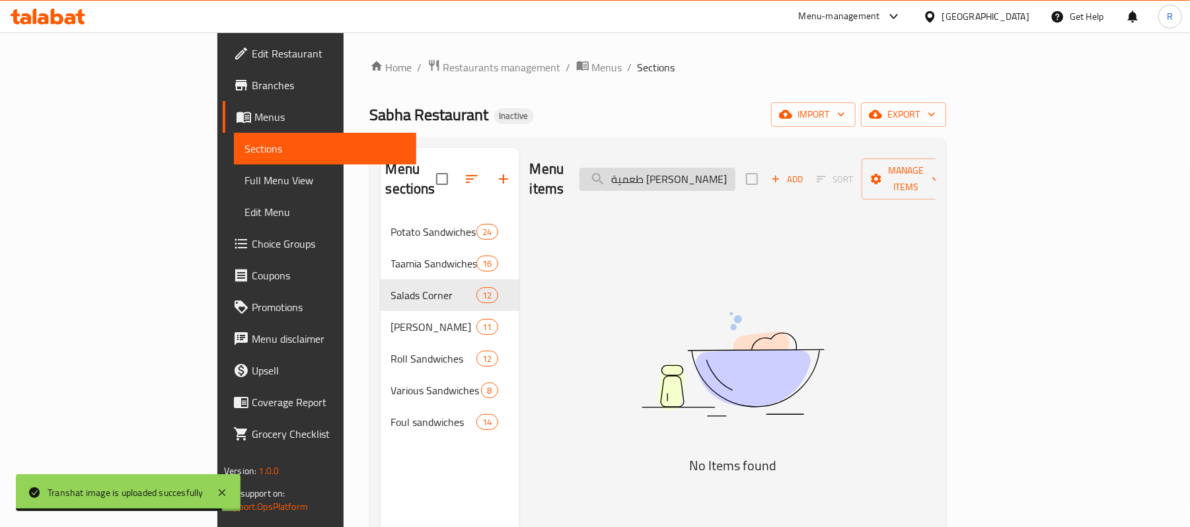
click at [713, 173] on input "طعمية إسكندراني ساندوتش" at bounding box center [658, 179] width 156 height 23
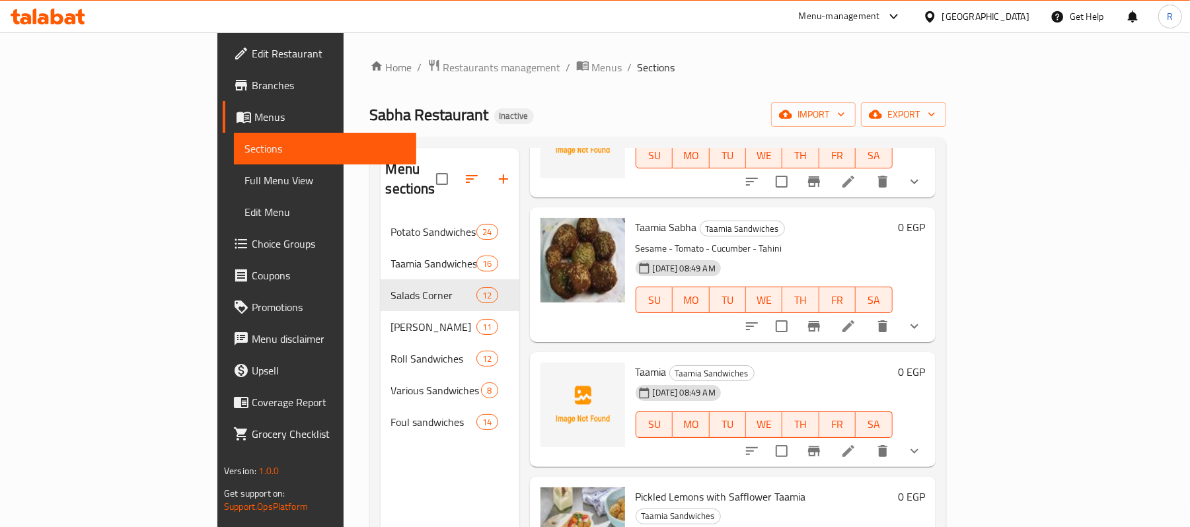
scroll to position [0, 0]
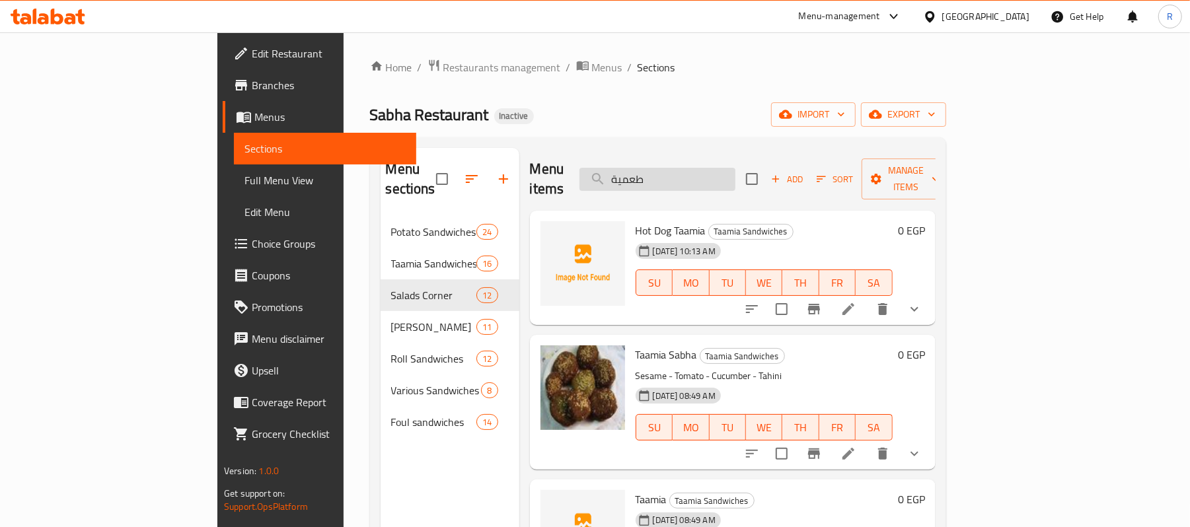
click at [732, 180] on input "طعمية" at bounding box center [658, 179] width 156 height 23
paste input "ماطم مخلل"
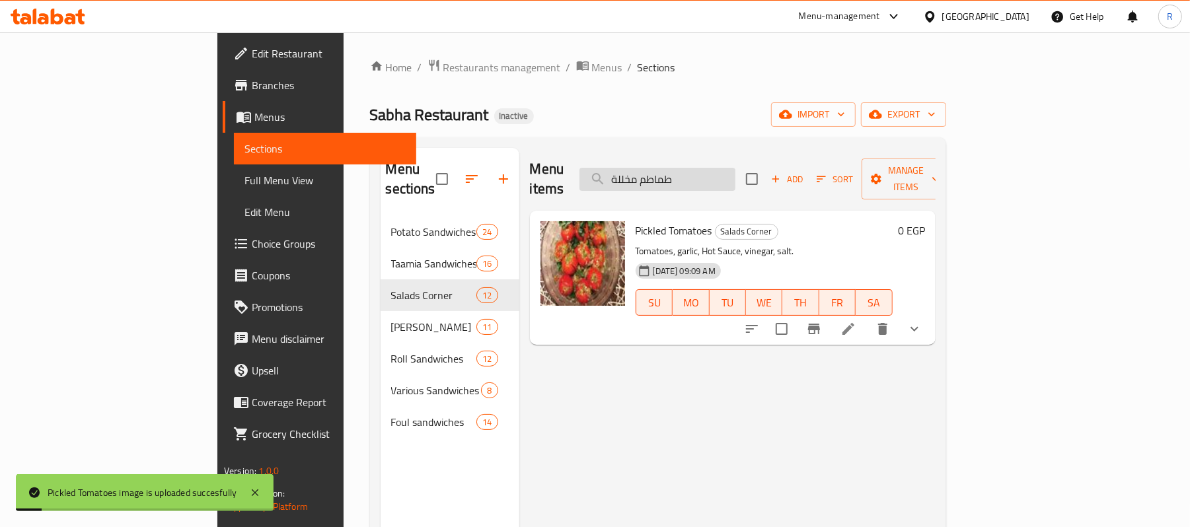
click at [736, 172] on input "طماطم مخللة" at bounding box center [658, 179] width 156 height 23
paste input "جة بلدى"
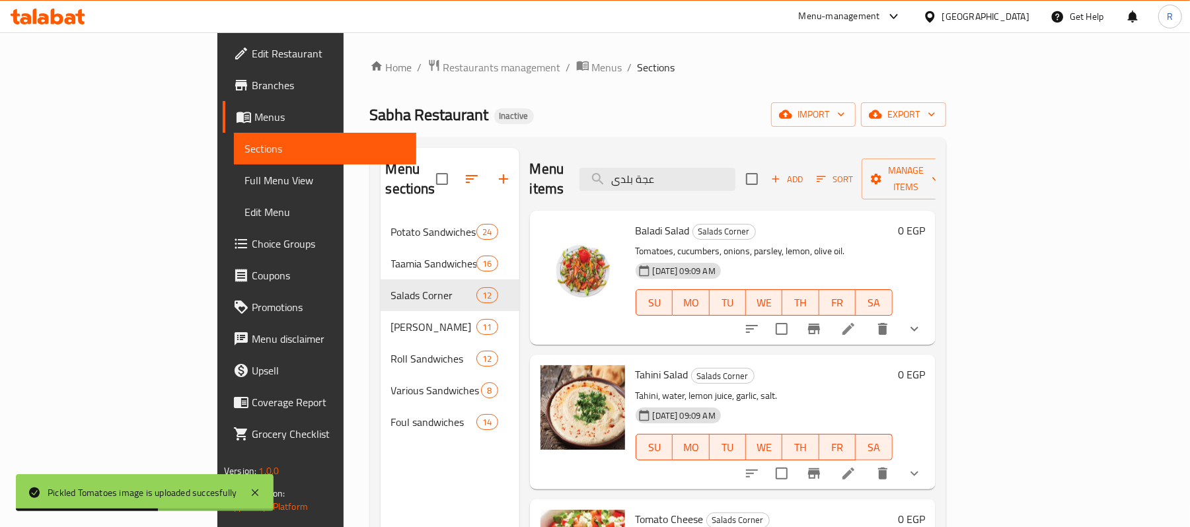
type input "عجة بلدى"
click at [736, 169] on input "عجة بلدى" at bounding box center [658, 179] width 156 height 23
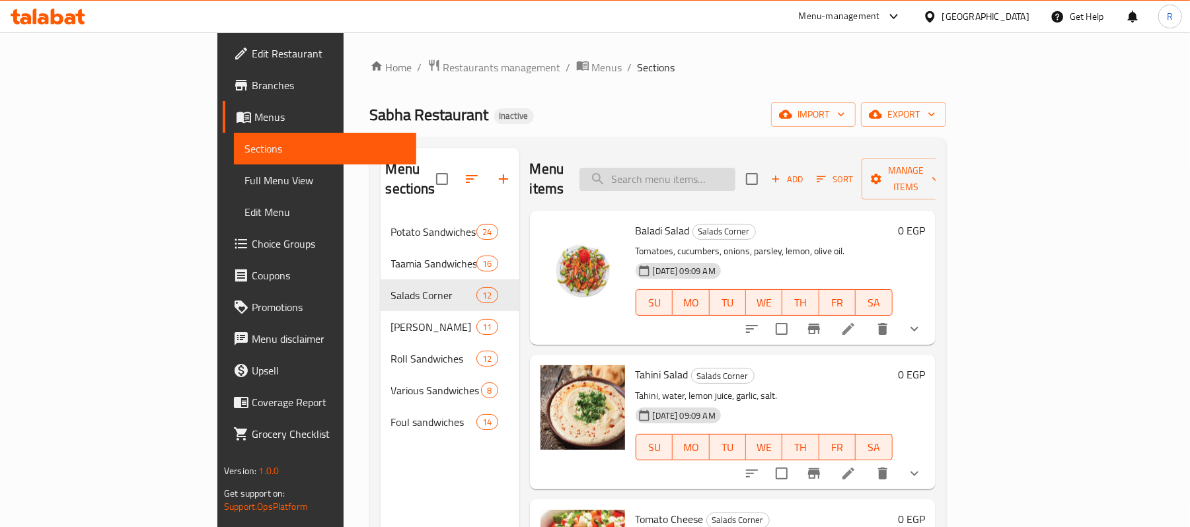
paste input "عجة بلدى"
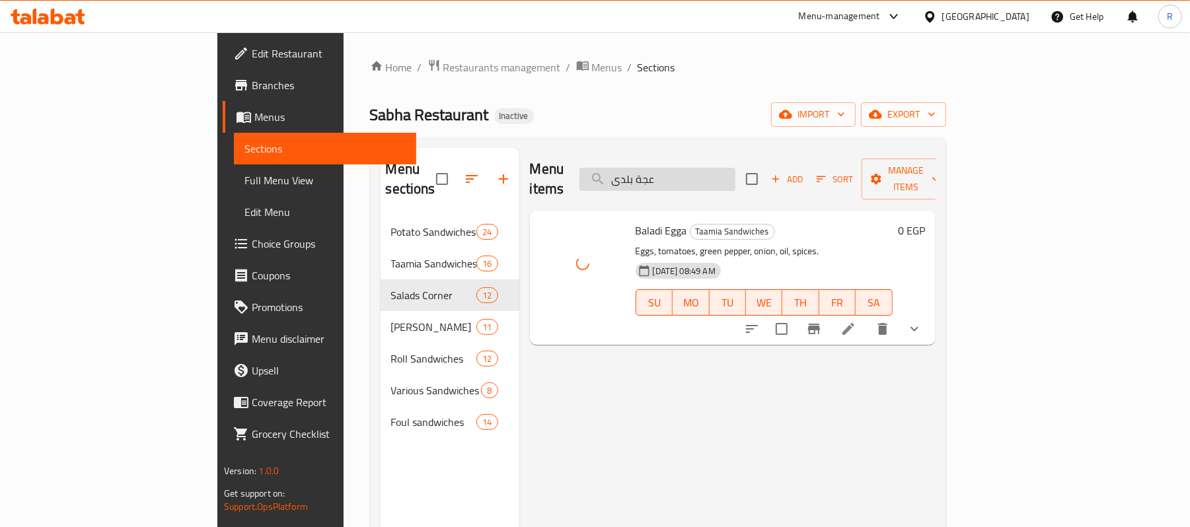
click at [736, 168] on input "عجة بلدى" at bounding box center [658, 179] width 156 height 23
paste input "ينة طعمية"
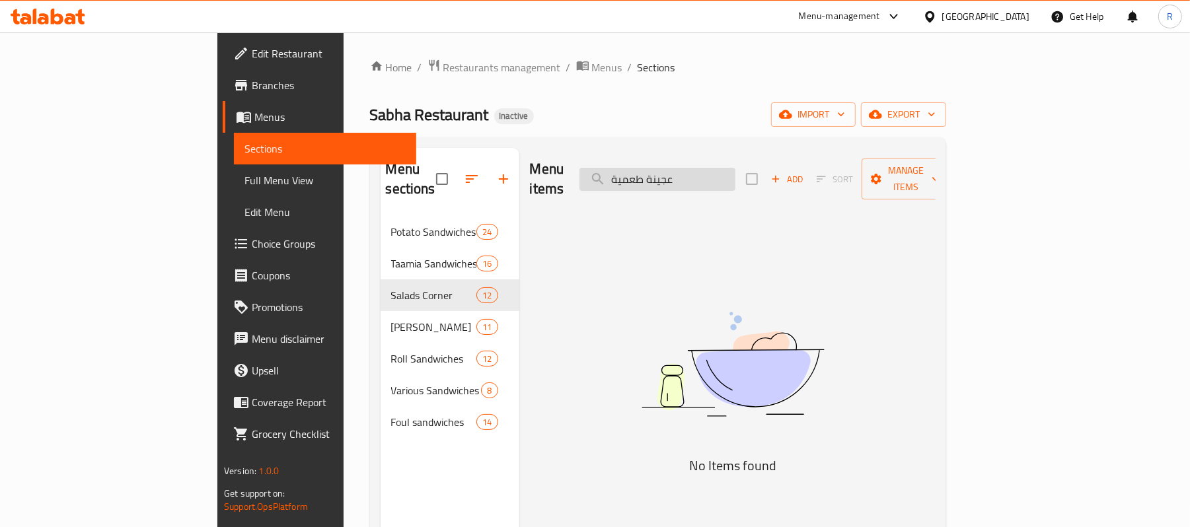
click at [704, 170] on input "عجينة طعمية" at bounding box center [658, 179] width 156 height 23
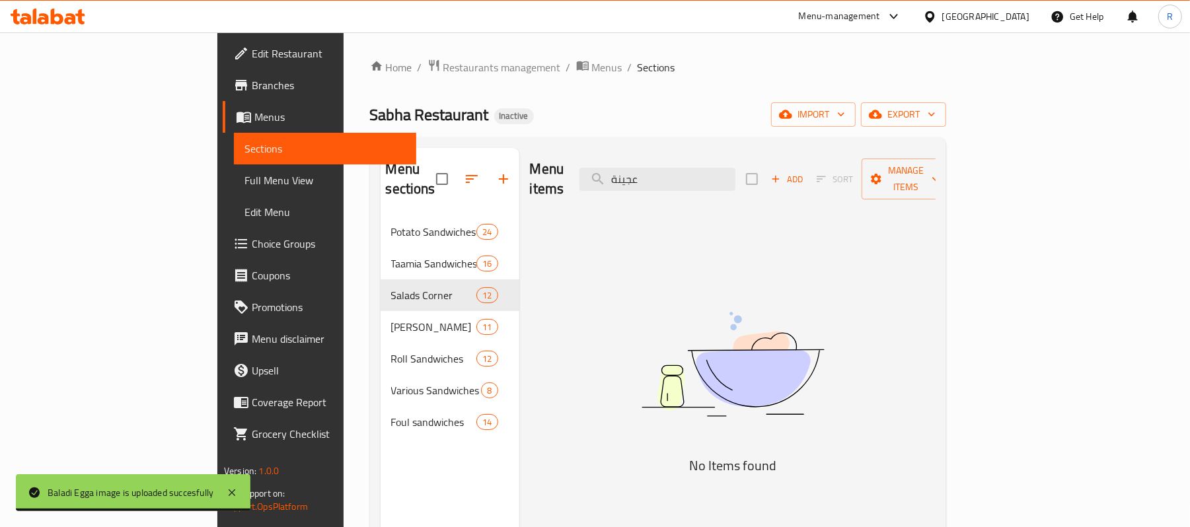
click at [767, 157] on div "Menu items عجينة Add Sort Manage items" at bounding box center [733, 179] width 406 height 63
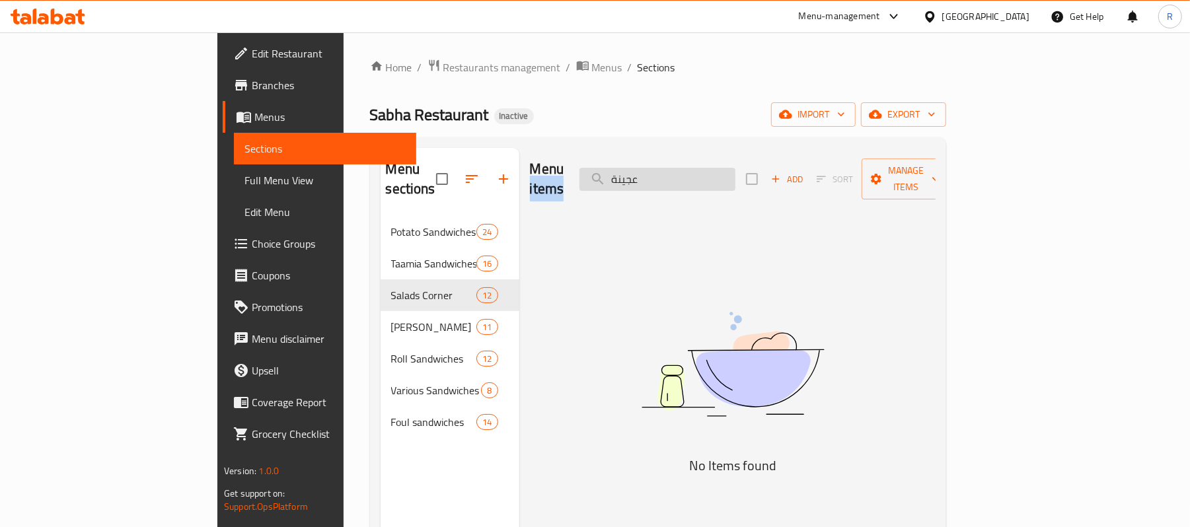
click at [736, 173] on input "عجينة" at bounding box center [658, 179] width 156 height 23
paste input "س"
click at [736, 168] on input "عد" at bounding box center [658, 179] width 156 height 23
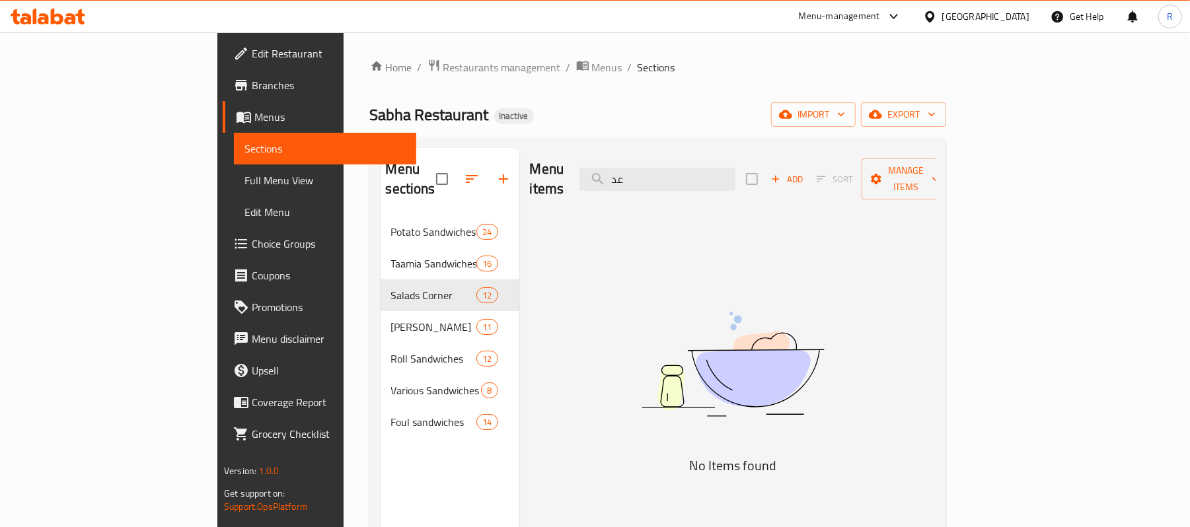
paste input "لبة ثومية"
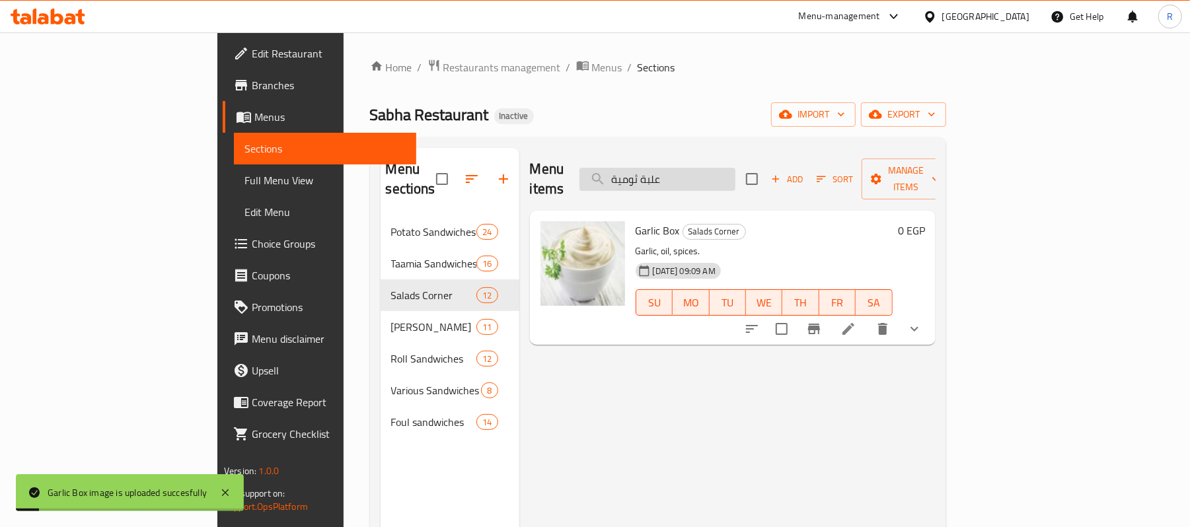
click at [736, 168] on input "علبة ثومية" at bounding box center [658, 179] width 156 height 23
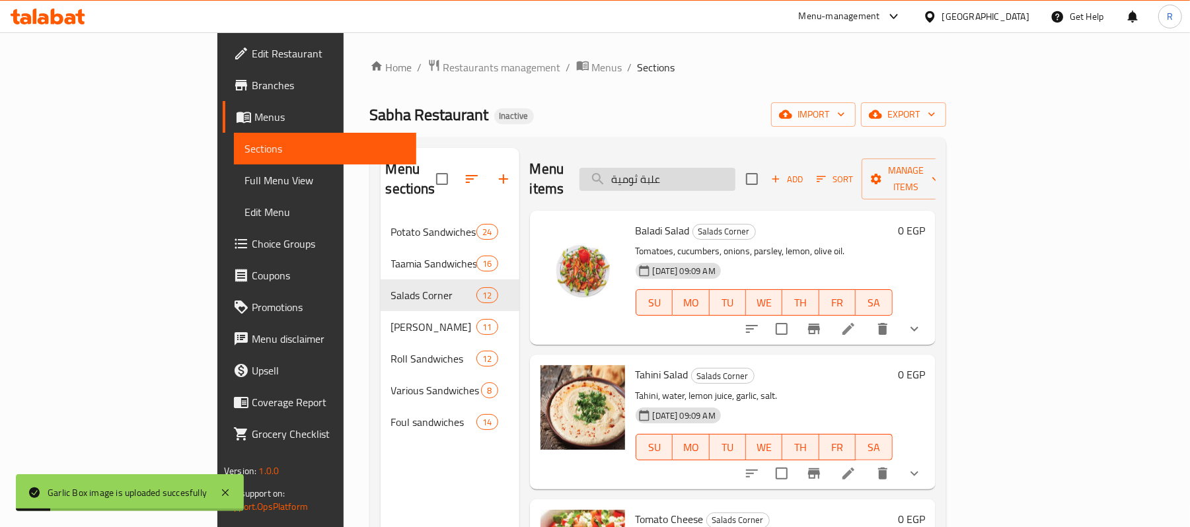
click at [736, 168] on input "علبة ثومية" at bounding box center [658, 179] width 156 height 23
paste input "فول ساد"
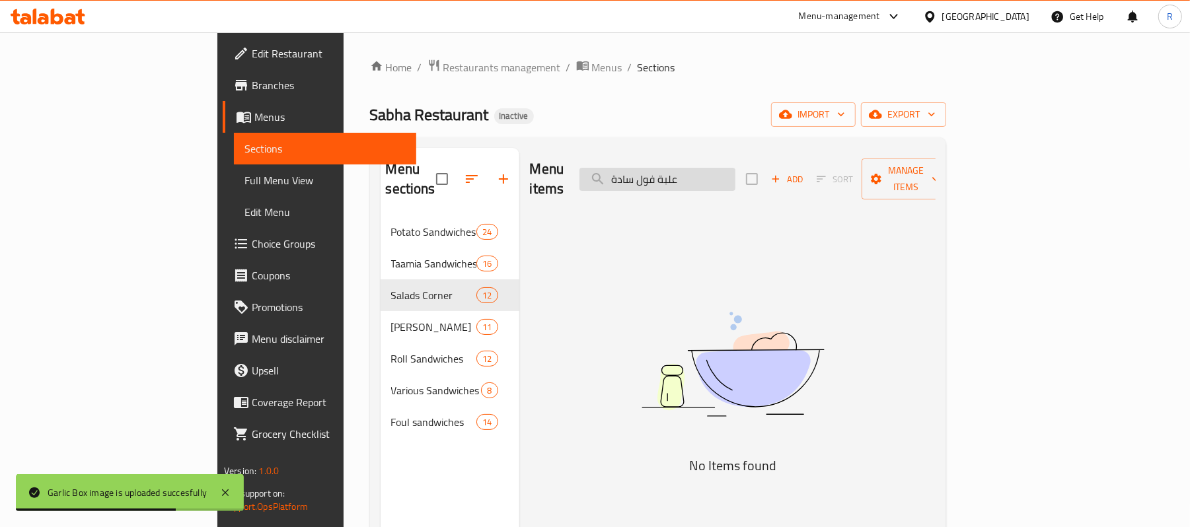
drag, startPoint x: 734, startPoint y: 172, endPoint x: 805, endPoint y: 181, distance: 72.0
click at [736, 181] on input "علبة فول سادة" at bounding box center [658, 179] width 156 height 23
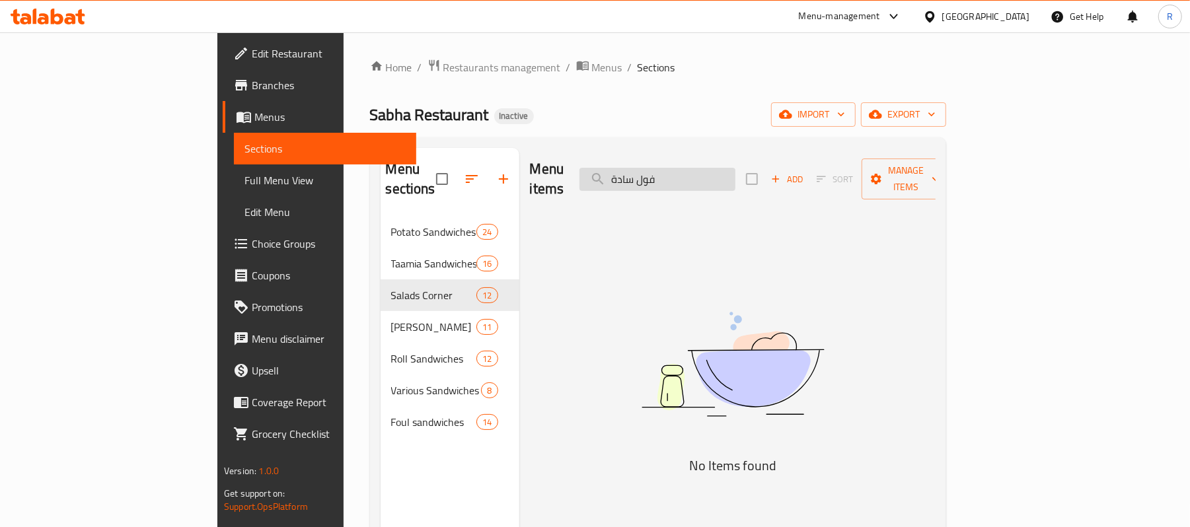
click at [683, 173] on input "فول سادة" at bounding box center [658, 179] width 156 height 23
click at [704, 168] on input "فول سادة" at bounding box center [658, 179] width 156 height 23
click at [703, 177] on input "فول سادة" at bounding box center [658, 179] width 156 height 23
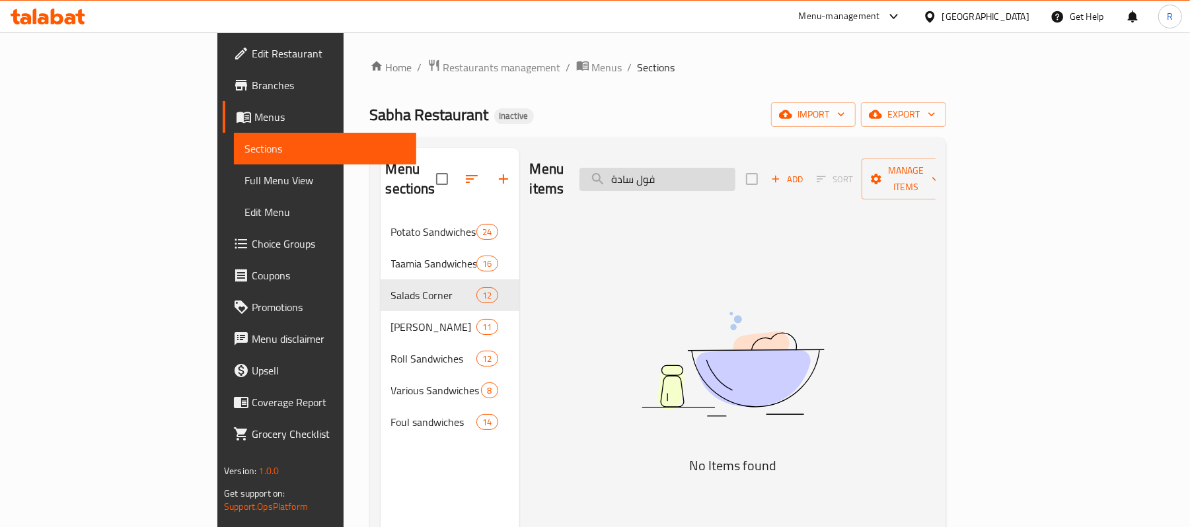
click at [703, 177] on input "فول سادة" at bounding box center [658, 179] width 156 height 23
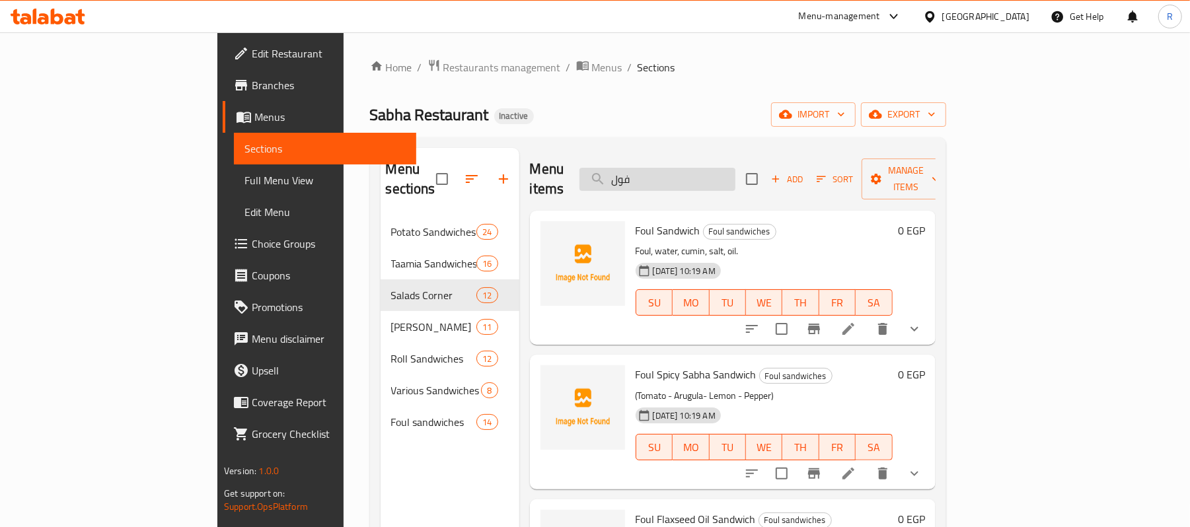
click at [736, 170] on input "فول" at bounding box center [658, 179] width 156 height 23
paste input "انتينو"
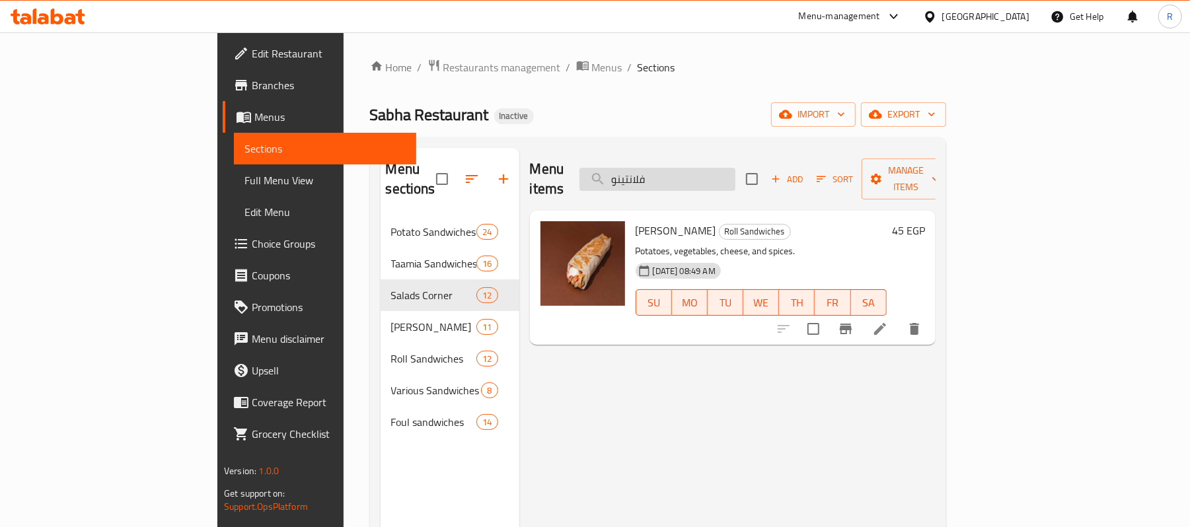
click at [736, 172] on input "فلانتينو" at bounding box center [658, 179] width 156 height 23
paste input "فل مقلى"
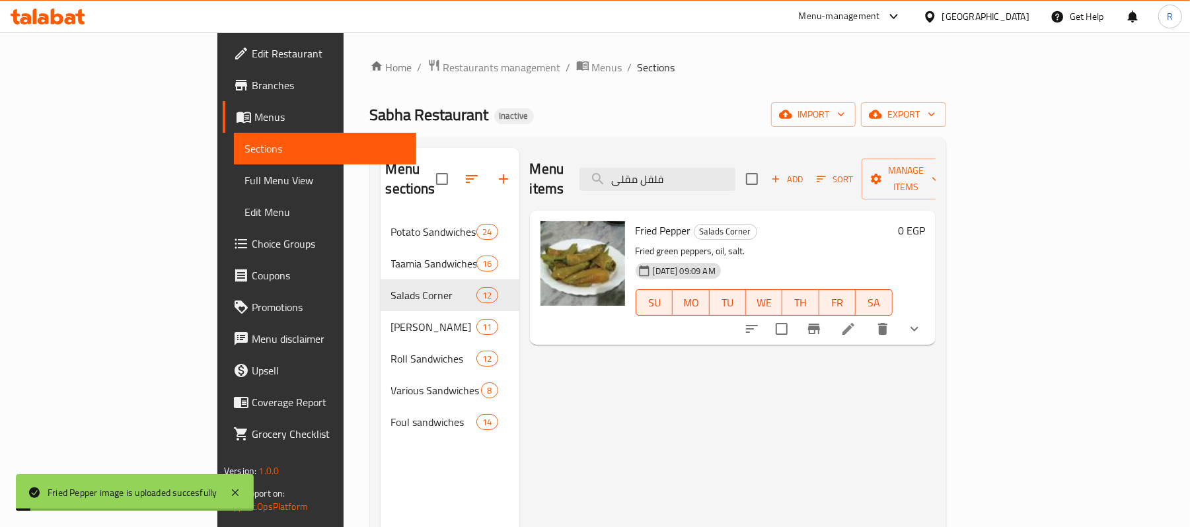
click at [756, 184] on div "Menu items فلفل مقلى Add Sort Manage items" at bounding box center [733, 179] width 406 height 63
click at [736, 172] on input "فلفل مقلى" at bounding box center [658, 179] width 156 height 23
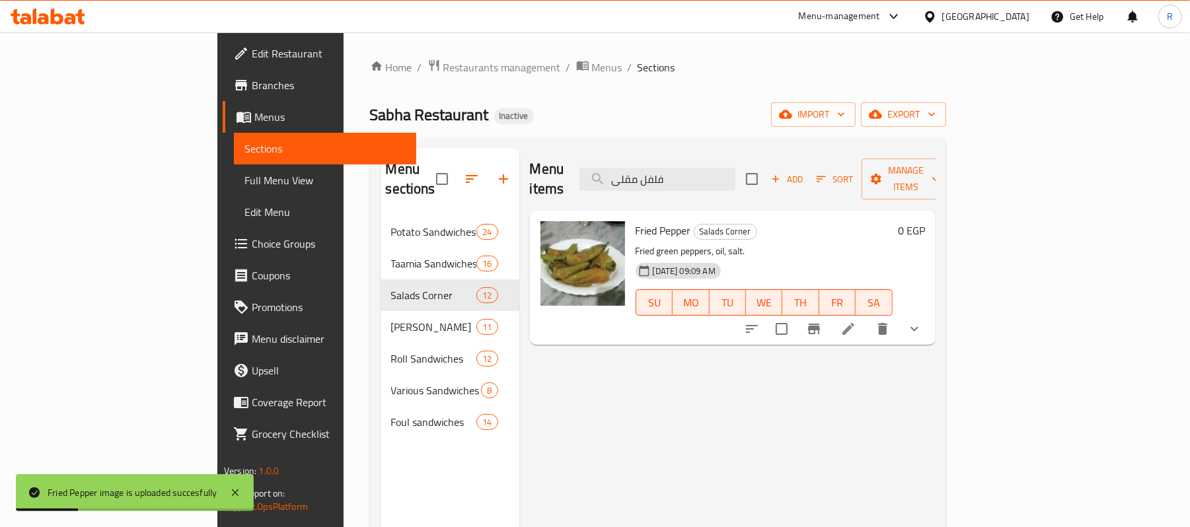
paste input "ل إسكندراني ساندوتش"
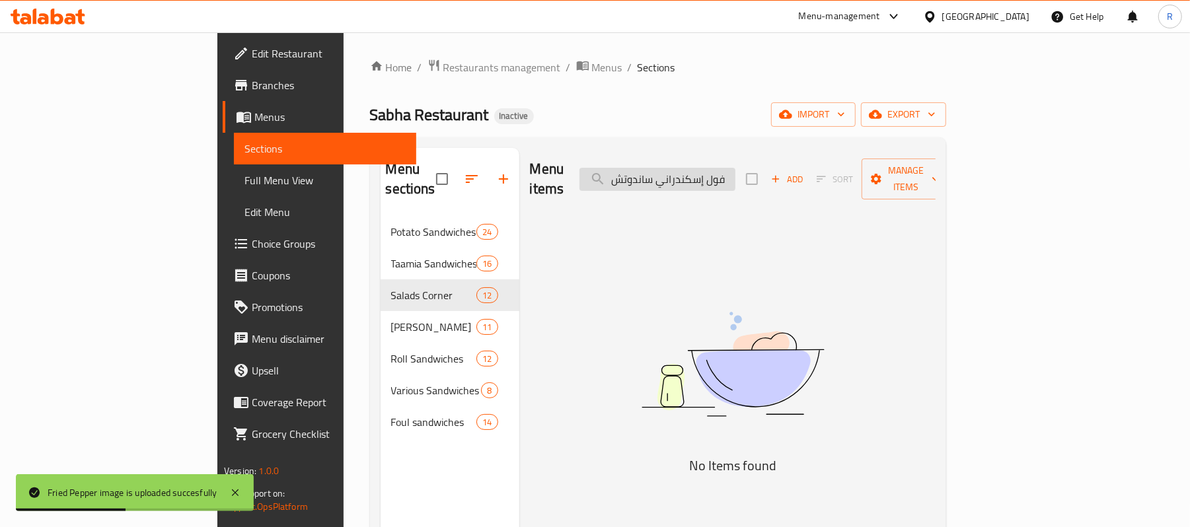
click at [713, 168] on input "فول إسكندراني ساندوتش" at bounding box center [658, 179] width 156 height 23
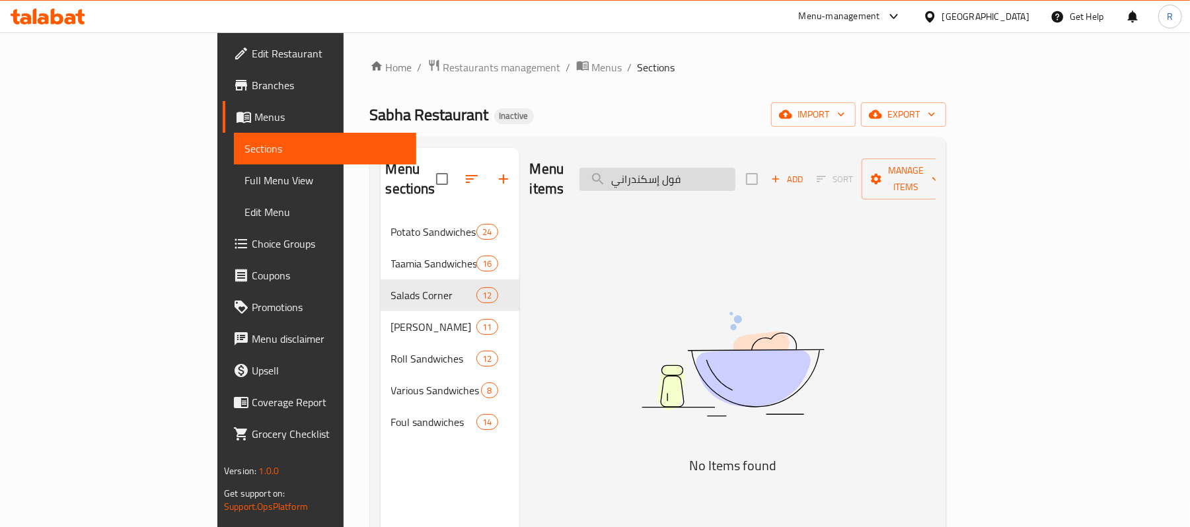
click at [728, 171] on input "فول إسكندراني" at bounding box center [658, 179] width 156 height 23
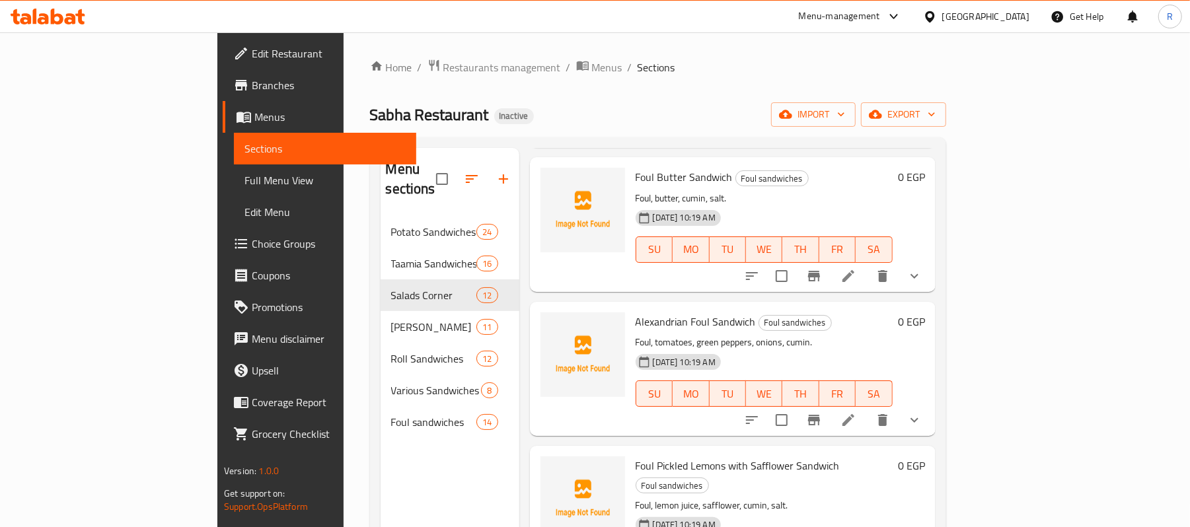
scroll to position [529, 0]
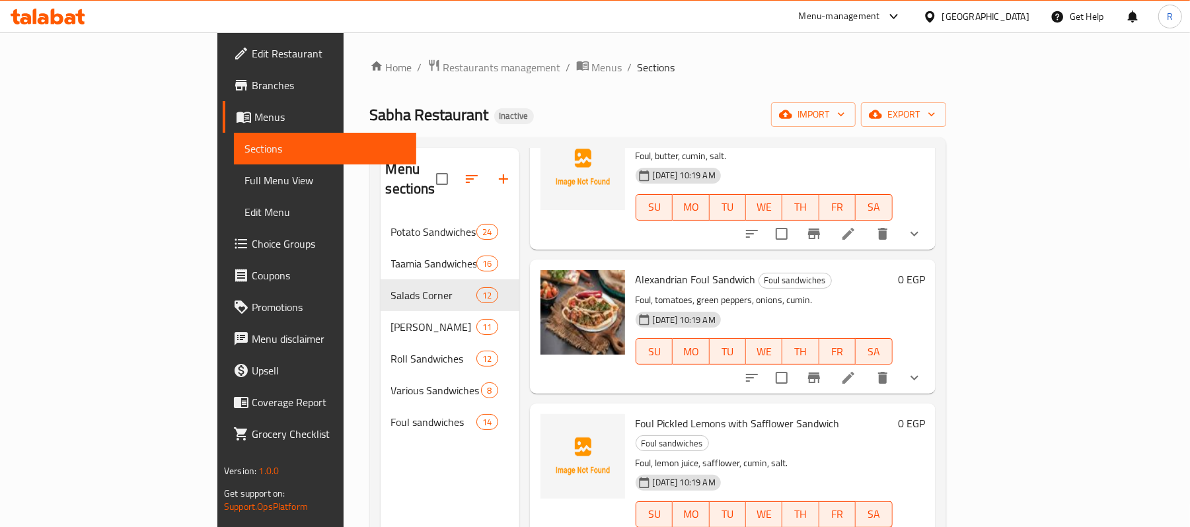
click at [839, 292] on p "Foul, tomatoes, green peppers, onions, cumin." at bounding box center [764, 300] width 257 height 17
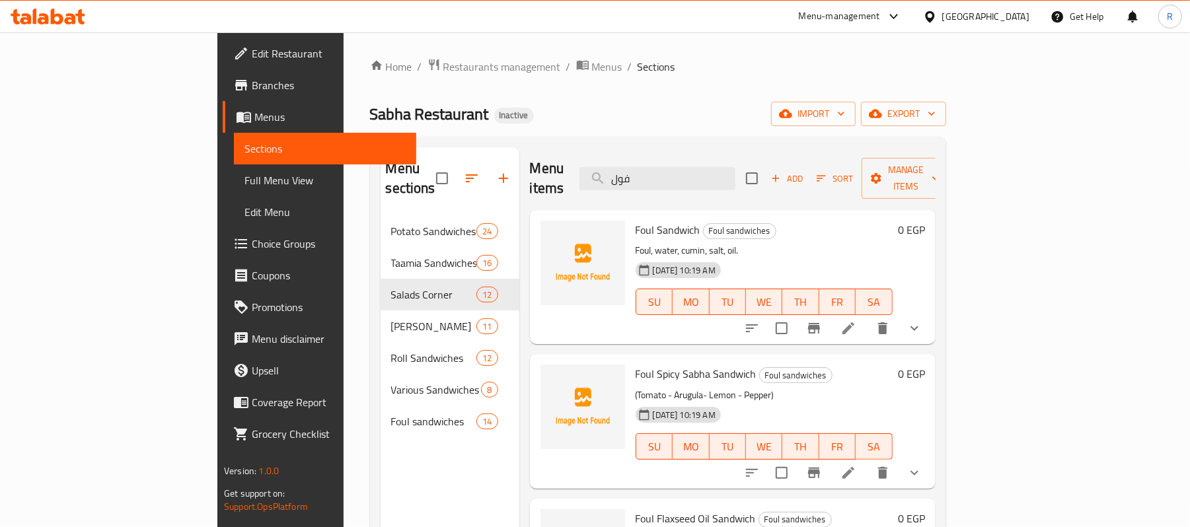
scroll to position [0, 0]
click at [736, 172] on input "فول" at bounding box center [658, 179] width 156 height 23
paste input "بسطرمة ساندوتش"
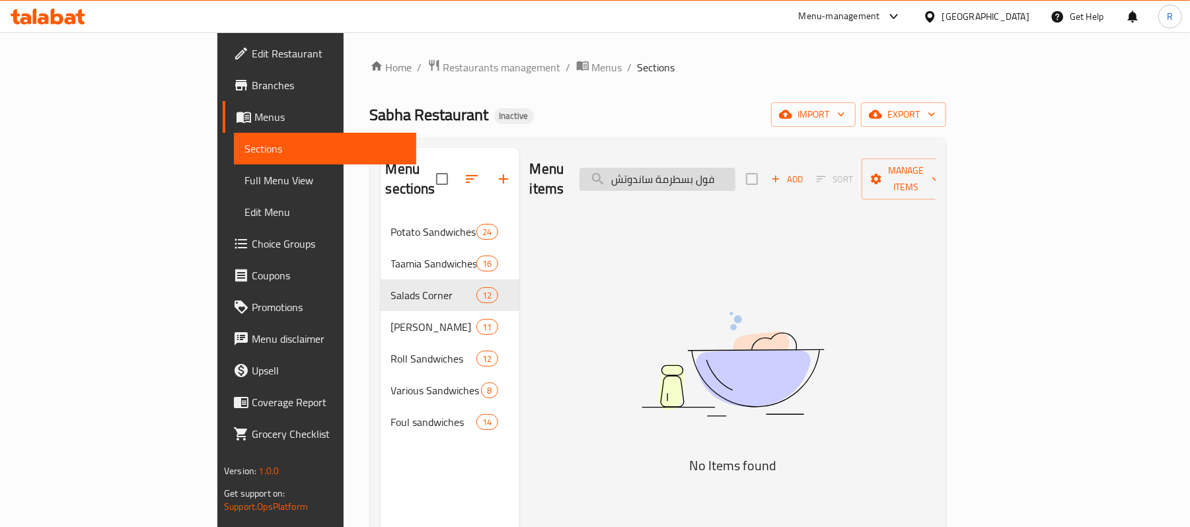
click at [709, 173] on input "فول بسطرمة ساندوتش" at bounding box center [658, 179] width 156 height 23
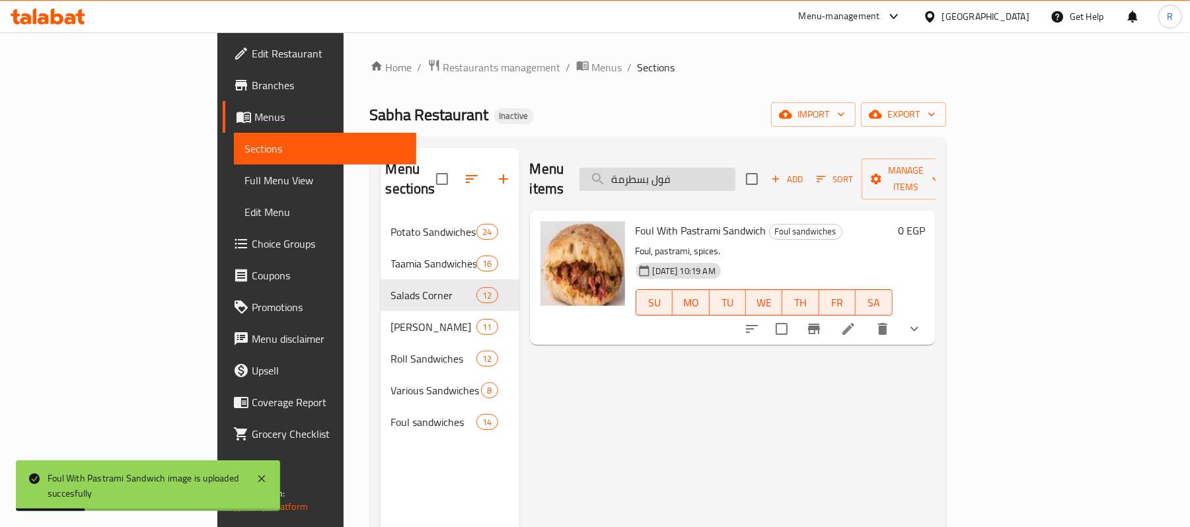
click at [736, 172] on input "فول بسطرمة" at bounding box center [658, 179] width 156 height 23
paste input "يض مسلوق ساندوتش"
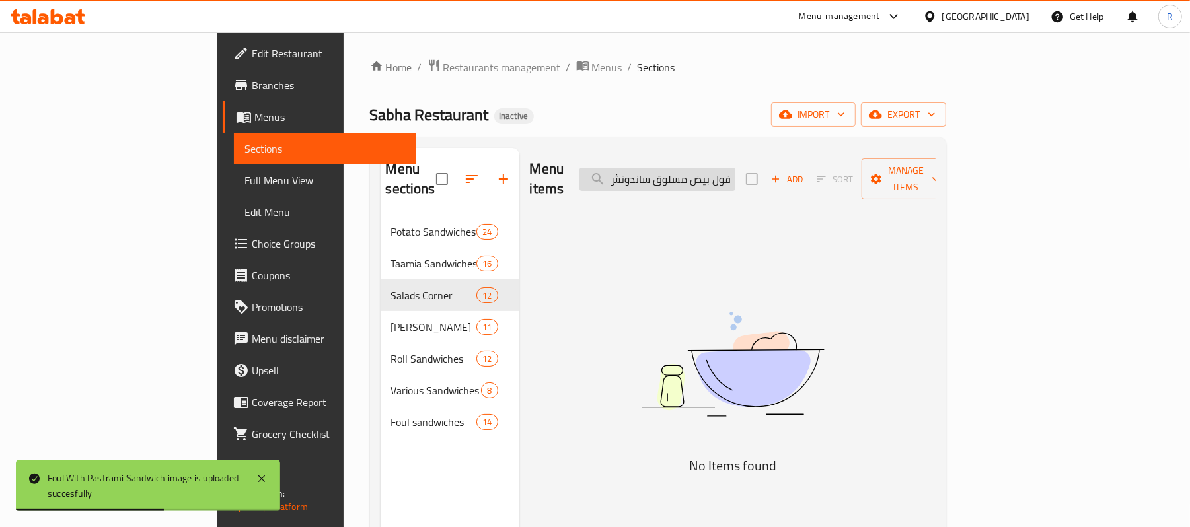
click at [713, 175] on input "فول بيض مسلوق ساندوتش" at bounding box center [658, 179] width 156 height 23
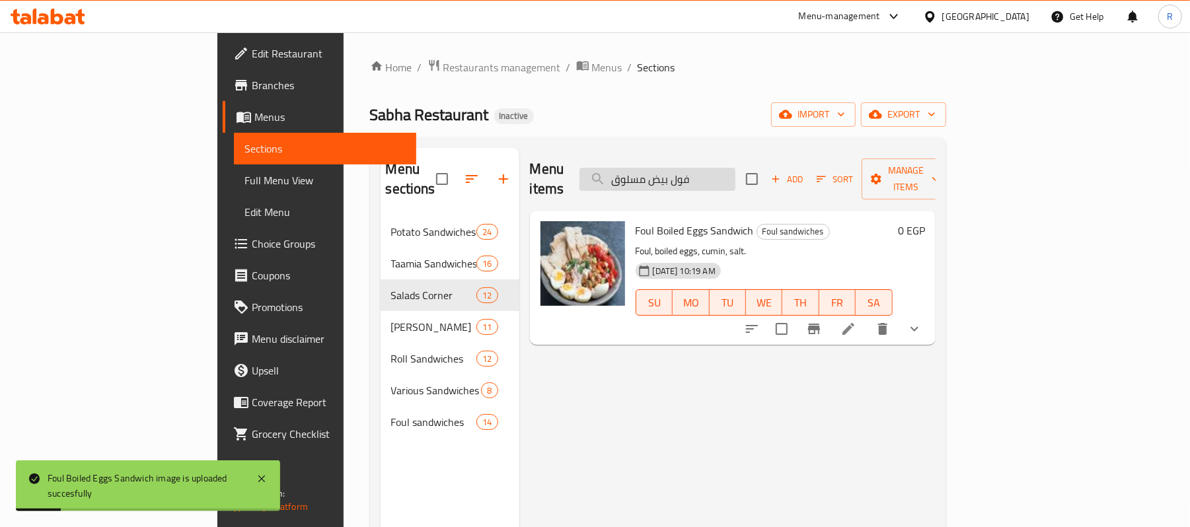
click at [736, 174] on input "فول بيض مسلوق" at bounding box center [658, 179] width 156 height 23
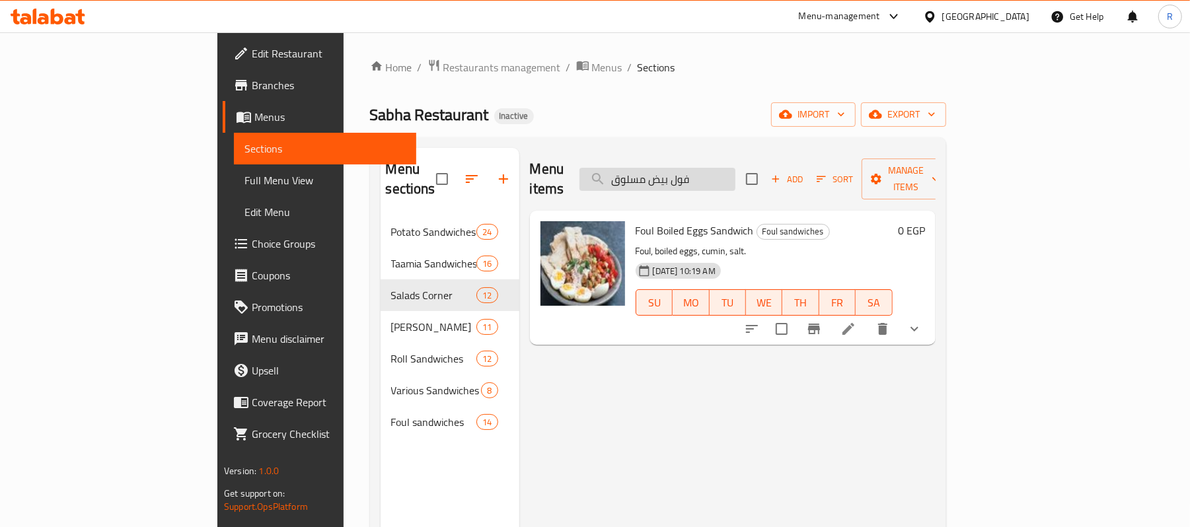
click at [736, 168] on input "فول بيض مسلوق" at bounding box center [658, 179] width 156 height 23
paste input "قلى ساندوتش"
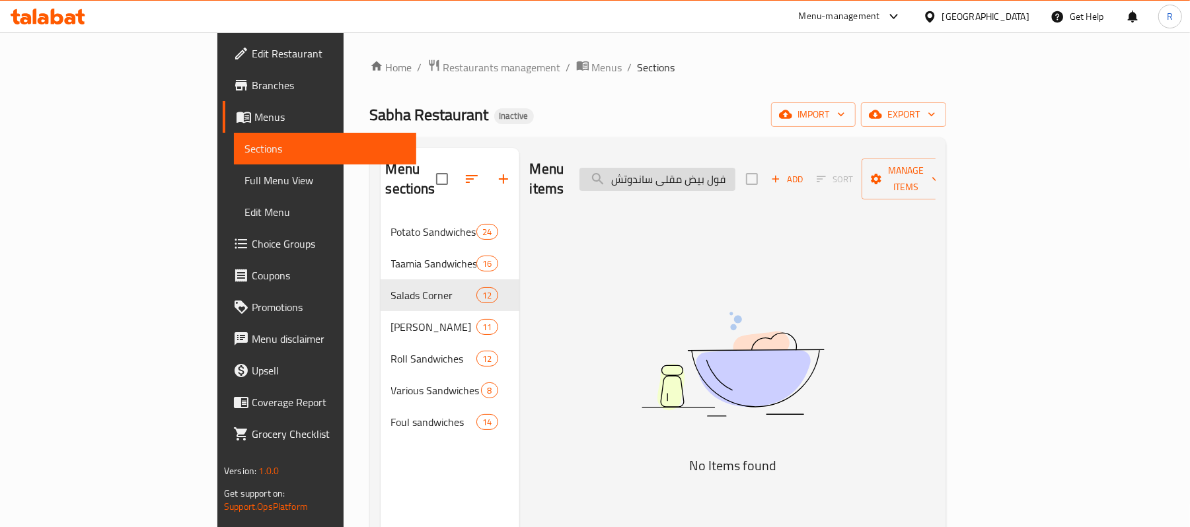
click at [716, 173] on input "فول بيض مقلى ساندوتش" at bounding box center [658, 179] width 156 height 23
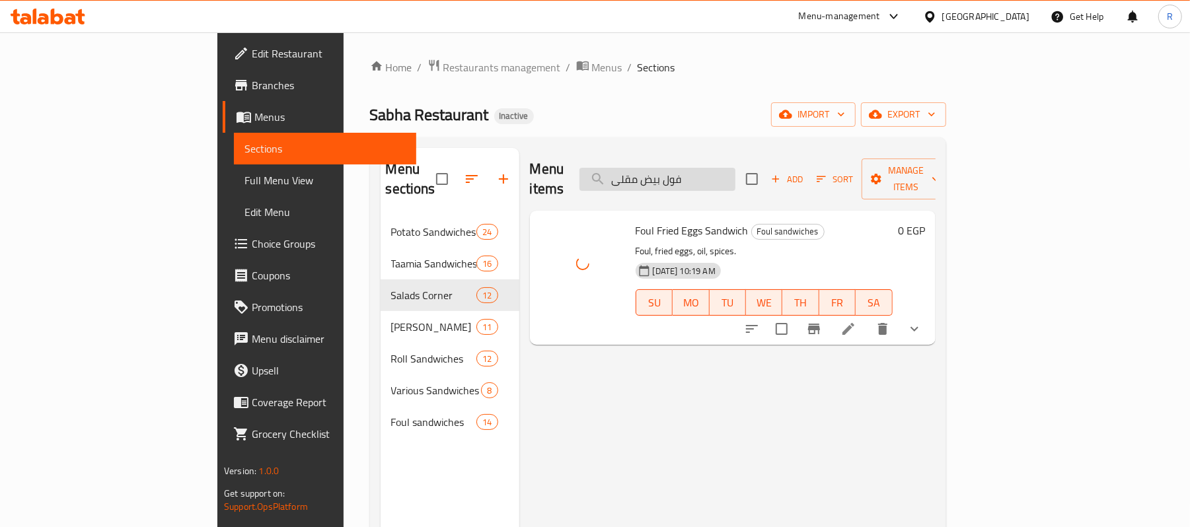
click at [736, 168] on input "فول بيض مقلى" at bounding box center [658, 179] width 156 height 23
paste input "ار"
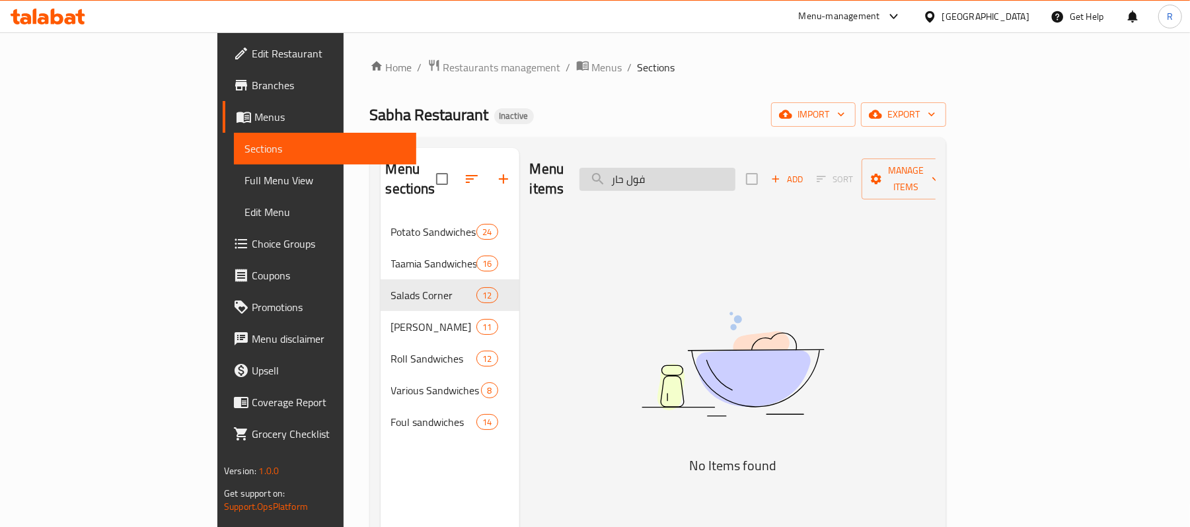
click at [693, 173] on input "فول حار" at bounding box center [658, 179] width 156 height 23
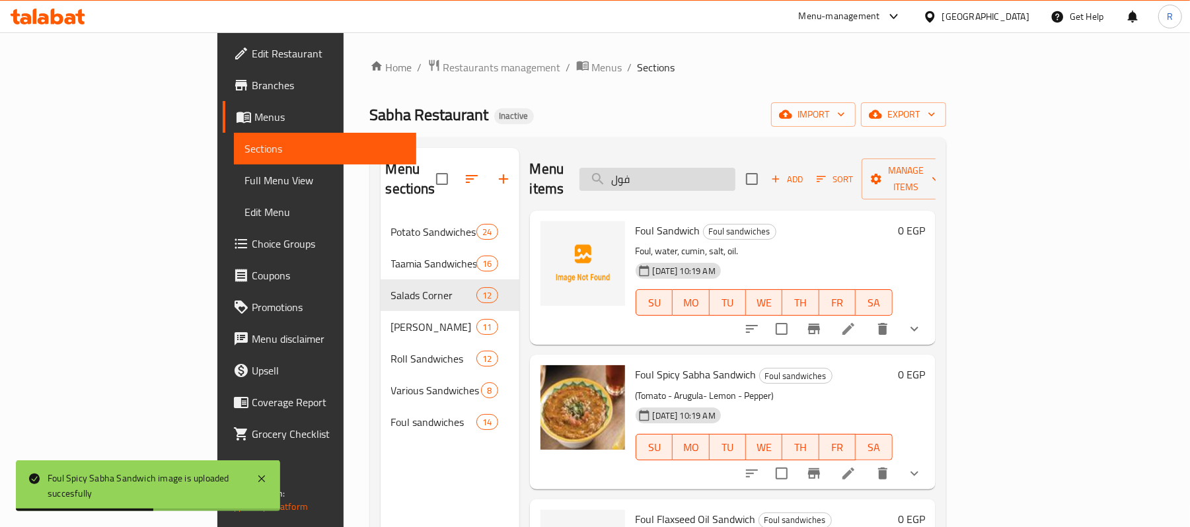
click at [736, 172] on input "فول" at bounding box center [658, 179] width 156 height 23
paste input "زبدة ساندوتش"
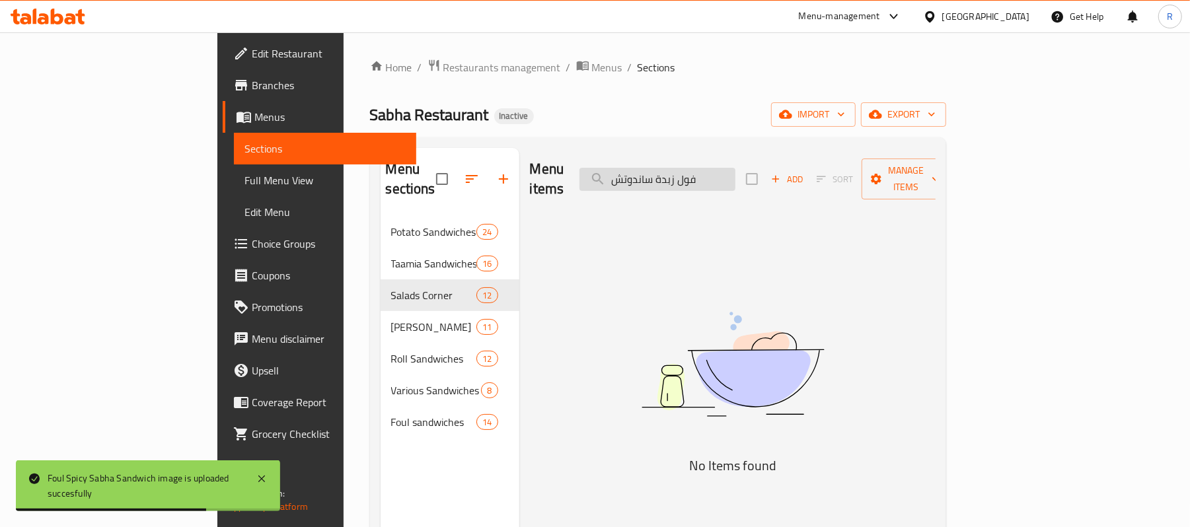
click at [706, 175] on input "فول زبدة ساندوتش" at bounding box center [658, 179] width 156 height 23
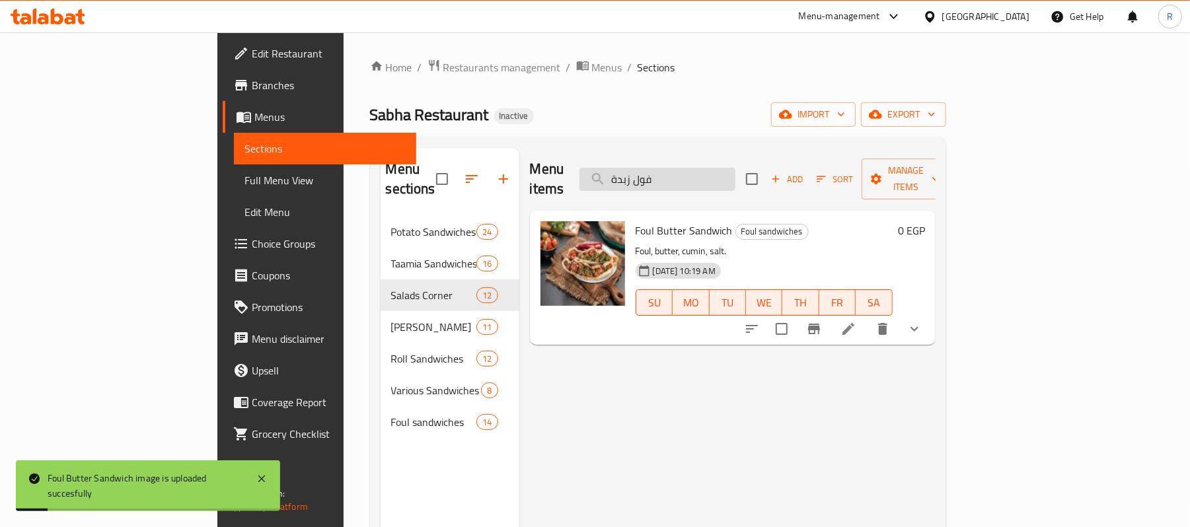
click at [736, 175] on input "فول زبدة" at bounding box center [658, 179] width 156 height 23
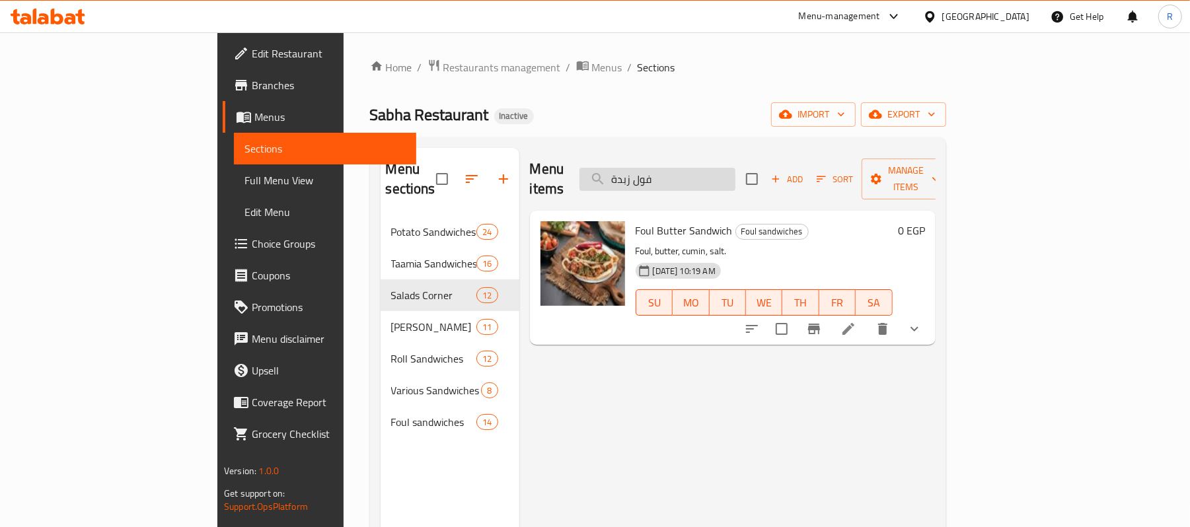
click at [736, 180] on input "فول زبدة" at bounding box center [658, 179] width 156 height 23
paste input "يت حار"
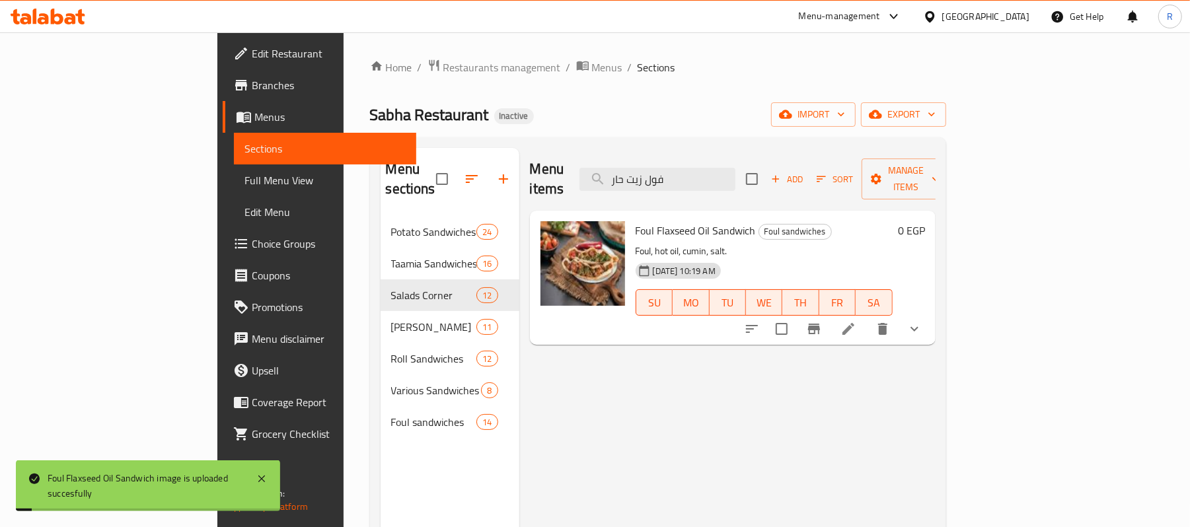
click at [738, 184] on div "Menu items فول زيت حار Add Sort Manage items" at bounding box center [733, 179] width 406 height 63
click at [736, 169] on input "فول زيت حار" at bounding box center [658, 179] width 156 height 23
paste input "يتون"
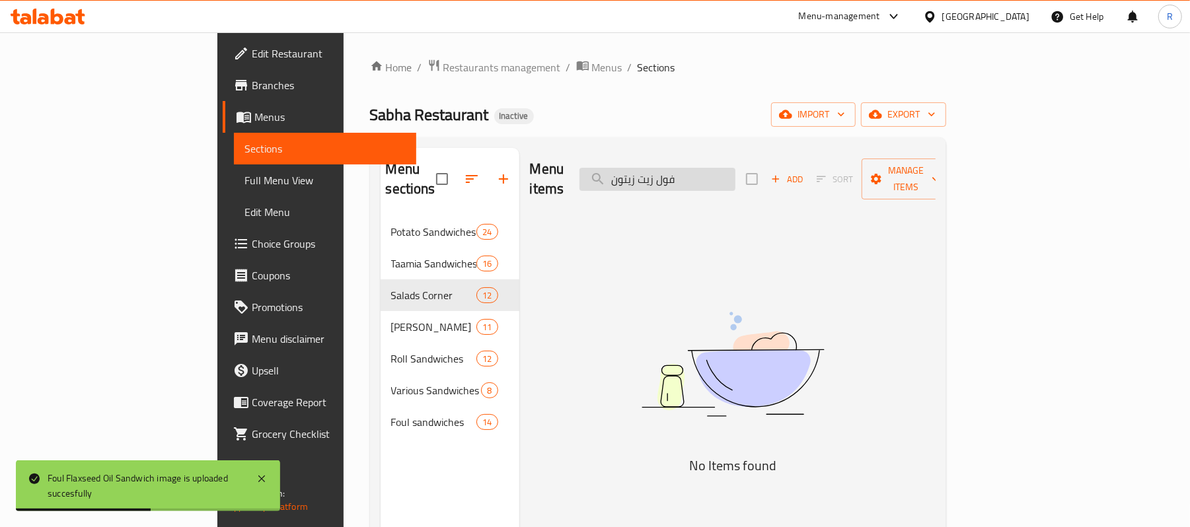
click at [705, 180] on input "فول زيت زيتون" at bounding box center [658, 179] width 156 height 23
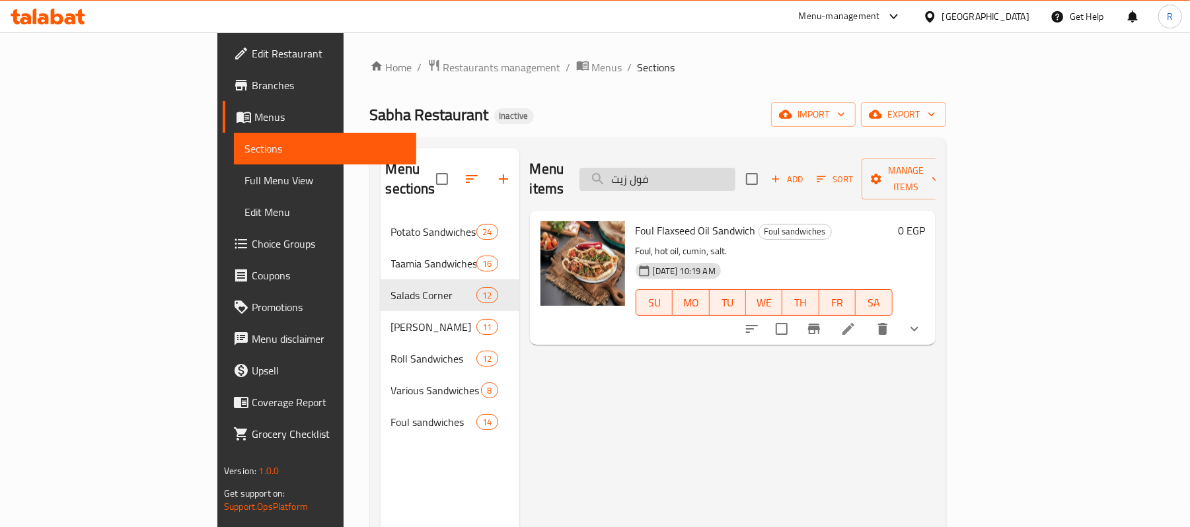
click at [736, 168] on input "فول زيت" at bounding box center [658, 179] width 156 height 23
paste input "اندوتش"
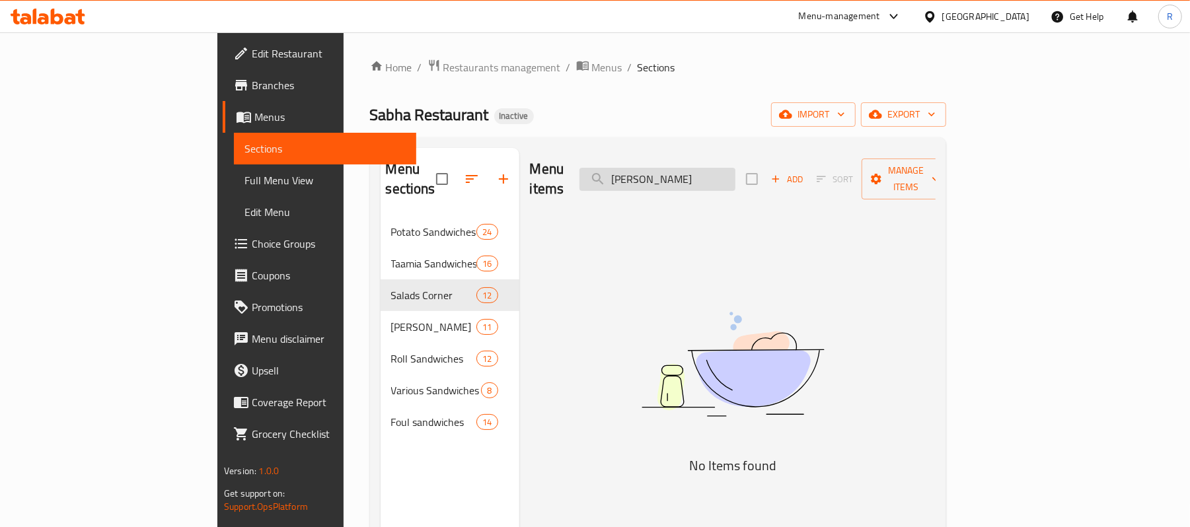
click at [702, 173] on input "فول ساندوتش" at bounding box center [658, 179] width 156 height 23
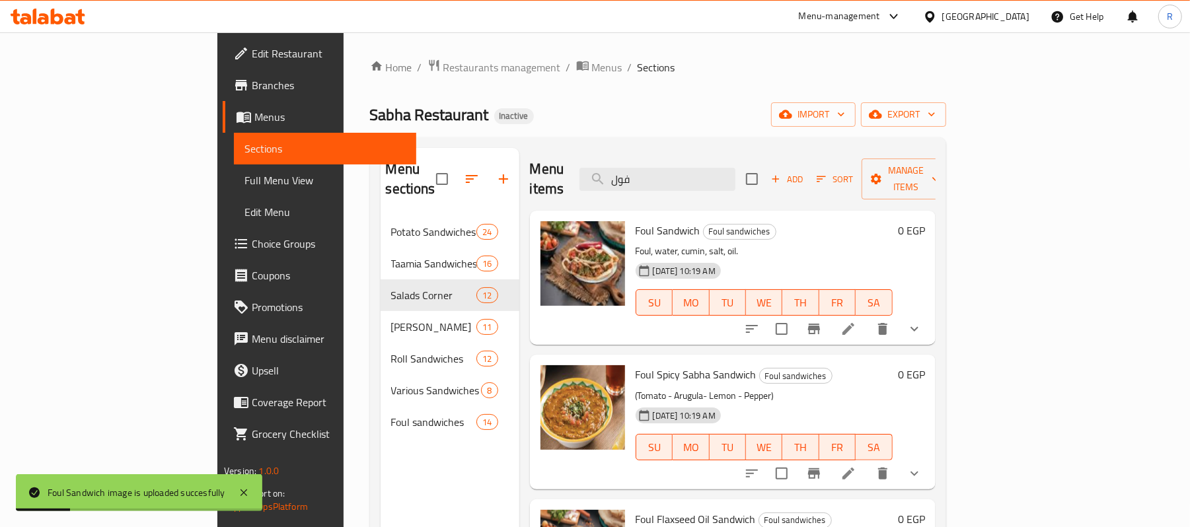
click at [741, 149] on div "Menu items فول Add Sort Manage items" at bounding box center [733, 179] width 406 height 63
click at [736, 171] on input "فول" at bounding box center [658, 179] width 156 height 23
paste input "سجق ساندوتش"
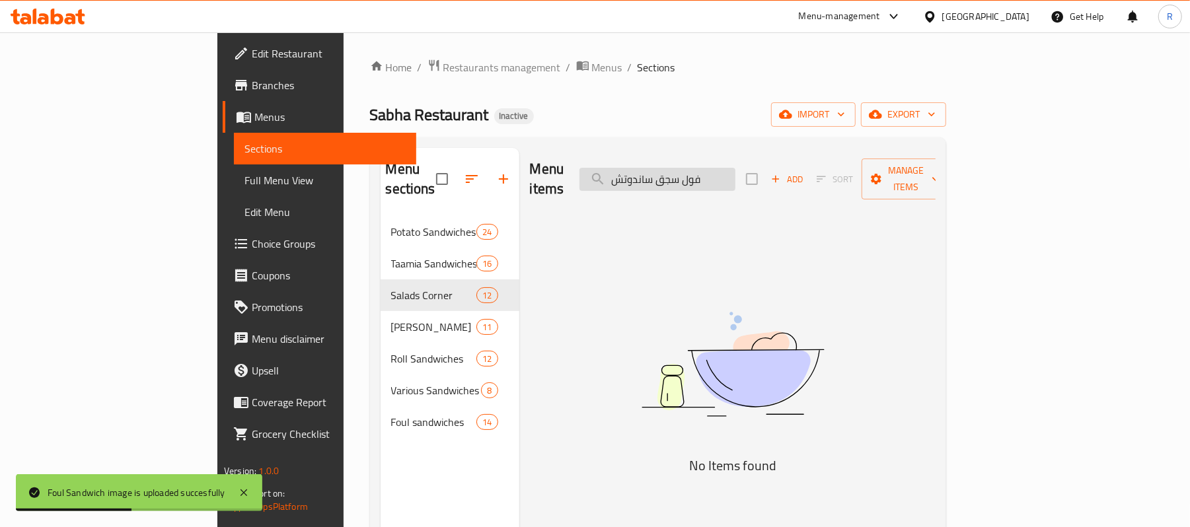
click at [705, 169] on input "فول سجق ساندوتش" at bounding box center [658, 179] width 156 height 23
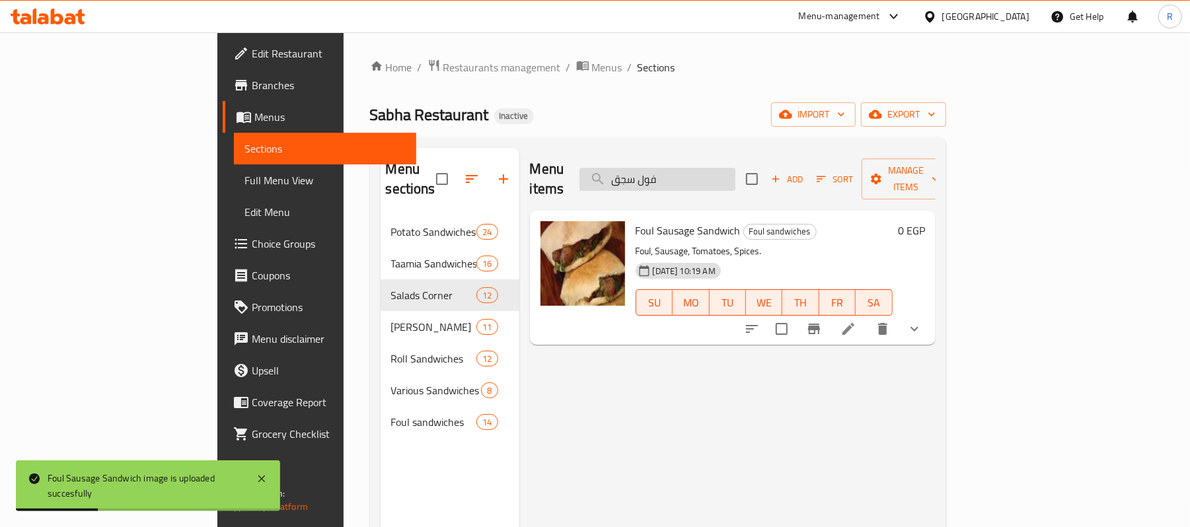
click at [736, 176] on input "فول سجق" at bounding box center [658, 179] width 156 height 23
paste input "منه"
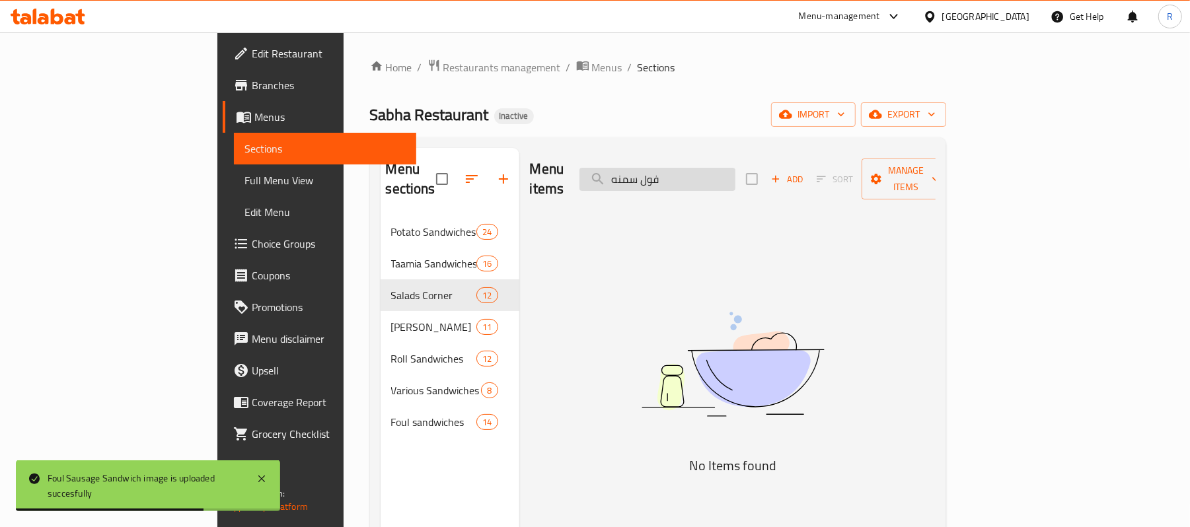
click at [709, 177] on input "فول سمنه" at bounding box center [658, 179] width 156 height 23
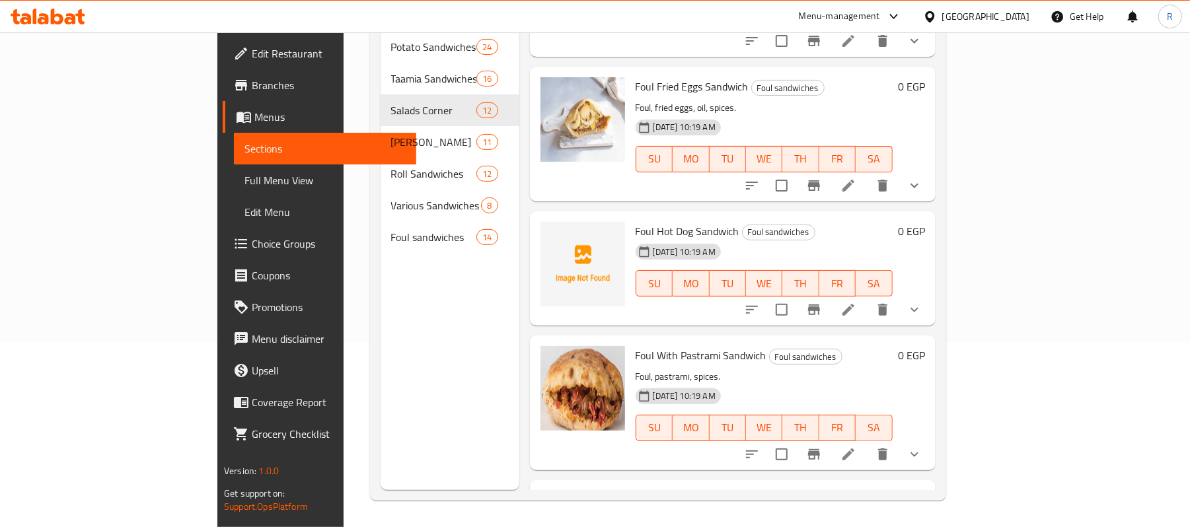
scroll to position [1243, 0]
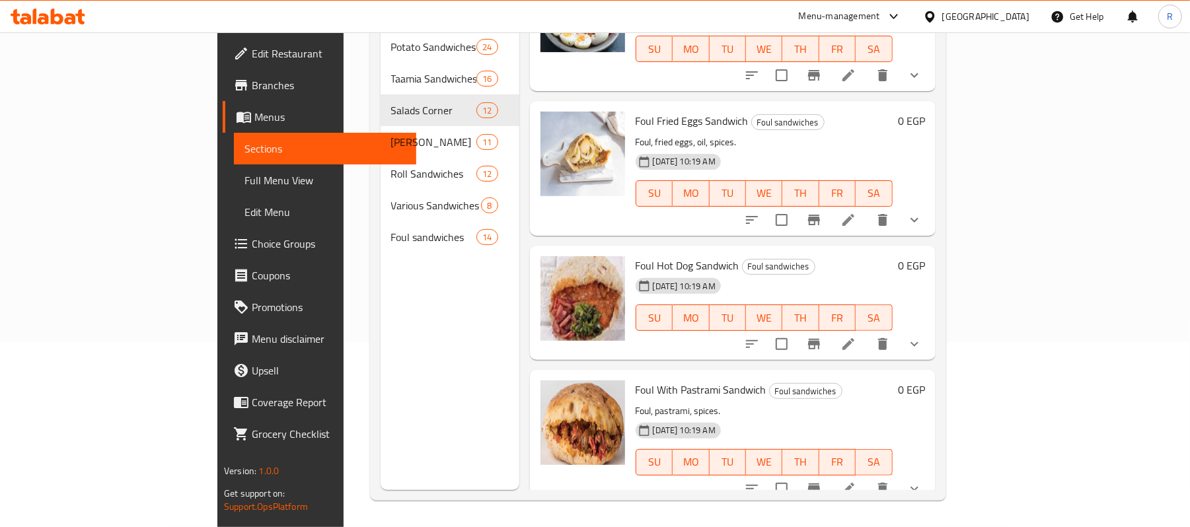
click at [812, 326] on div "Menu items فول Add Sort Manage items Foul Sandwich Foul sandwiches Foul, water,…" at bounding box center [728, 226] width 416 height 527
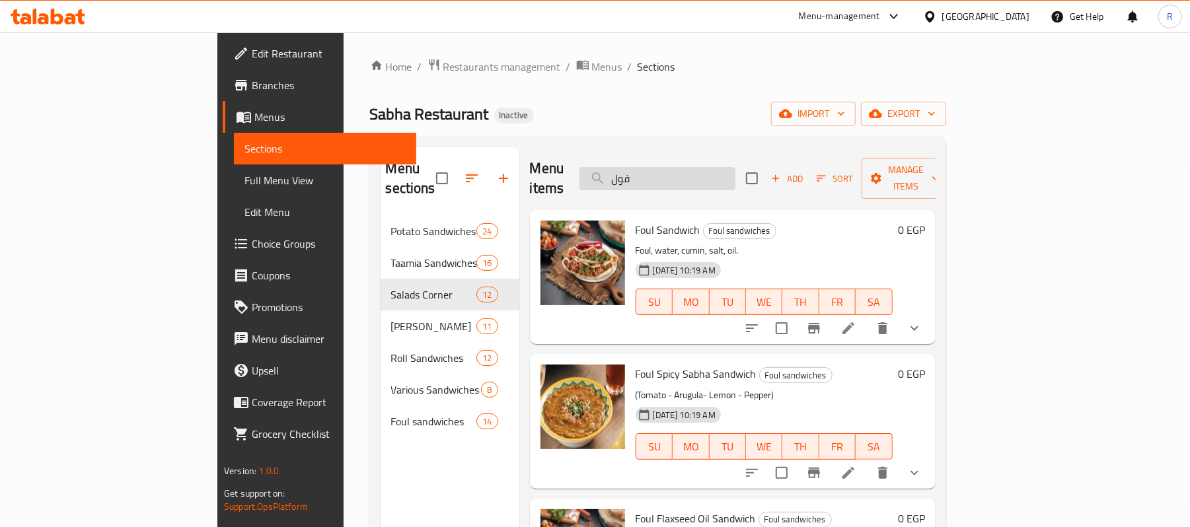
scroll to position [0, 0]
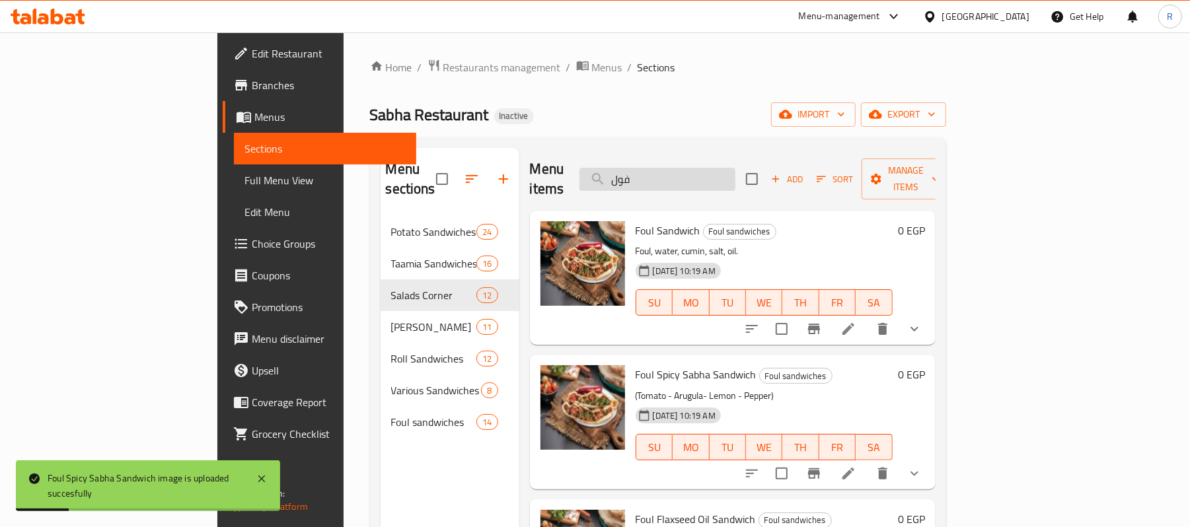
click at [736, 170] on input "فول" at bounding box center [658, 179] width 156 height 23
paste input "صلصة ساندوتش"
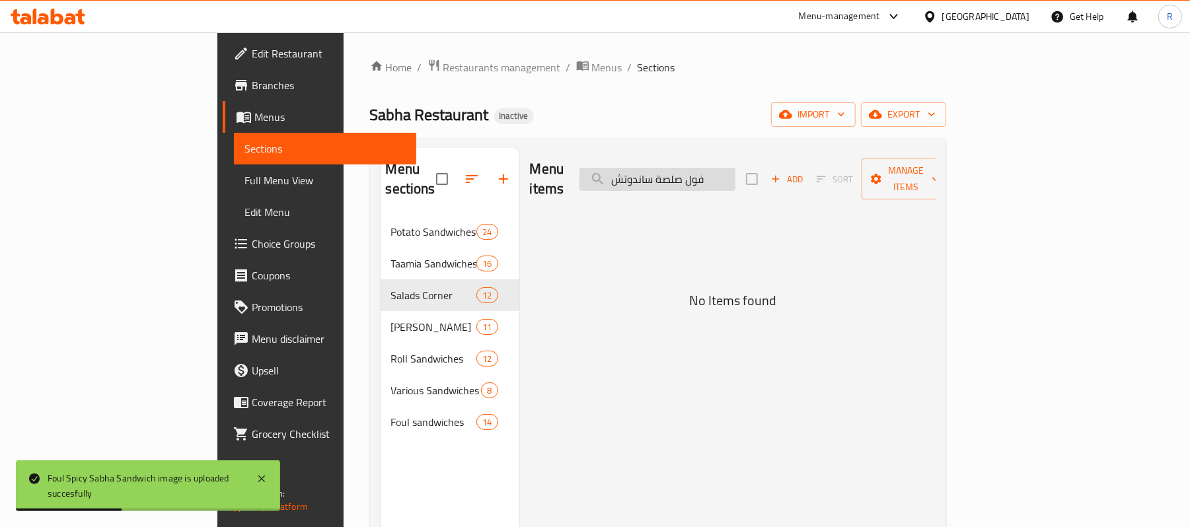
click at [719, 172] on input "فول صلصة ساندوتش" at bounding box center [658, 179] width 156 height 23
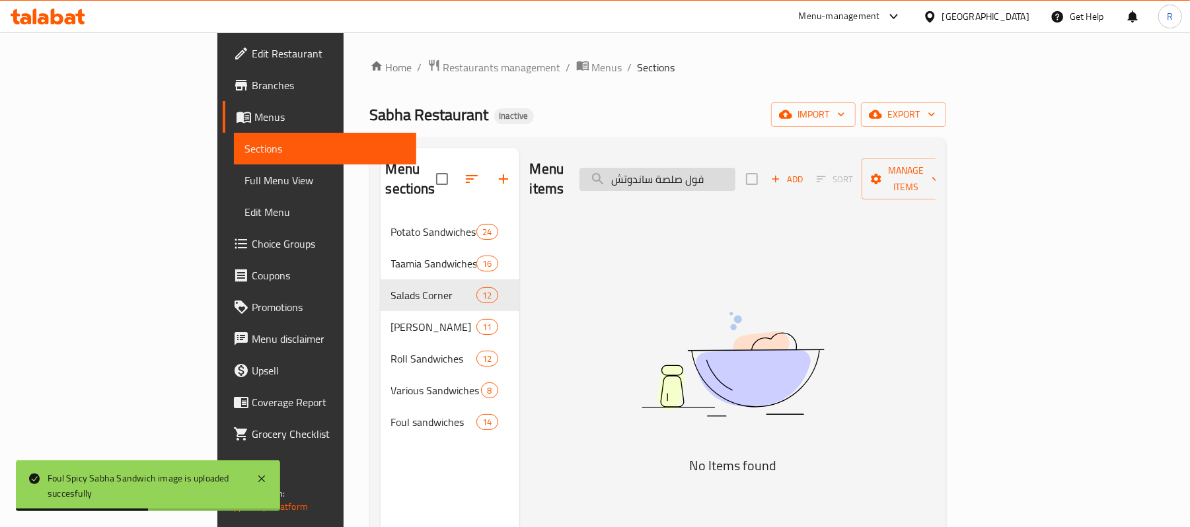
click at [713, 171] on input "فول صلصة ساندوتش" at bounding box center [658, 179] width 156 height 23
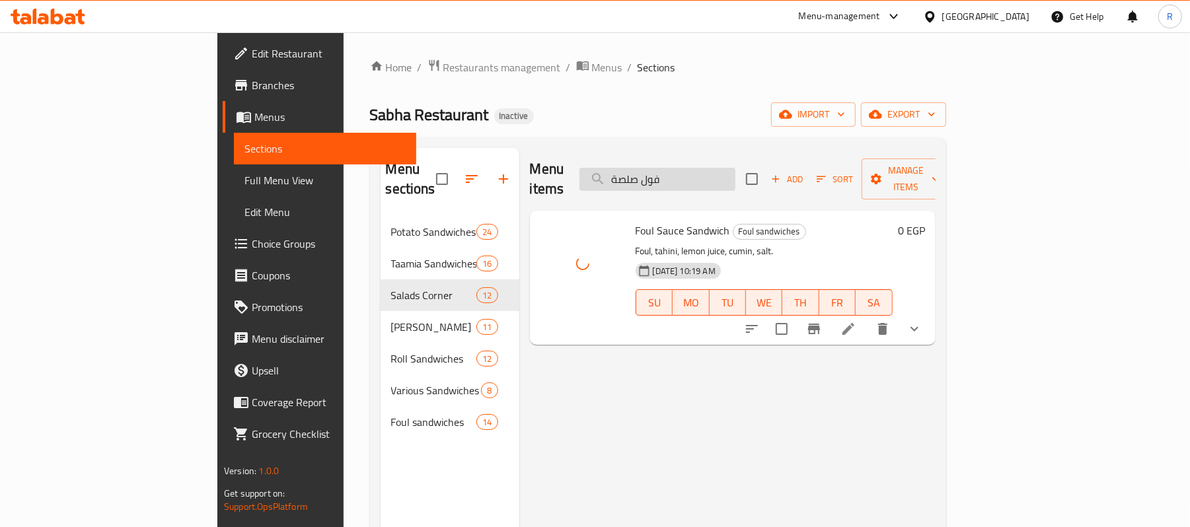
click at [736, 171] on input "فول صلصة" at bounding box center [658, 179] width 156 height 23
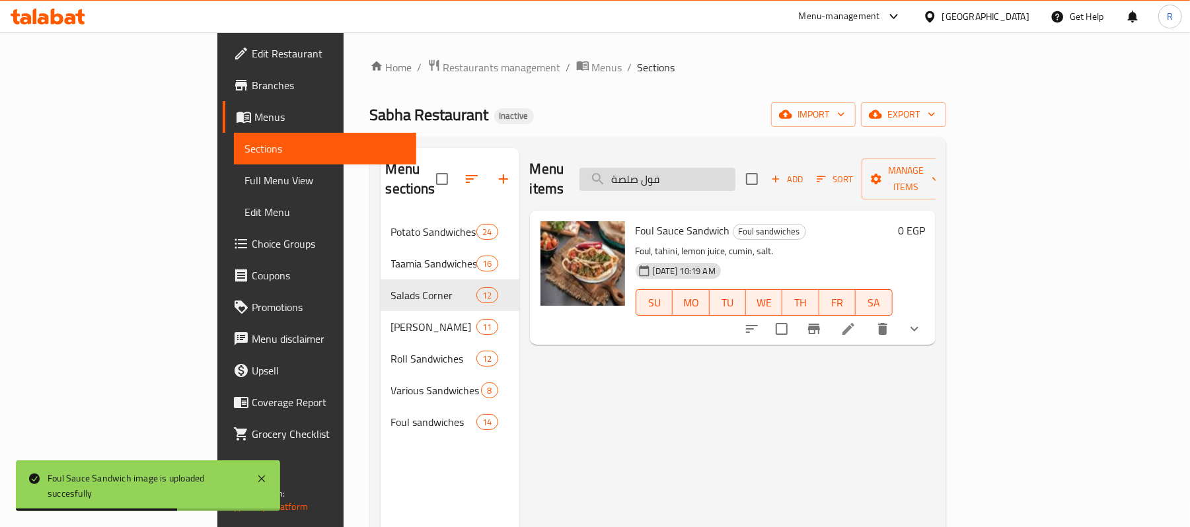
click at [736, 170] on input "فول صلصة" at bounding box center [658, 179] width 156 height 23
paste input "لى طعمي"
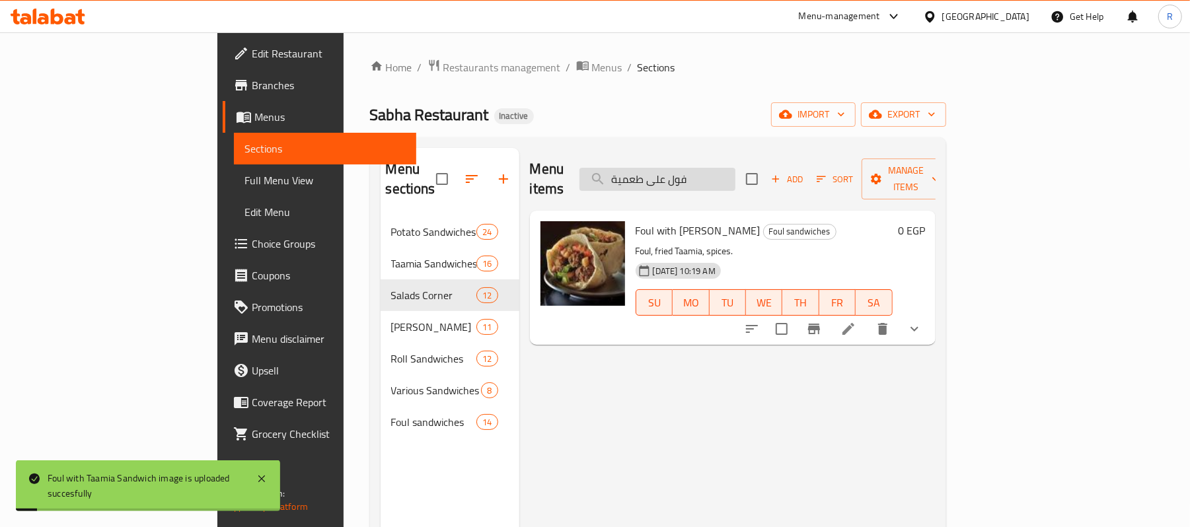
click at [736, 176] on input "فول على طعمية" at bounding box center [658, 179] width 156 height 23
paste input "ليمون معصفر ساندوتش"
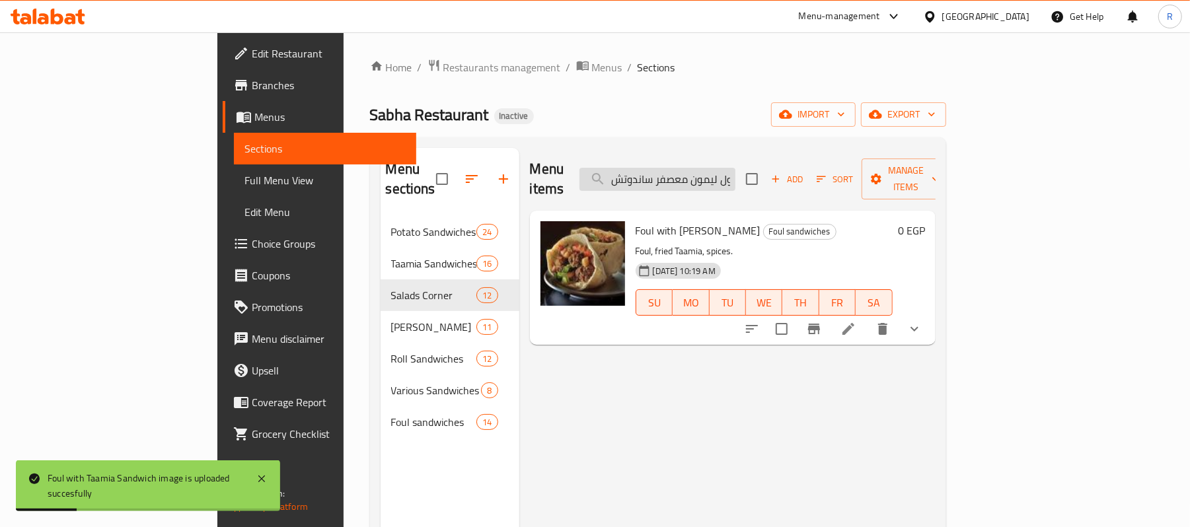
scroll to position [0, 9]
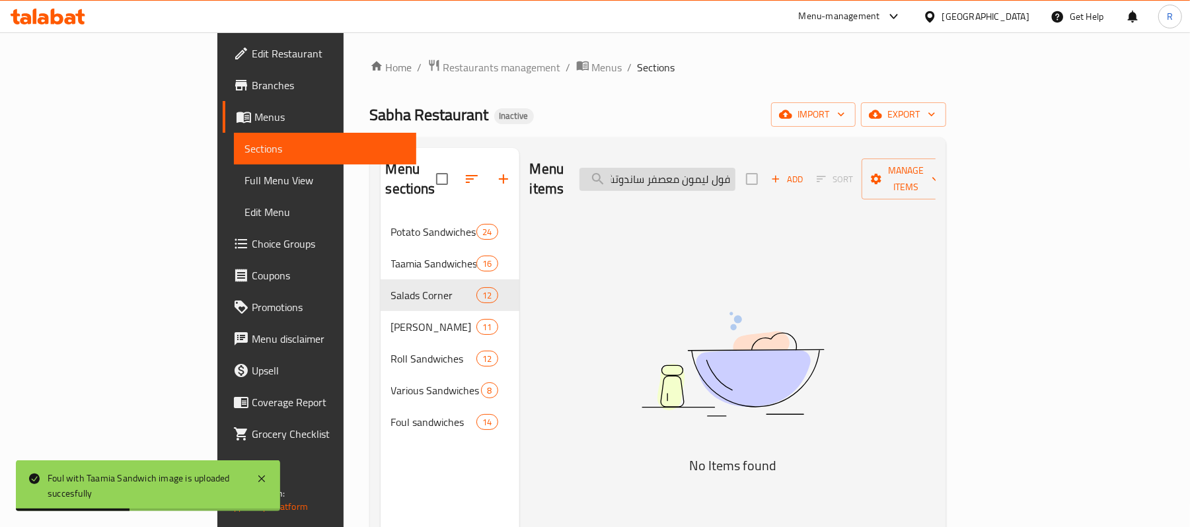
click at [717, 171] on input "فول ليمون معصفر ساندوتش" at bounding box center [658, 179] width 156 height 23
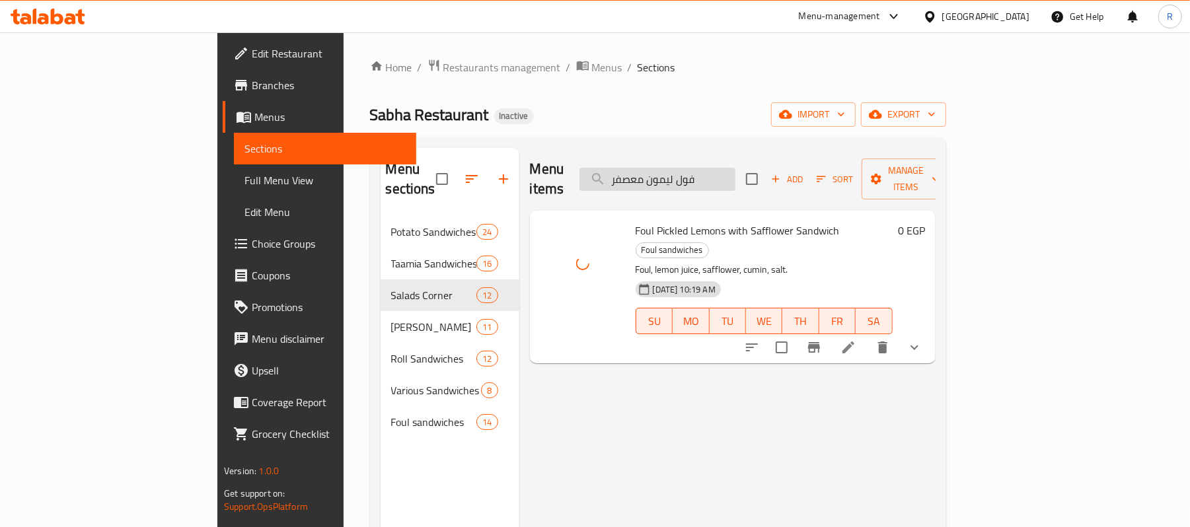
click at [736, 172] on input "فول ليمون معصفر" at bounding box center [658, 179] width 156 height 23
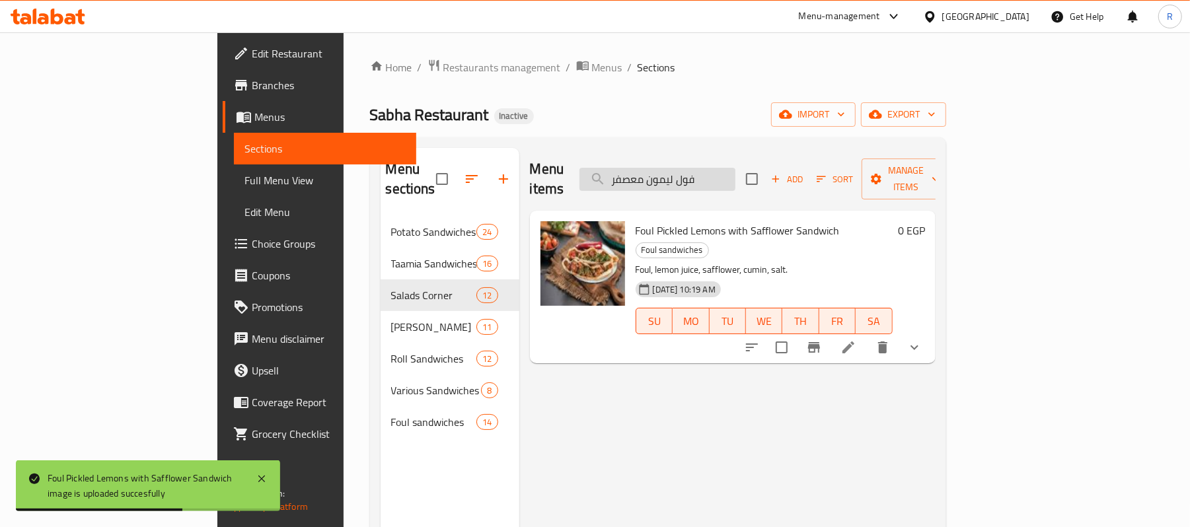
click at [736, 171] on input "فول ليمون معصفر" at bounding box center [658, 179] width 156 height 23
paste input "حوج"
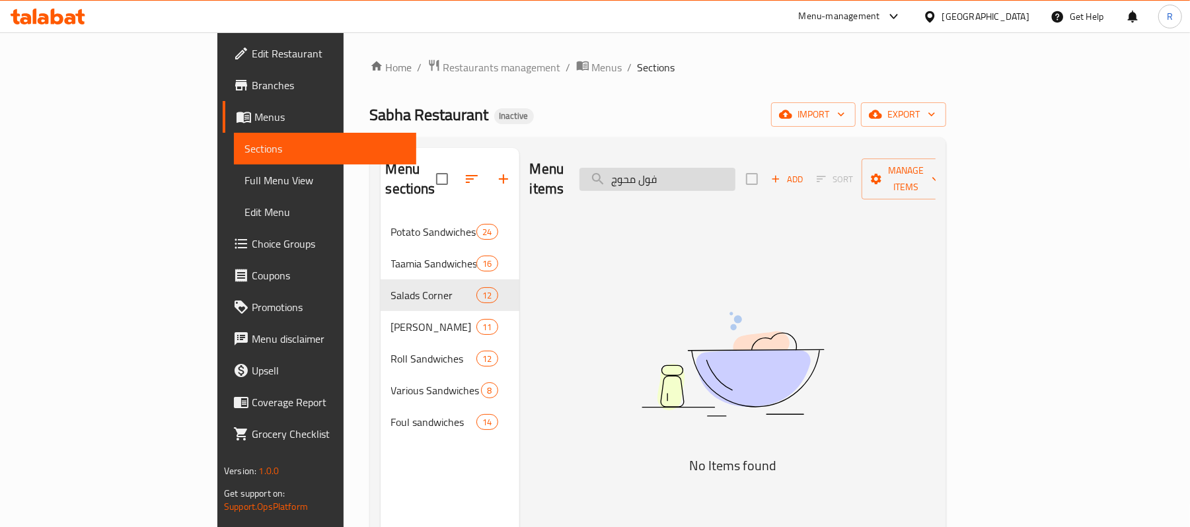
click at [730, 174] on input "فول محوج" at bounding box center [658, 179] width 156 height 23
click at [736, 170] on input "محوج" at bounding box center [658, 179] width 156 height 23
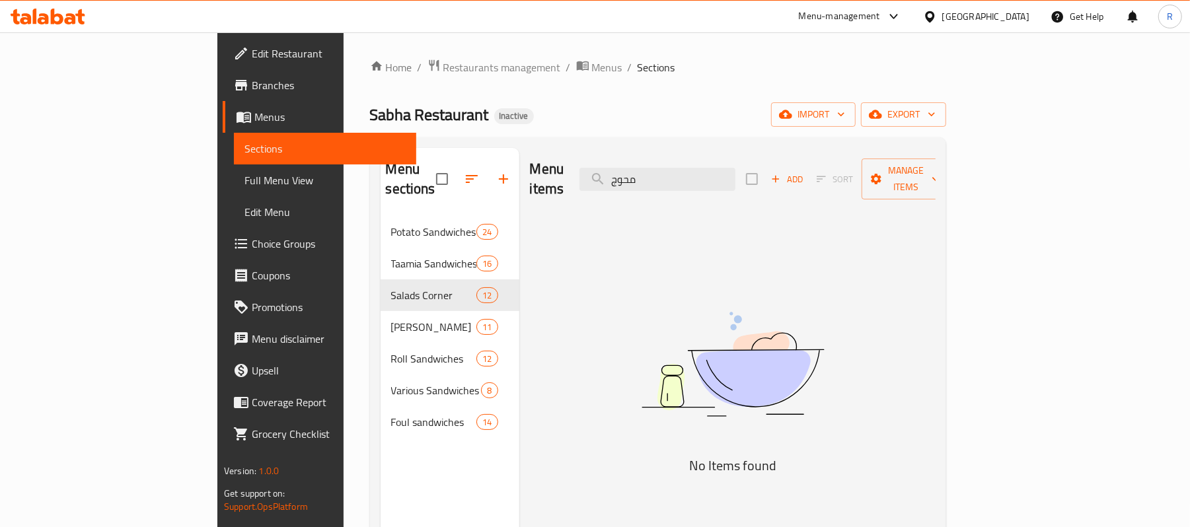
paste input "رص عجة"
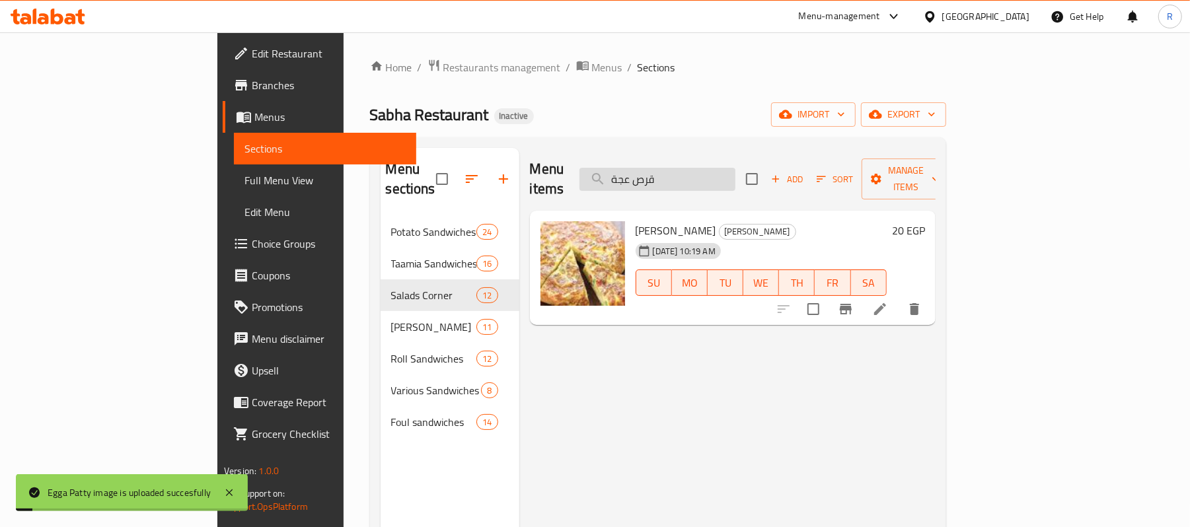
click at [736, 173] on input "قرص عجة" at bounding box center [658, 179] width 156 height 23
paste input "انز"
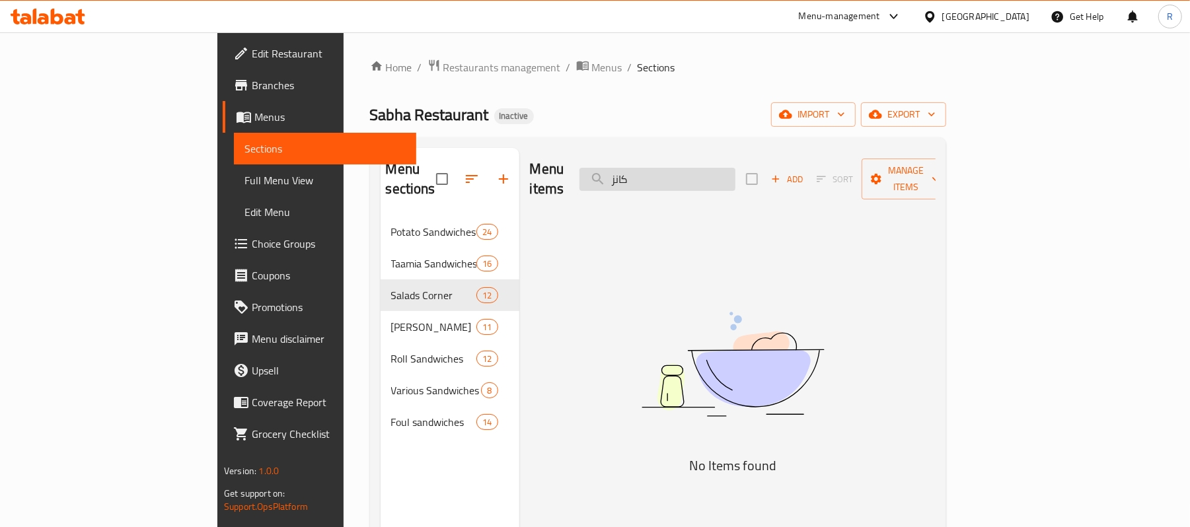
click at [736, 168] on input "كانز" at bounding box center [658, 179] width 156 height 23
paste input "سقعة ساندوتش"
click at [736, 173] on input "مسقعة ساندوتش" at bounding box center [658, 179] width 156 height 23
click at [693, 168] on input "مسقعة ساندوتش" at bounding box center [658, 179] width 156 height 23
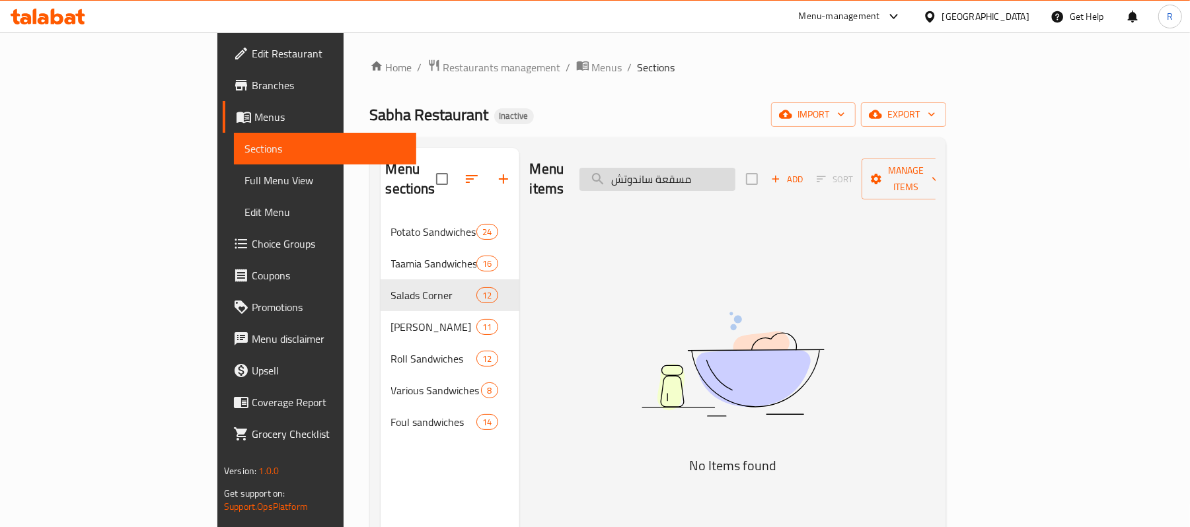
click at [693, 168] on input "مسقعة ساندوتش" at bounding box center [658, 179] width 156 height 23
click at [706, 168] on input "مسقعة ساندوتش" at bounding box center [658, 179] width 156 height 23
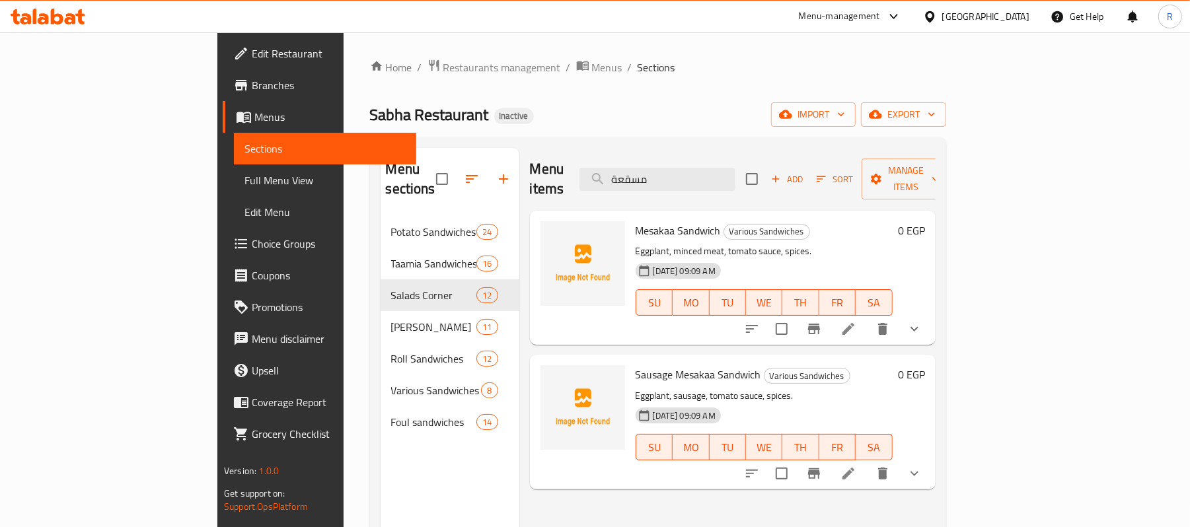
type input "مسقعة"
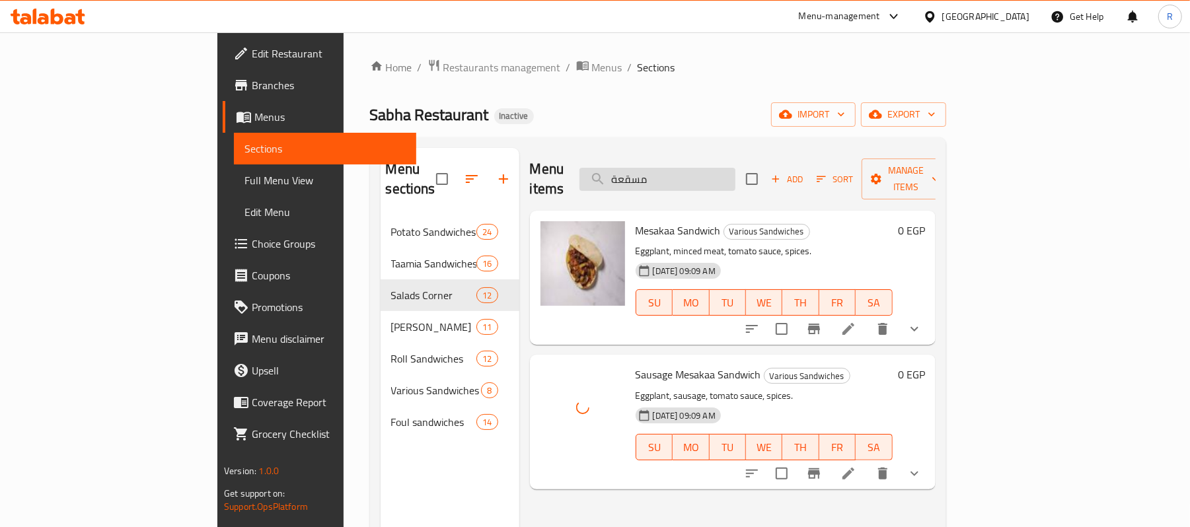
click at [736, 168] on input "مسقعة" at bounding box center [658, 179] width 156 height 23
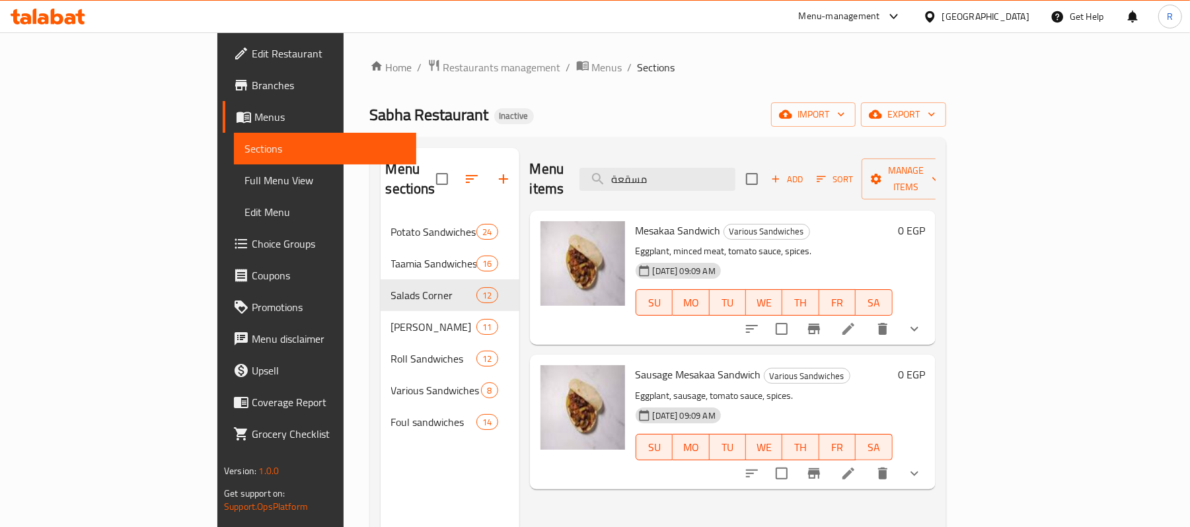
click at [812, 69] on ol "Home / Restaurants management / Menus / Sections" at bounding box center [658, 67] width 576 height 17
click at [245, 175] on span "Full Menu View" at bounding box center [325, 181] width 161 height 16
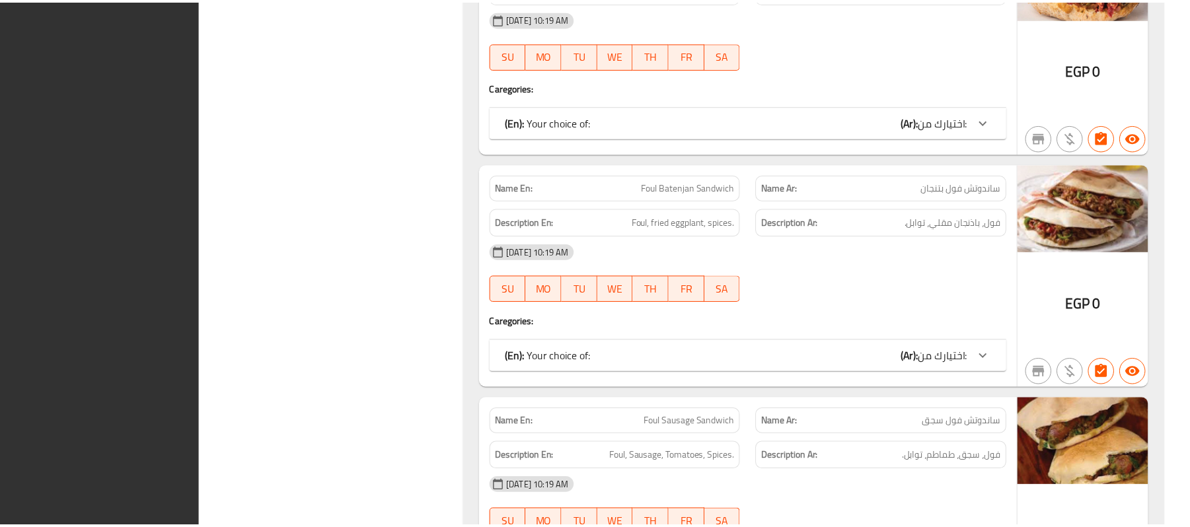
scroll to position [21752, 0]
